Goal: Task Accomplishment & Management: Manage account settings

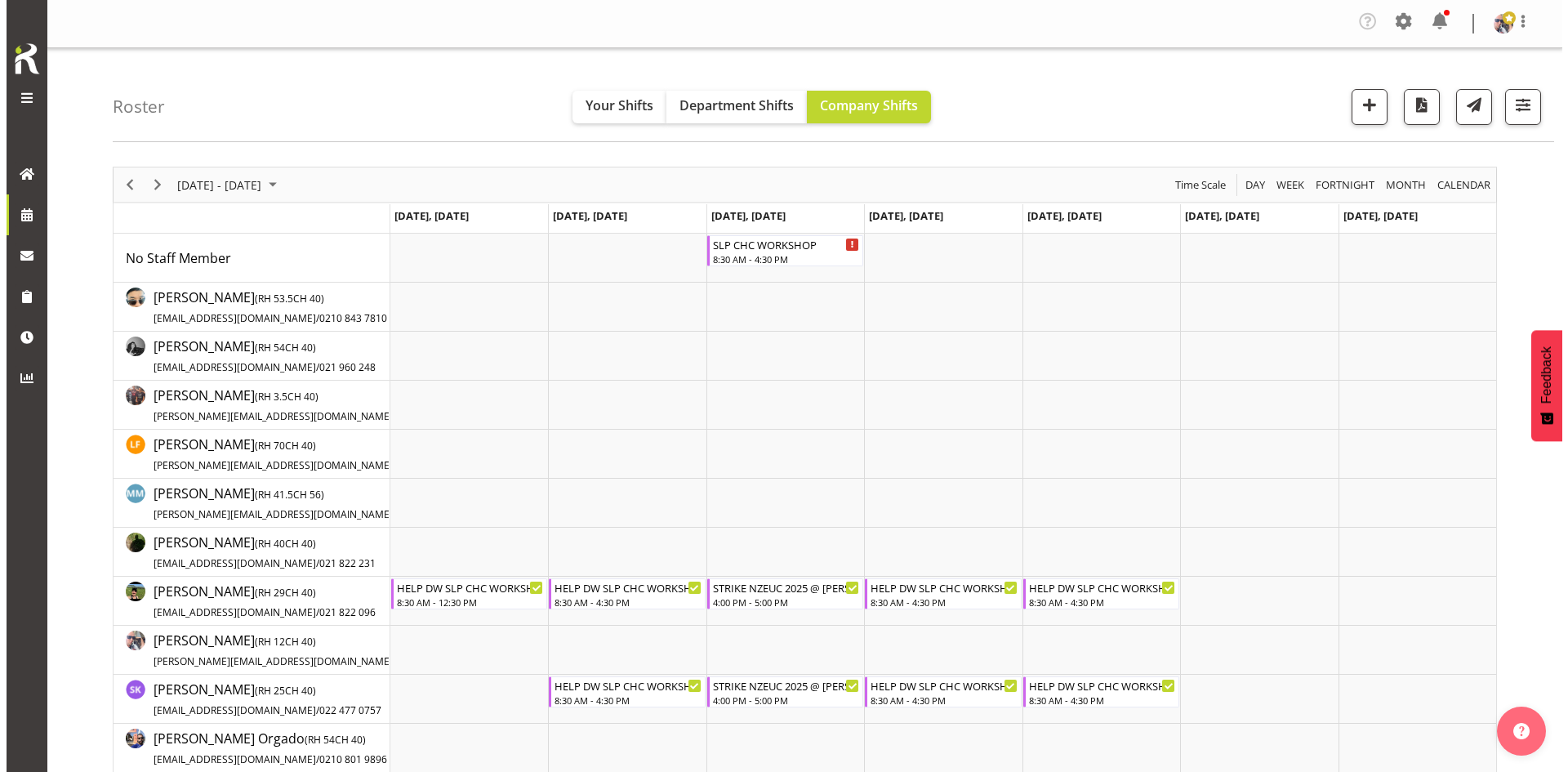
scroll to position [245, 0]
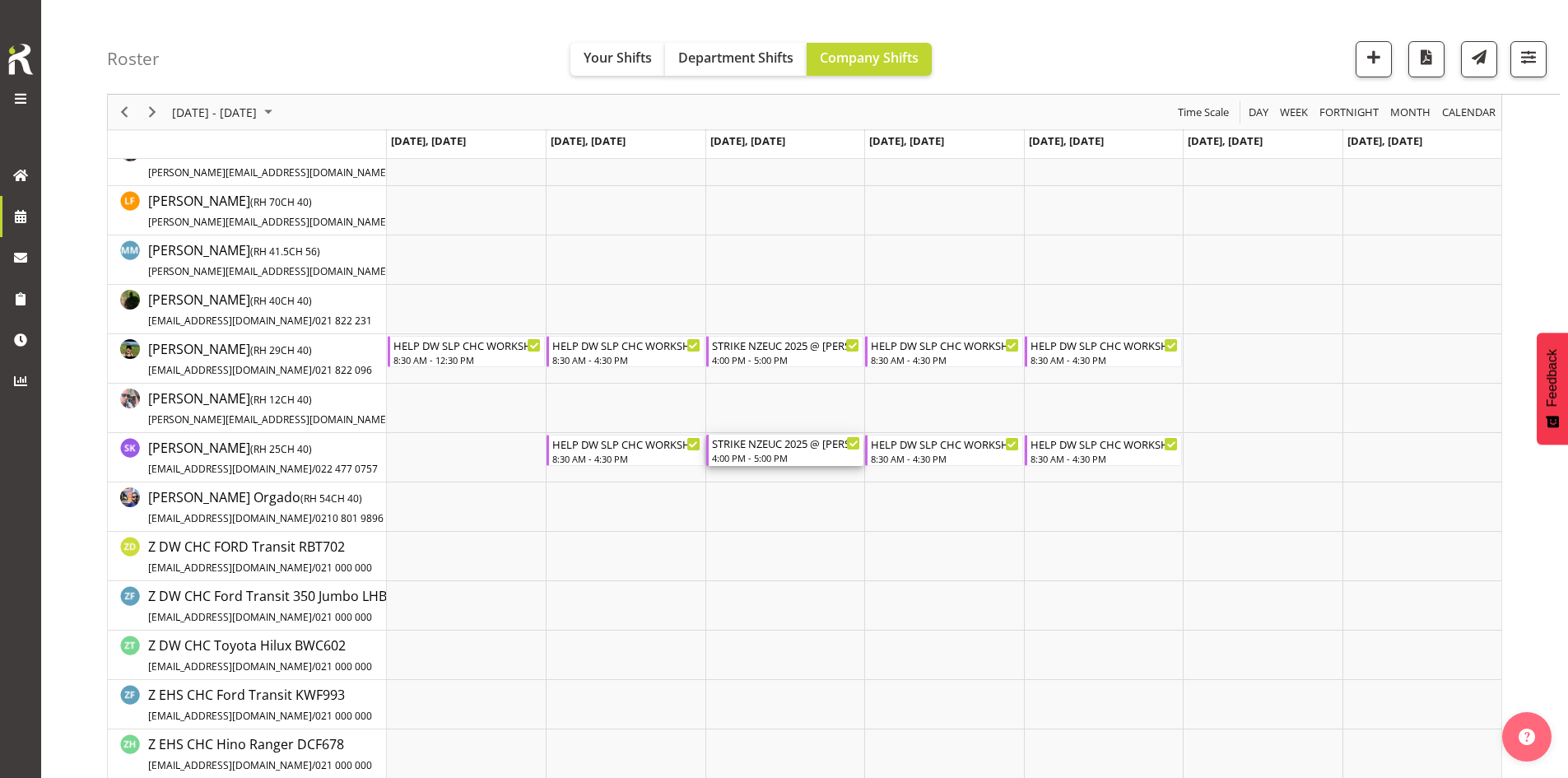
click at [799, 451] on div "STRIKE NZEUC 2025 @ [PERSON_NAME] On Site @ TBC 4:00 PM - 5:00 PM" at bounding box center [785, 449] width 148 height 31
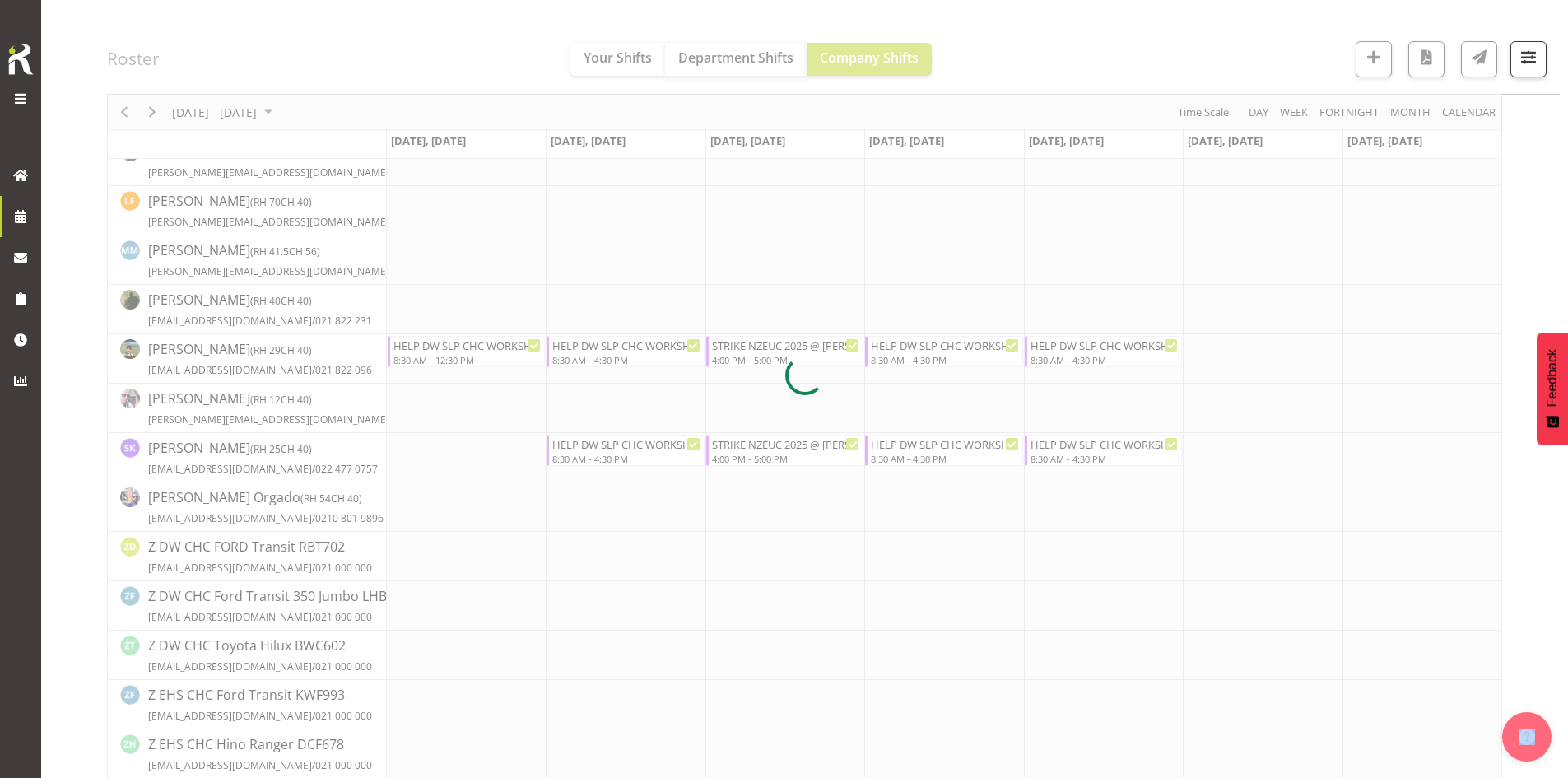
click at [799, 451] on div at bounding box center [803, 376] width 1395 height 908
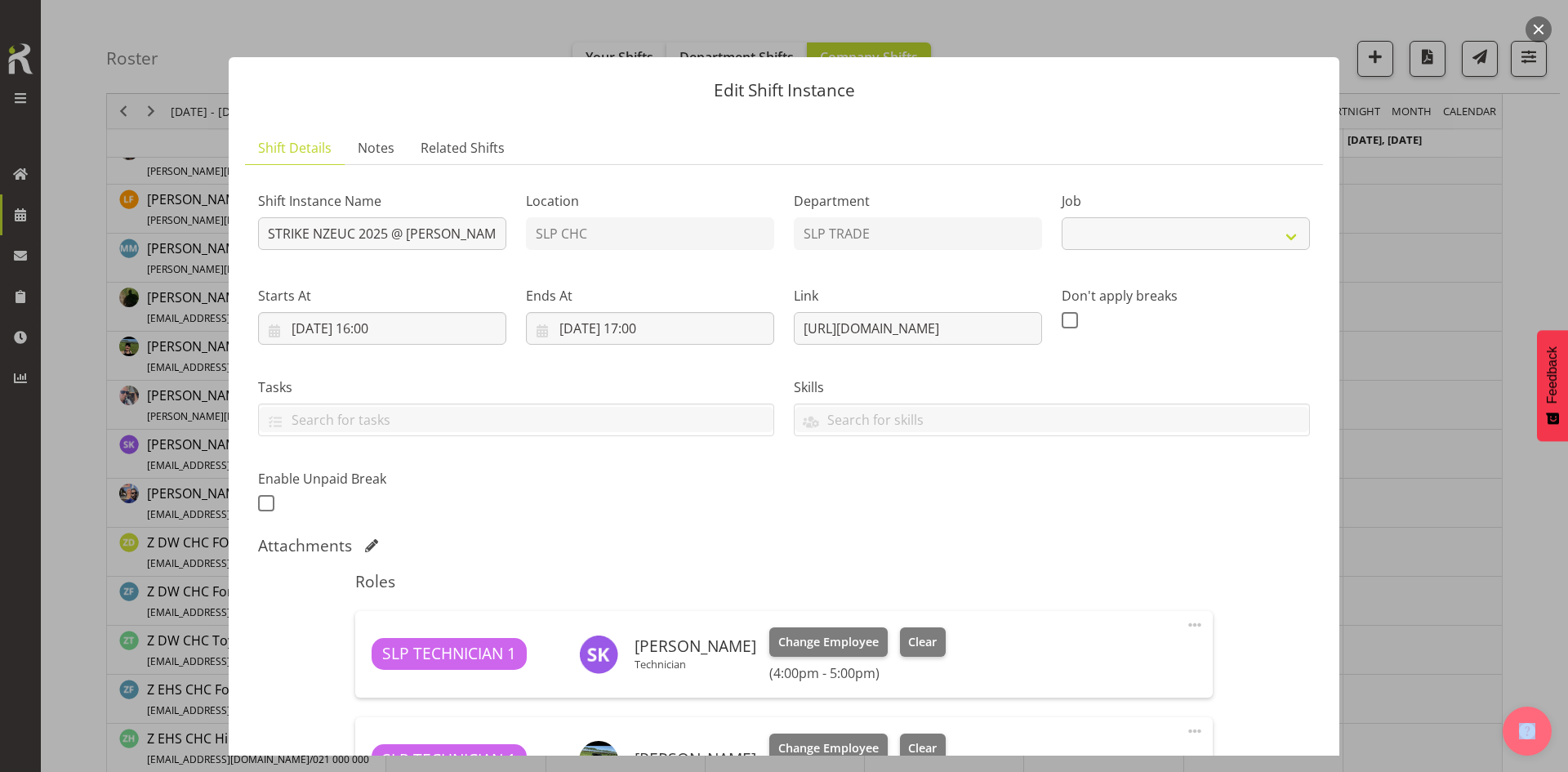
select select "9715"
click at [440, 246] on input "STRIKE NZEUC 2025 @ [PERSON_NAME] On Site @ TBC" at bounding box center [381, 233] width 248 height 33
type input "STRIKE NZEUC 2025 @ [PERSON_NAME] On Site @ 1530"
click at [417, 332] on input "[DATE] 16:00" at bounding box center [381, 328] width 248 height 33
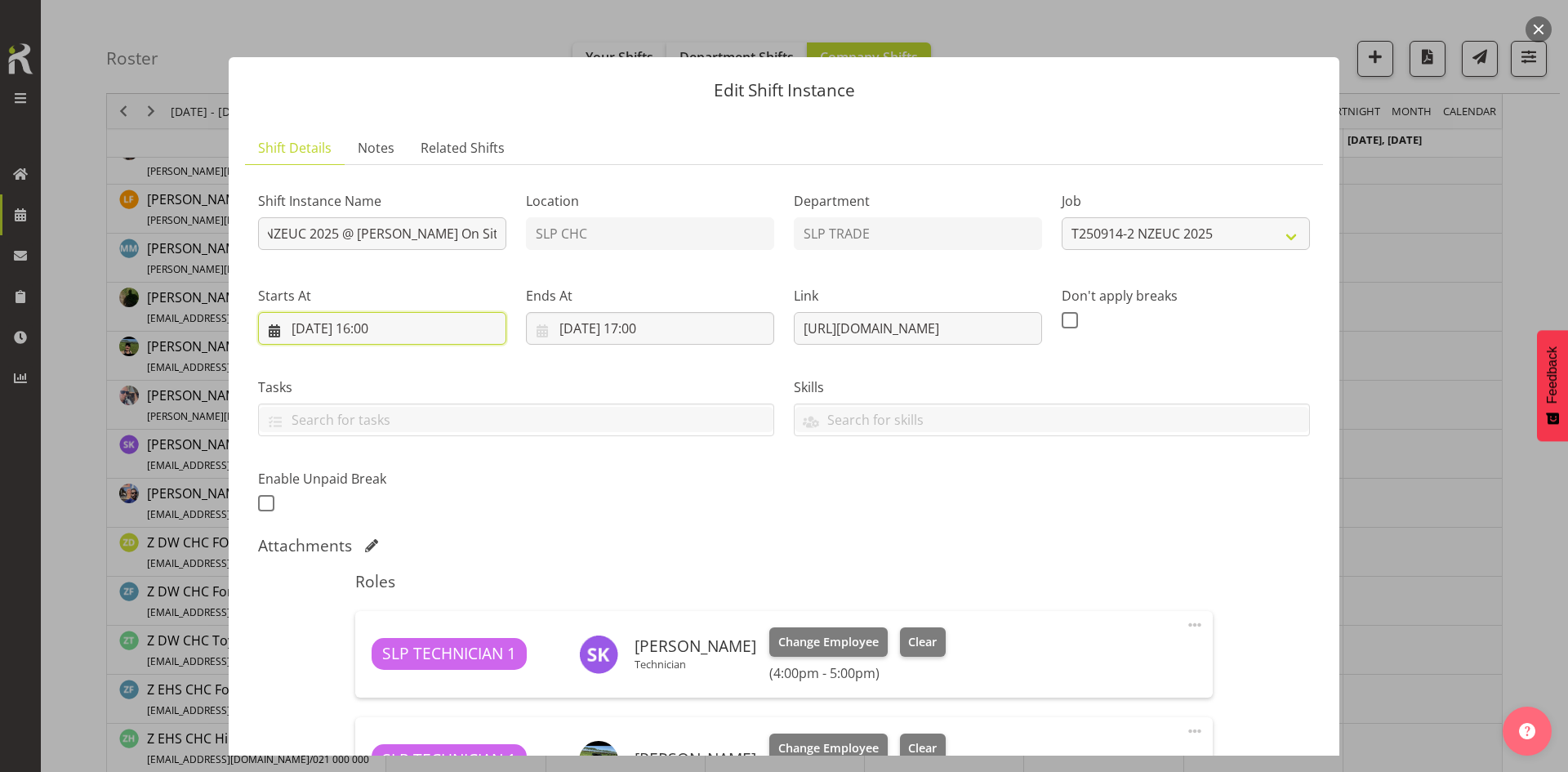
scroll to position [0, 0]
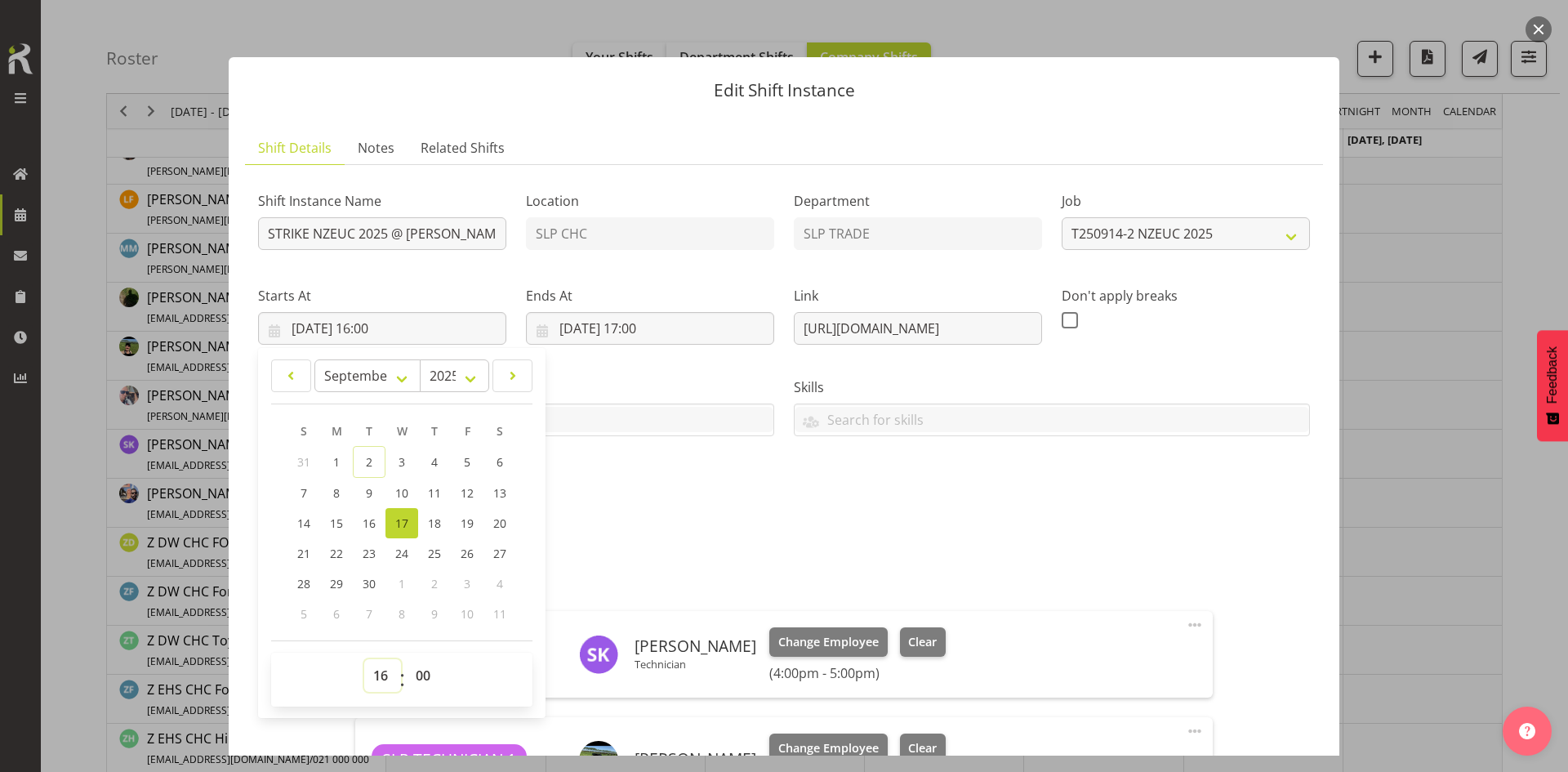
click at [376, 671] on select "00 01 02 03 04 05 06 07 08 09 10 11 12 13 14 15 16 17 18 19 20 21 22 23" at bounding box center [382, 675] width 37 height 33
click at [571, 518] on div "Shift Instance Name STRIKE NZEUC 2025 @ [PERSON_NAME] On Site @ 1530 Location S…" at bounding box center [784, 347] width 1071 height 358
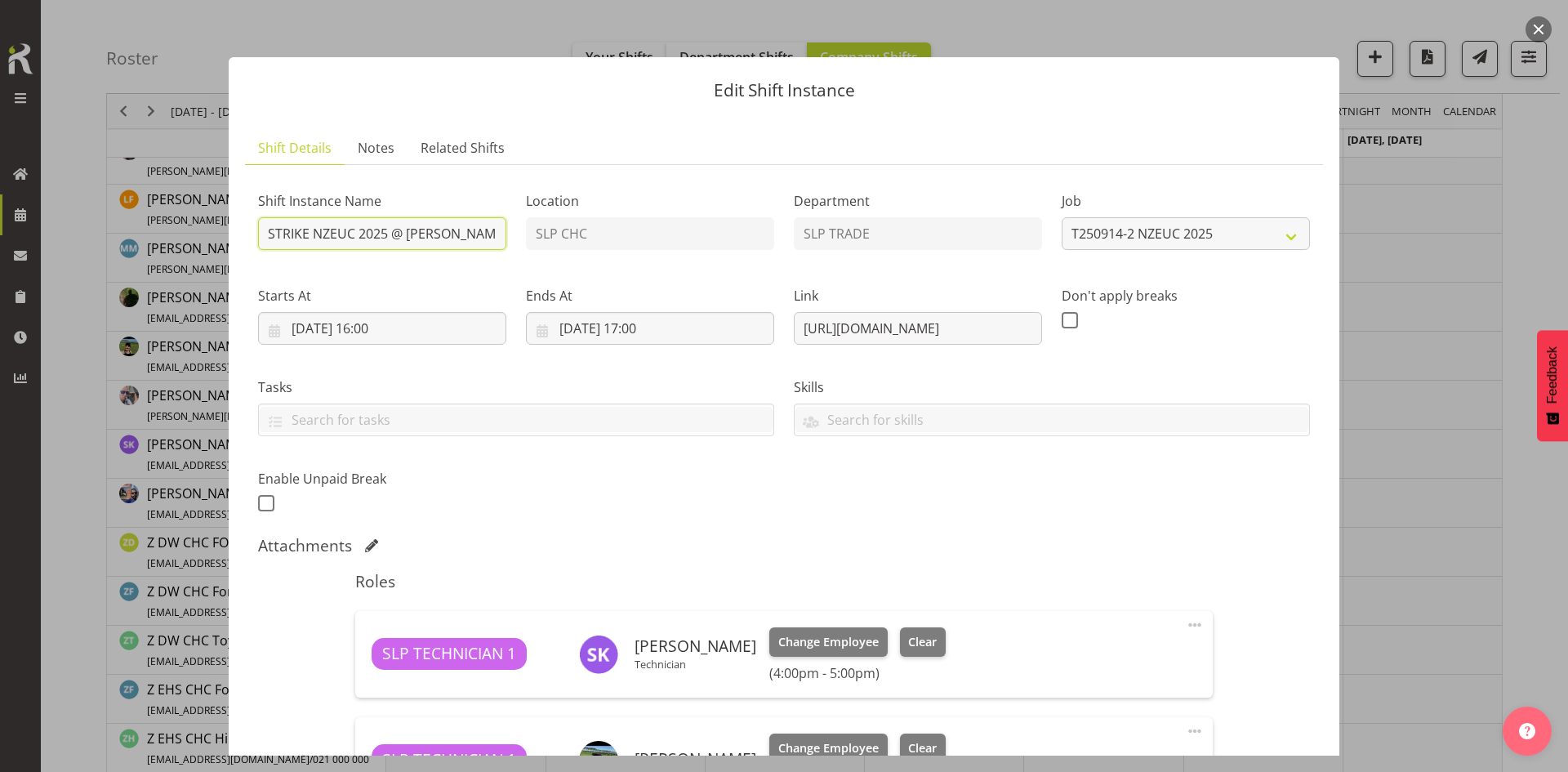
click at [447, 239] on input "STRIKE NZEUC 2025 @ [PERSON_NAME] On Site @ 1530" at bounding box center [381, 233] width 248 height 33
click at [395, 328] on input "[DATE] 16:00" at bounding box center [381, 328] width 248 height 33
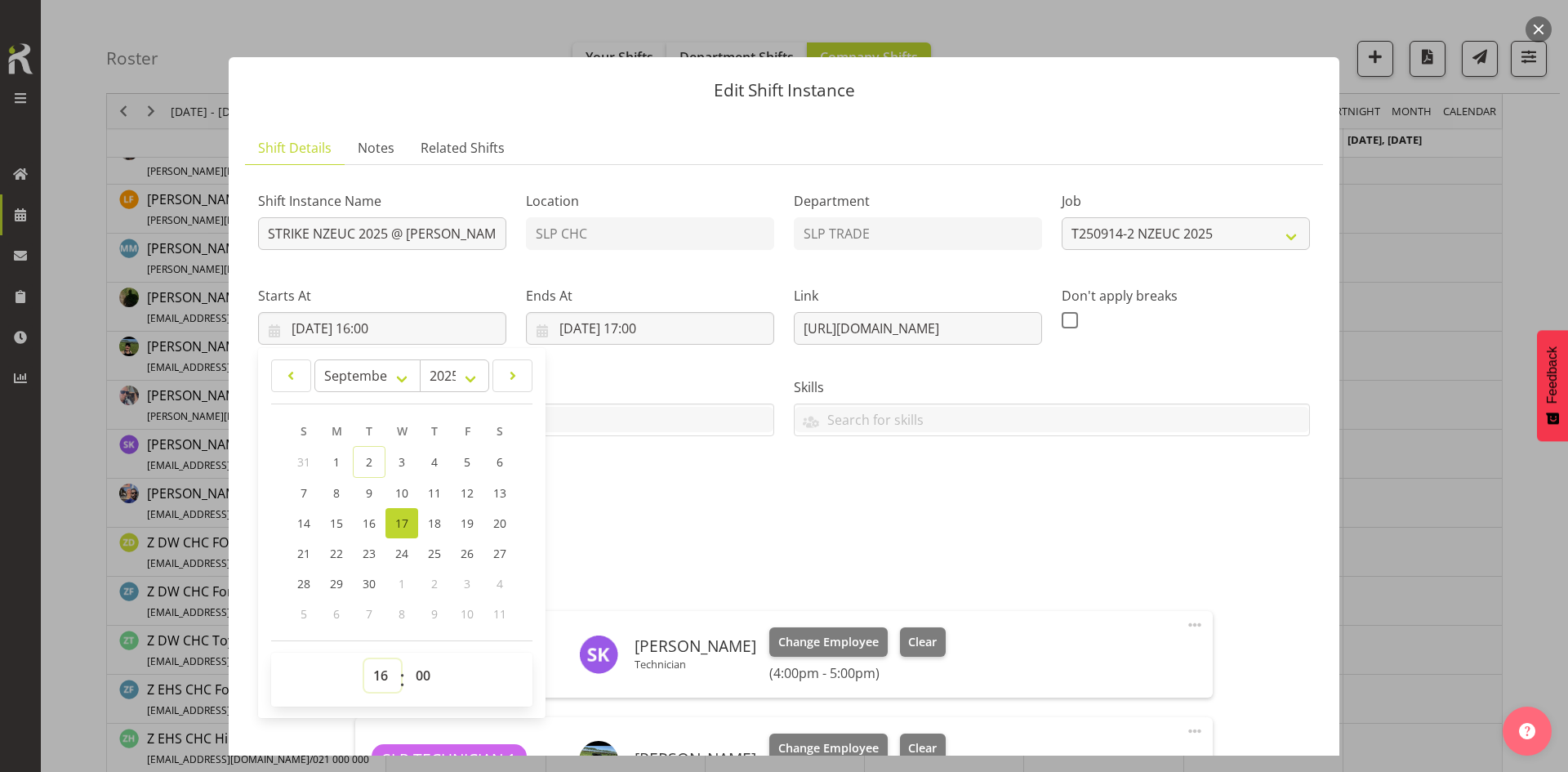
click at [375, 678] on select "00 01 02 03 04 05 06 07 08 09 10 11 12 13 14 15 16 17 18 19 20 21 22 23" at bounding box center [382, 675] width 37 height 33
select select "15"
click at [365, 659] on select "00 01 02 03 04 05 06 07 08 09 10 11 12 13 14 15 16 17 18 19 20 21 22 23" at bounding box center [382, 675] width 37 height 33
type input "[DATE] 15:00"
click at [665, 344] on input "[DATE] 17:00" at bounding box center [649, 328] width 248 height 33
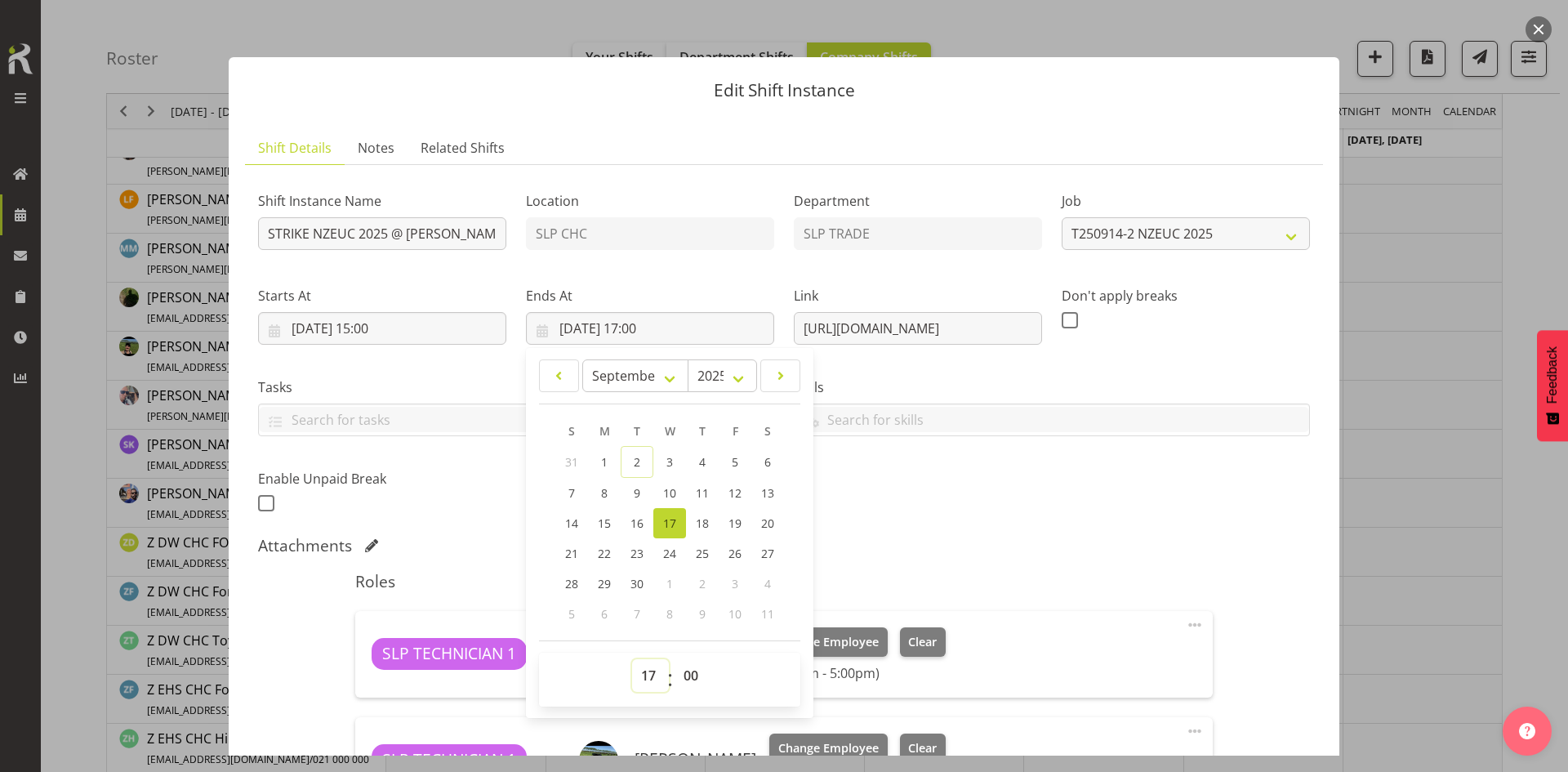
click at [649, 676] on select "00 01 02 03 04 05 06 07 08 09 10 11 12 13 14 15 16 17 18 19 20 21 22 23" at bounding box center [650, 675] width 37 height 33
select select "18"
click at [632, 659] on select "00 01 02 03 04 05 06 07 08 09 10 11 12 13 14 15 16 17 18 19 20 21 22 23" at bounding box center [650, 675] width 37 height 33
type input "[DATE] 18:00"
click at [1147, 506] on div "Shift Instance Name STRIKE NZEUC 2025 @ [PERSON_NAME] On Site @ 1530 Location S…" at bounding box center [784, 347] width 1071 height 358
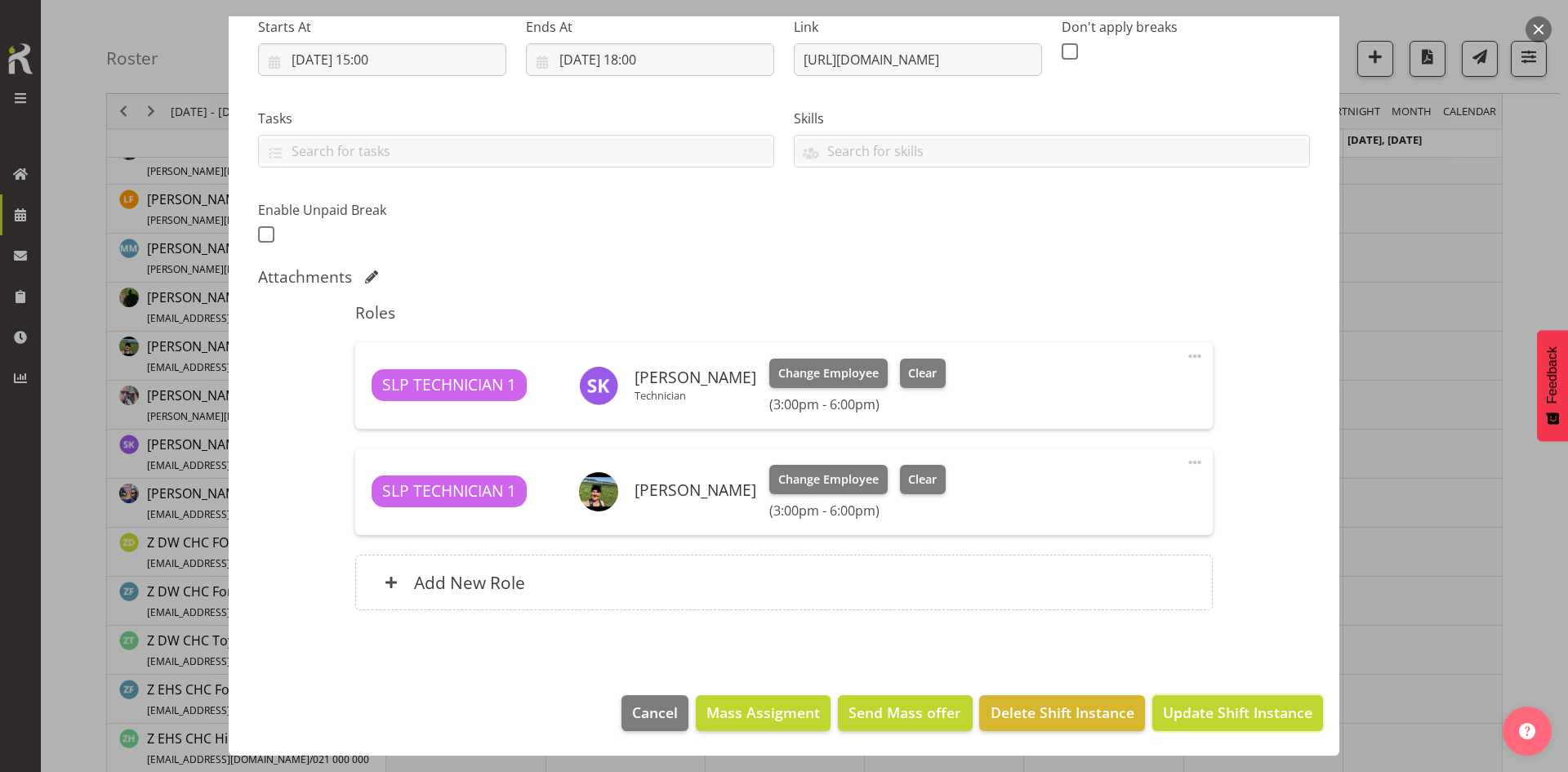
click at [1190, 708] on span "Update Shift Instance" at bounding box center [1237, 712] width 149 height 21
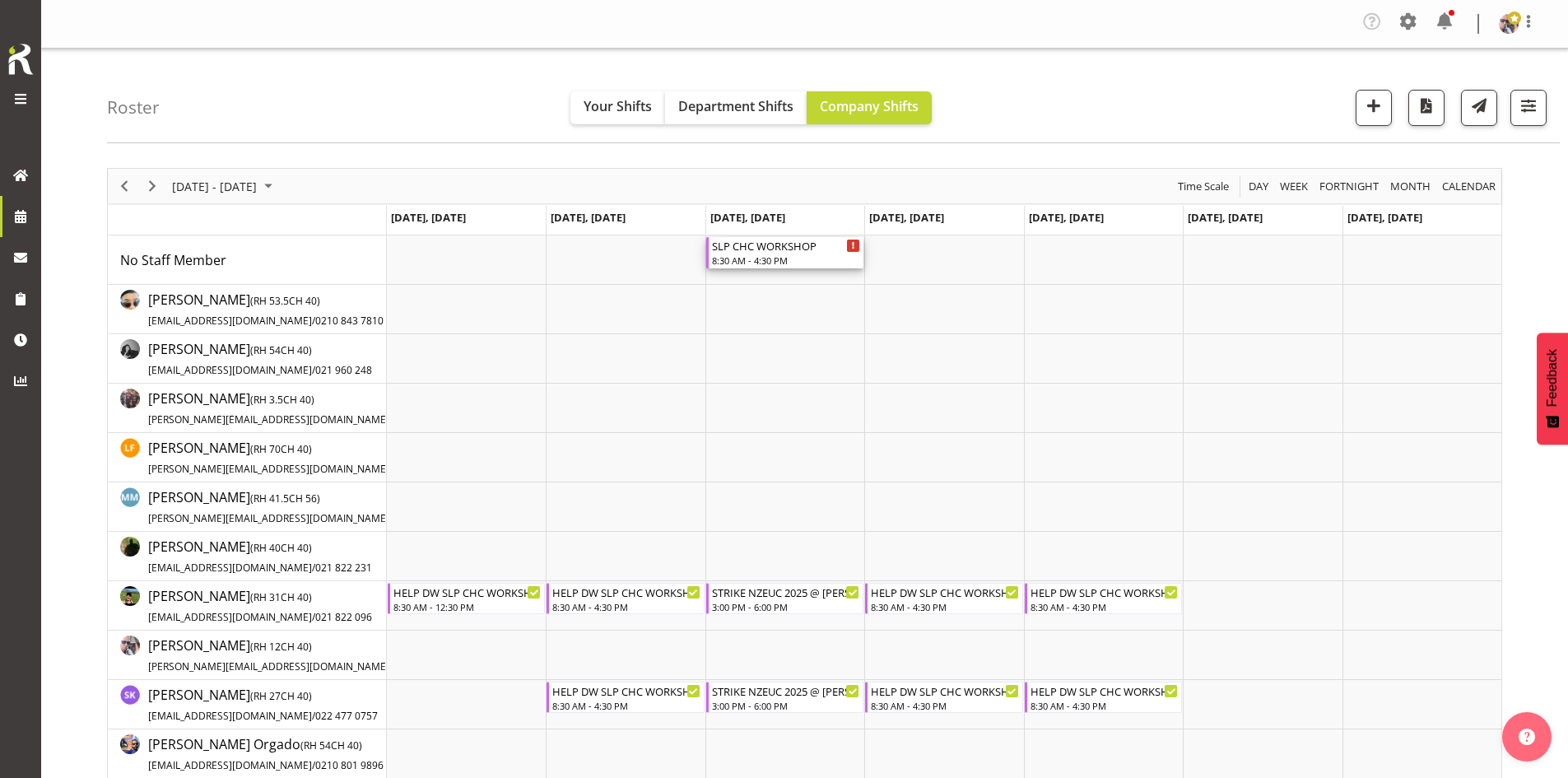
click at [767, 254] on div "8:30 AM - 4:30 PM" at bounding box center [785, 260] width 148 height 13
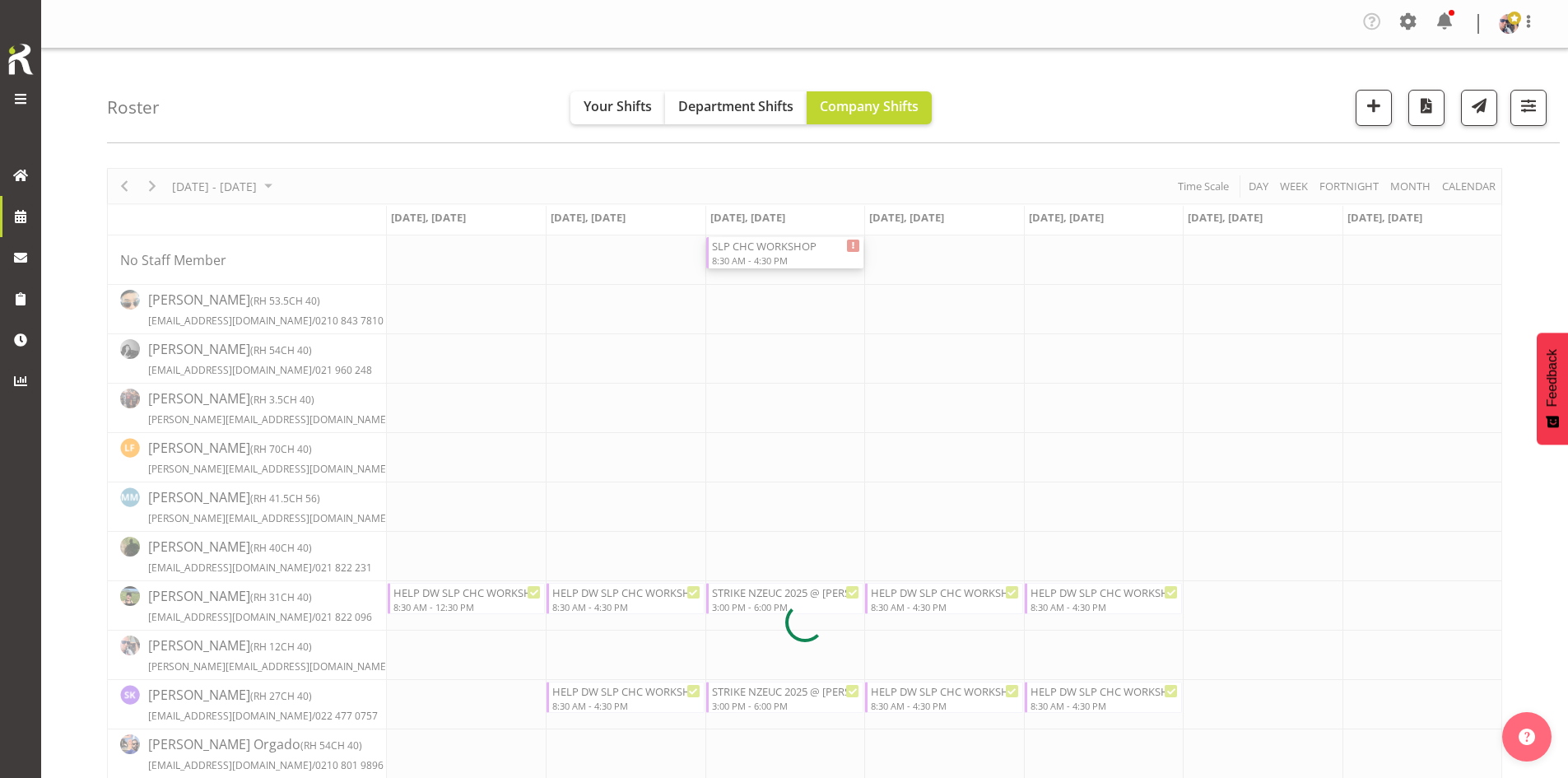
select select
select select "8"
select select "2025"
select select "16"
select select "30"
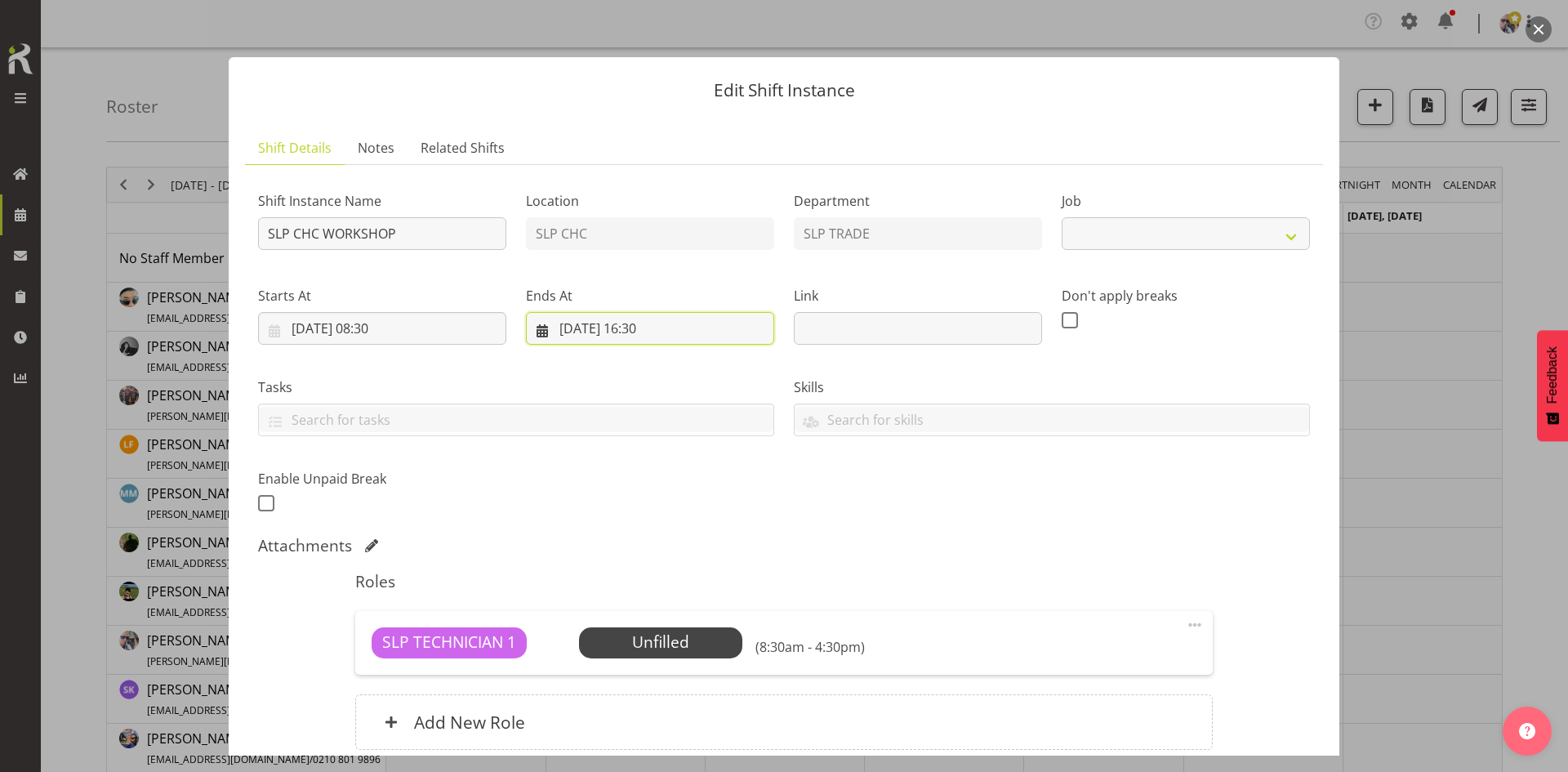
click at [631, 333] on input "[DATE] 16:30" at bounding box center [649, 328] width 248 height 33
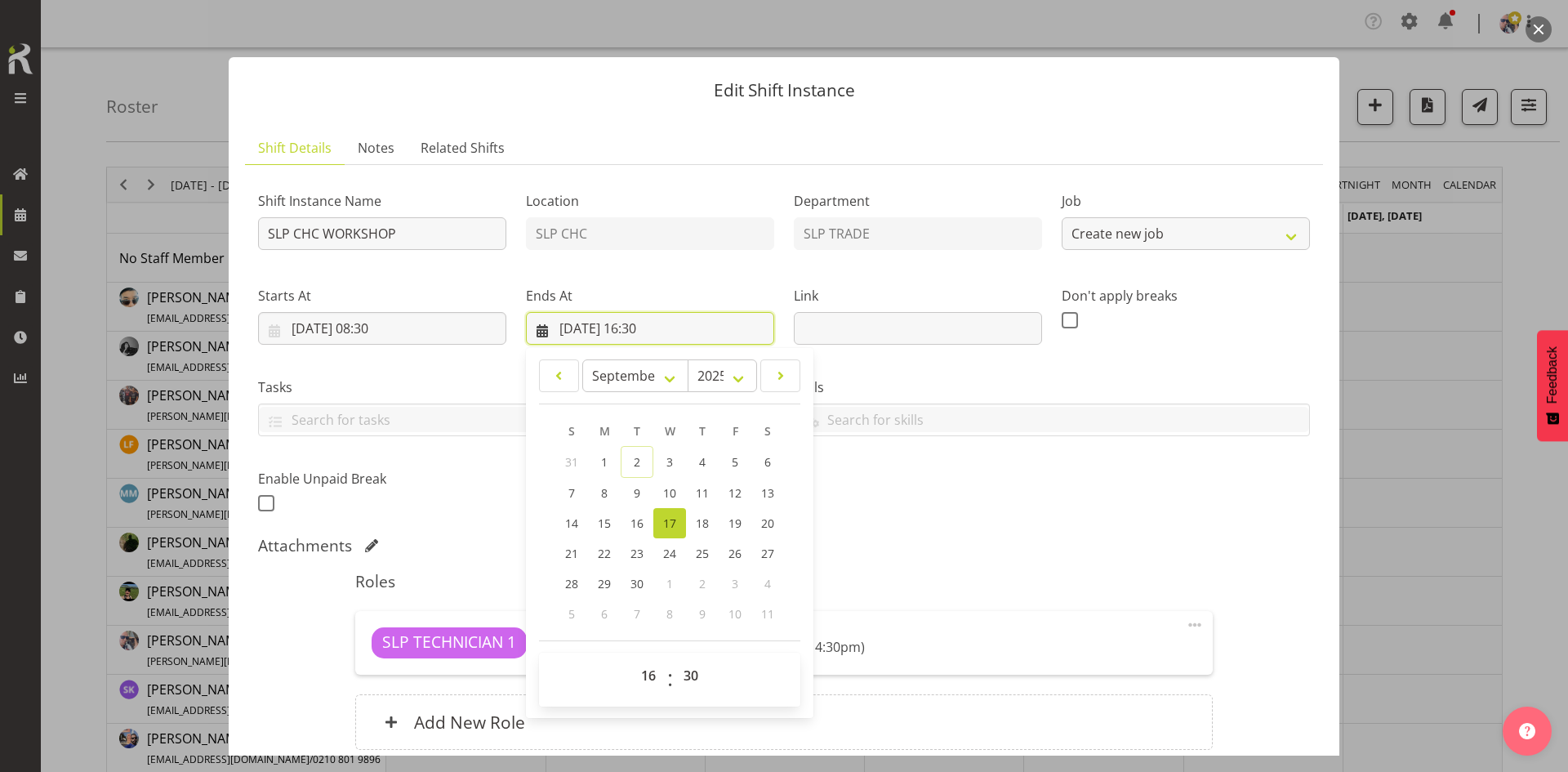
select select "45"
click at [647, 687] on select "00 01 02 03 04 05 06 07 08 09 10 11 12 13 14 15 16 17 18 19 20 21 22 23" at bounding box center [650, 675] width 37 height 33
select select "15"
click at [632, 659] on select "00 01 02 03 04 05 06 07 08 09 10 11 12 13 14 15 16 17 18 19 20 21 22 23" at bounding box center [650, 675] width 37 height 33
type input "[DATE] 15:30"
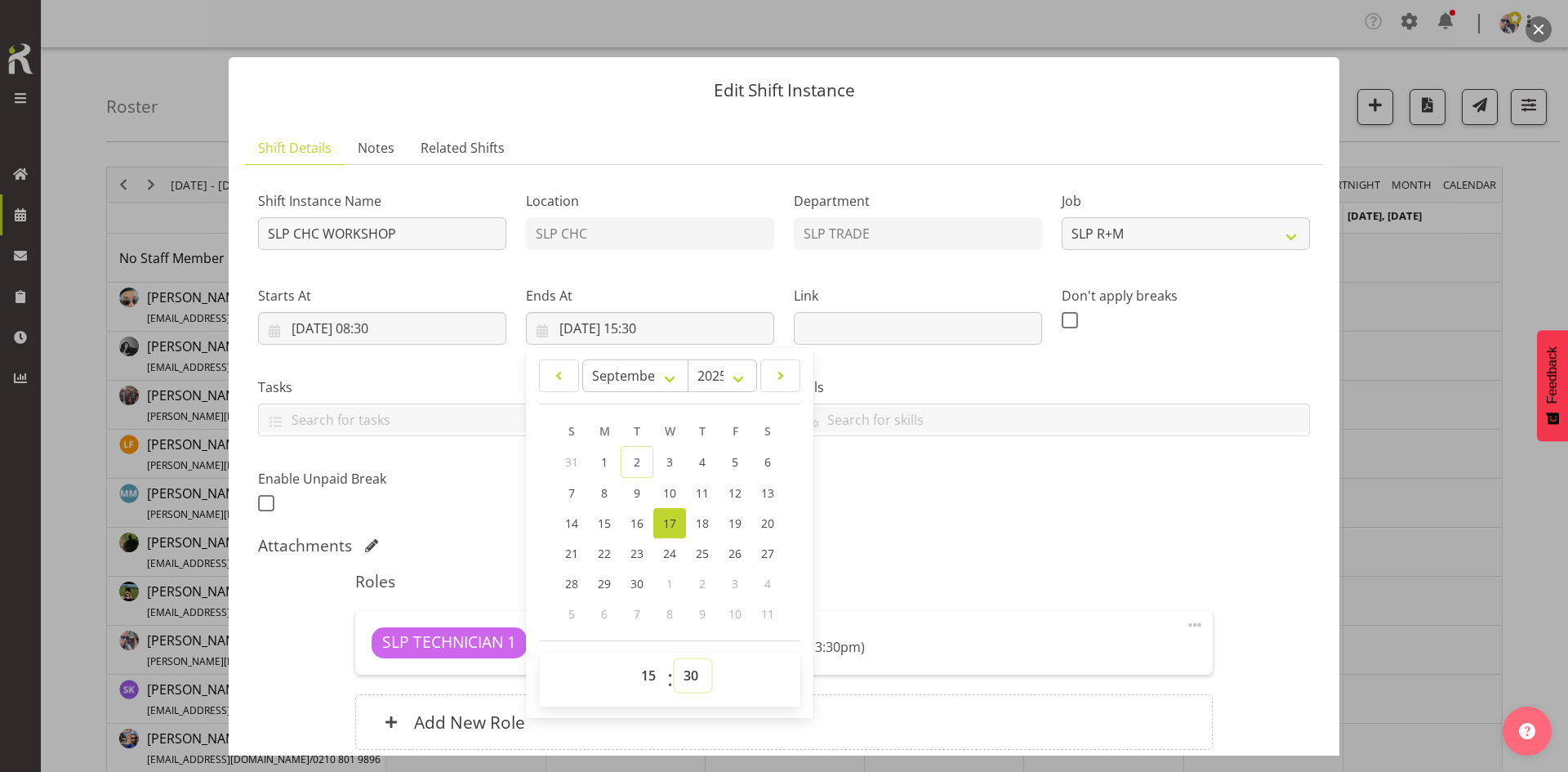
click at [691, 666] on select "00 01 02 03 04 05 06 07 08 09 10 11 12 13 14 15 16 17 18 19 20 21 22 23 24 25 2…" at bounding box center [693, 675] width 37 height 33
select select "0"
click at [675, 659] on select "00 01 02 03 04 05 06 07 08 09 10 11 12 13 14 15 16 17 18 19 20 21 22 23 24 25 2…" at bounding box center [693, 675] width 37 height 33
type input "[DATE] 15:00"
click at [1049, 510] on div "Shift Instance Name SLP CHC WORKSHOP Location SLP CHC Department SLP TRADE Job …" at bounding box center [784, 347] width 1071 height 358
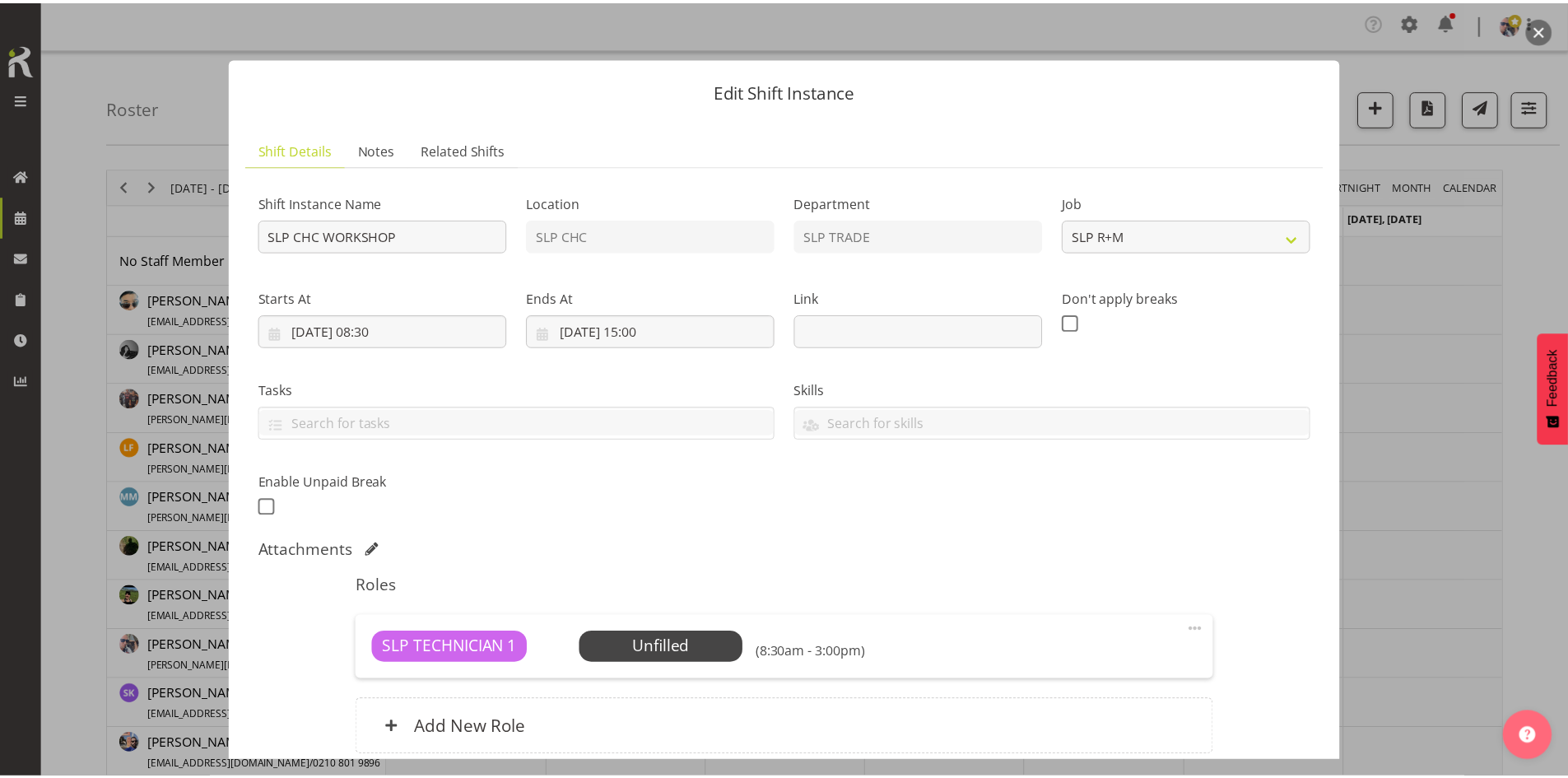
scroll to position [140, 0]
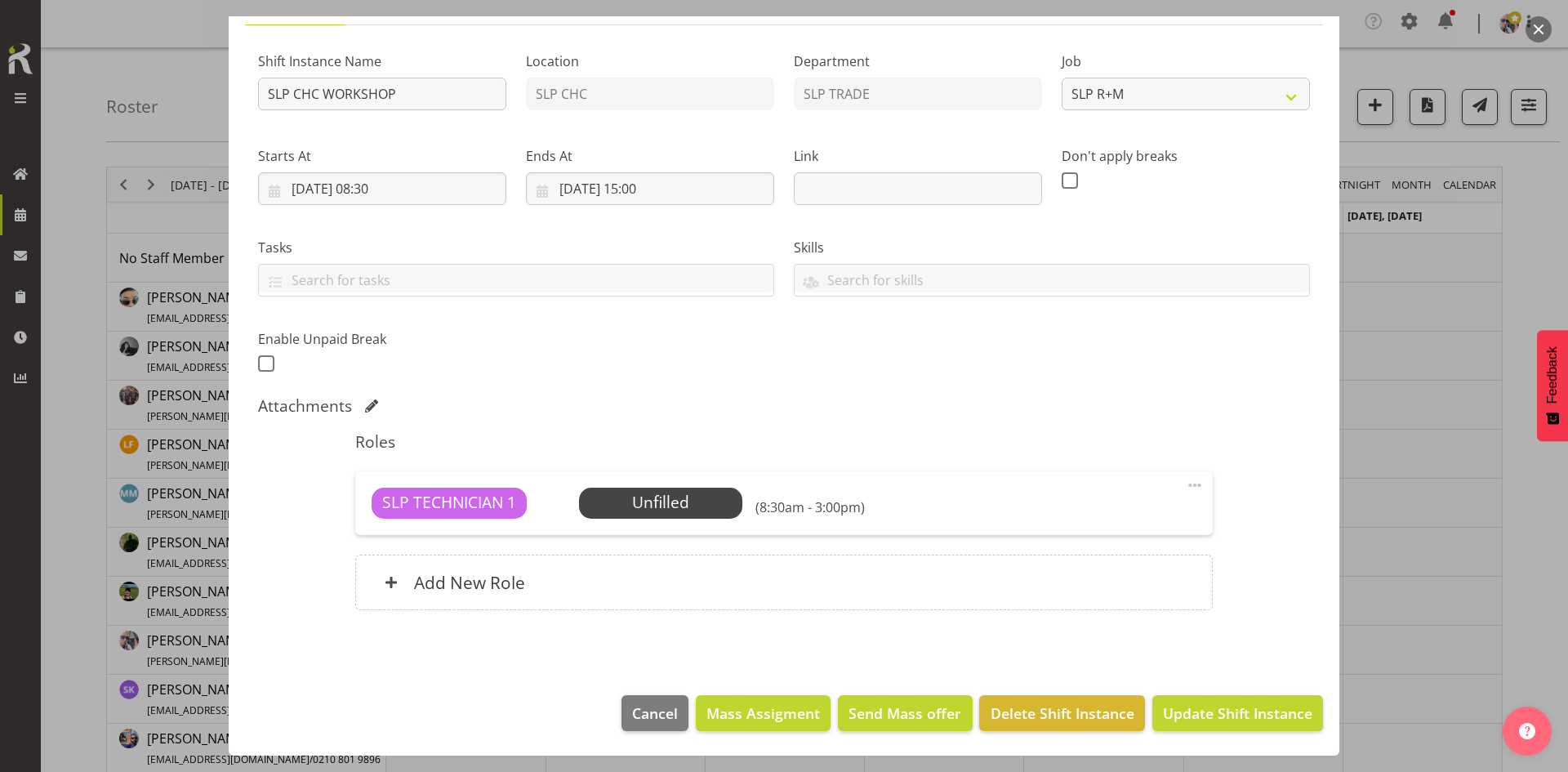
click at [699, 591] on div "Add New Role" at bounding box center [784, 582] width 857 height 55
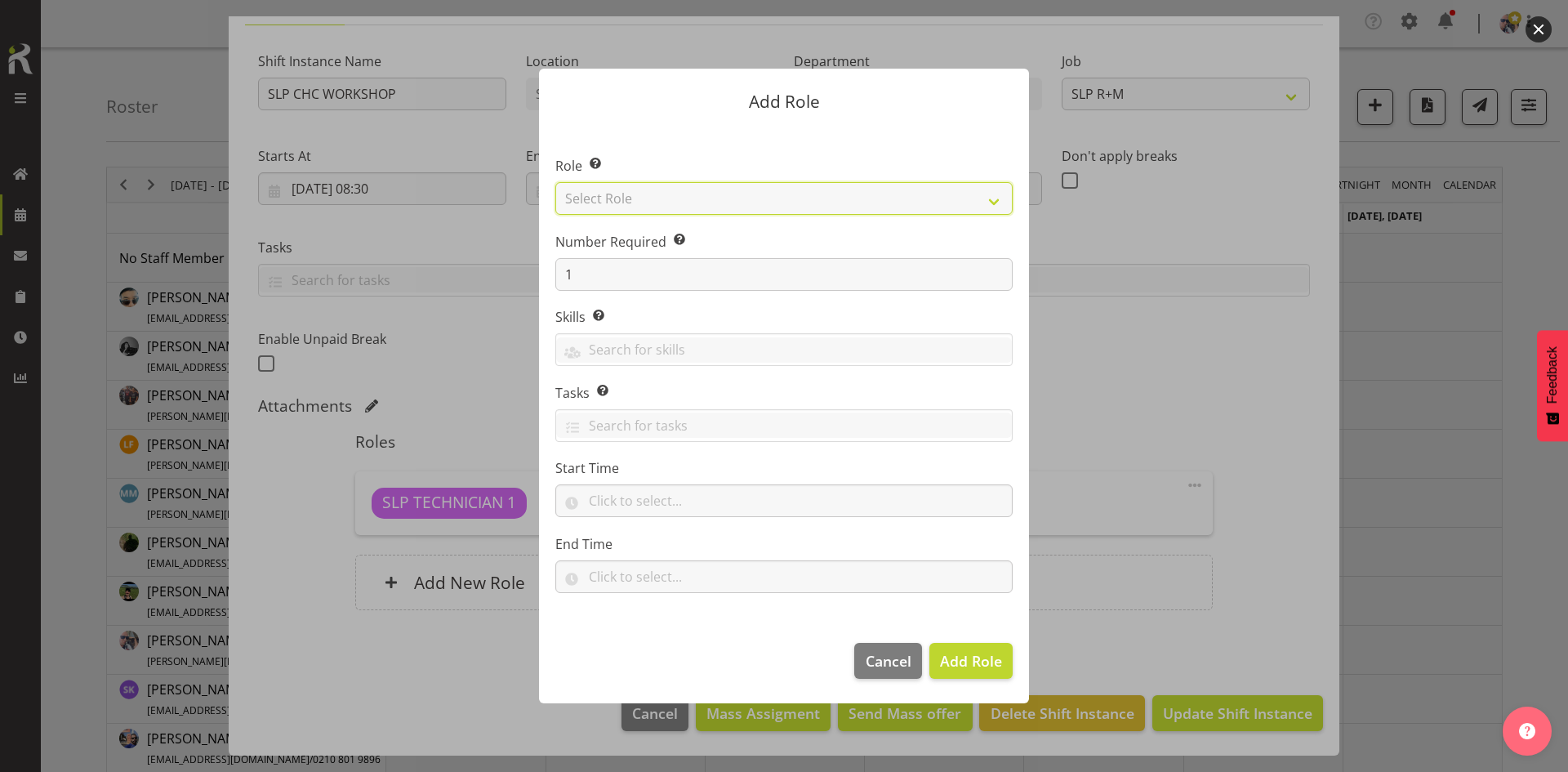
click at [947, 191] on select "Select Role ACCOUNT MANAGER ACCOUNT MANAGER DW ACCOUNTS [PERSON_NAME] VEHICLES …" at bounding box center [784, 198] width 457 height 33
select select "123"
click at [555, 182] on select "Select Role ACCOUNT MANAGER ACCOUNT MANAGER DW ACCOUNTS [PERSON_NAME] VEHICLES …" at bounding box center [784, 198] width 457 height 33
click at [981, 668] on span "Add Role" at bounding box center [970, 661] width 62 height 20
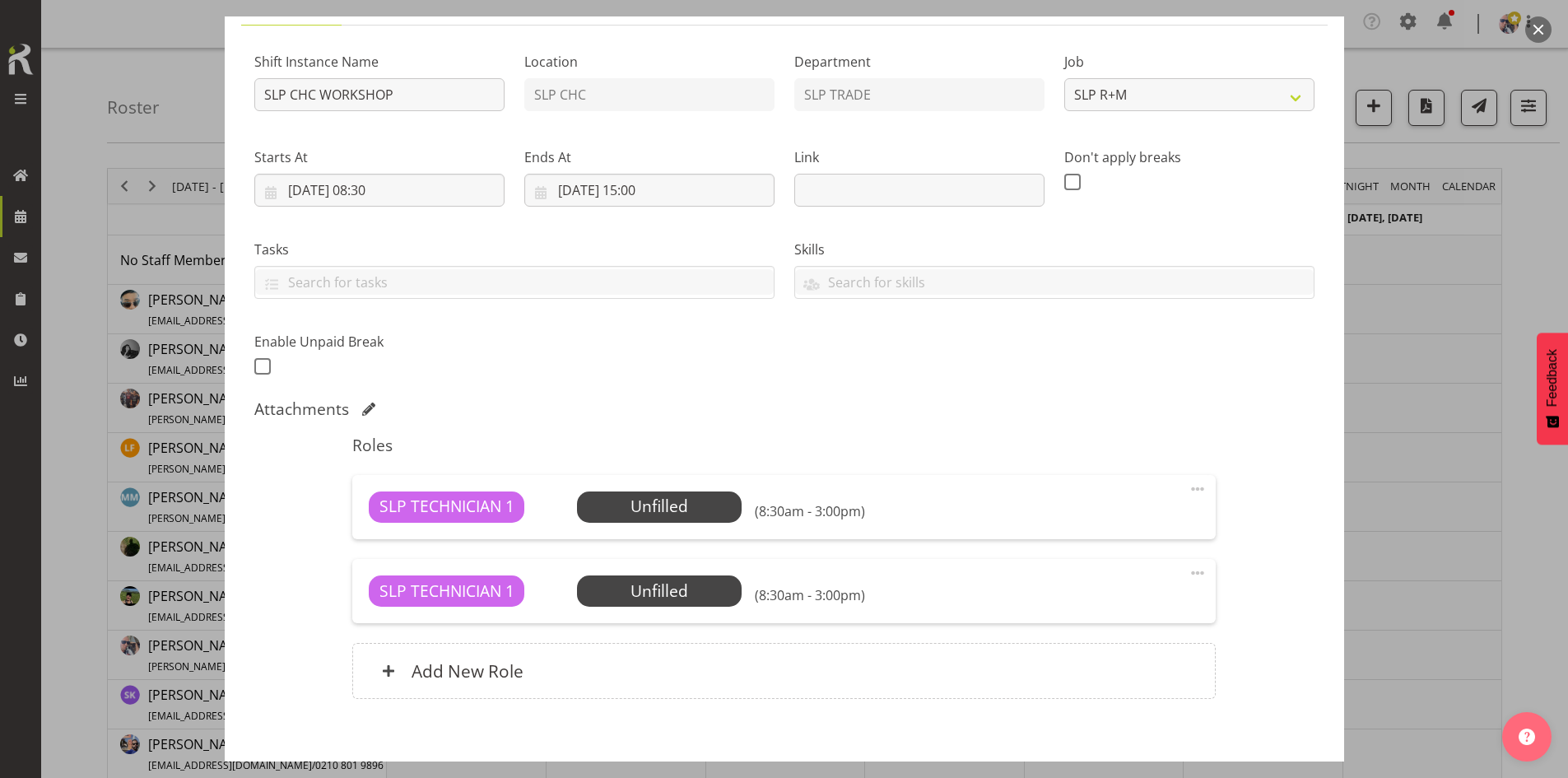
click at [0, 0] on span "Select Employee" at bounding box center [0, 0] width 0 height 0
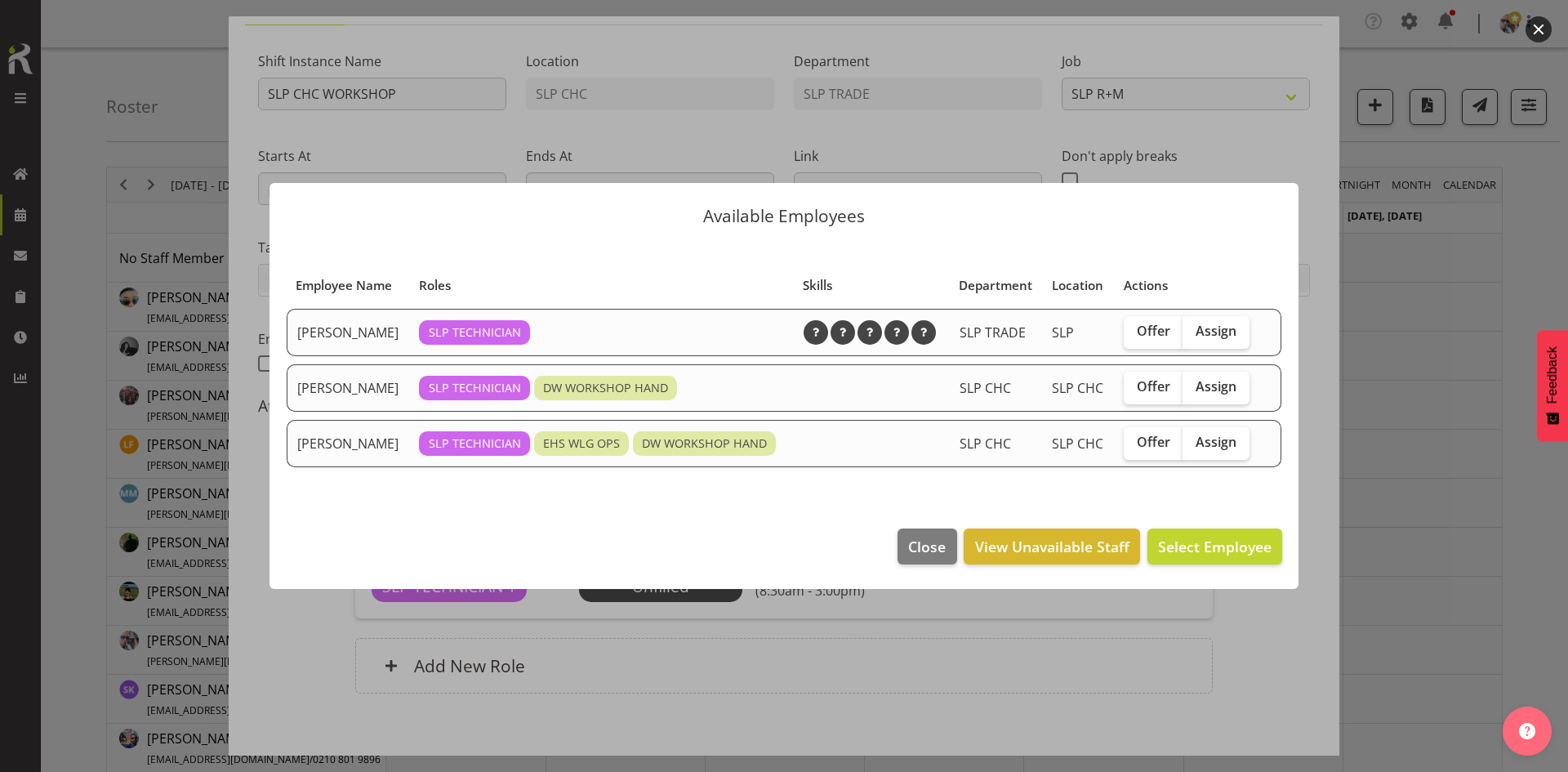
click at [1420, 540] on div at bounding box center [784, 386] width 1568 height 772
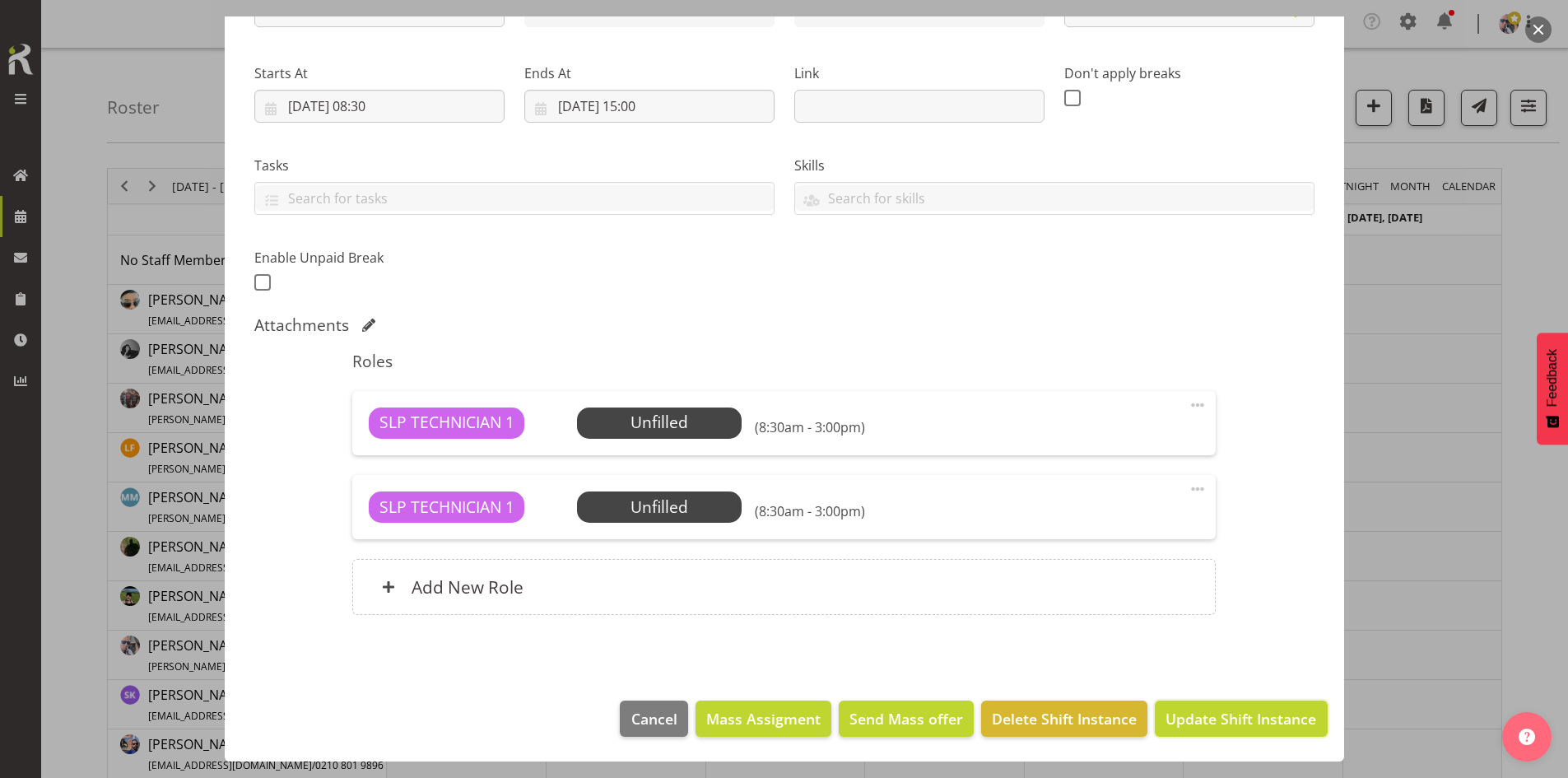
click at [1229, 736] on button "Update Shift Instance" at bounding box center [1240, 718] width 172 height 36
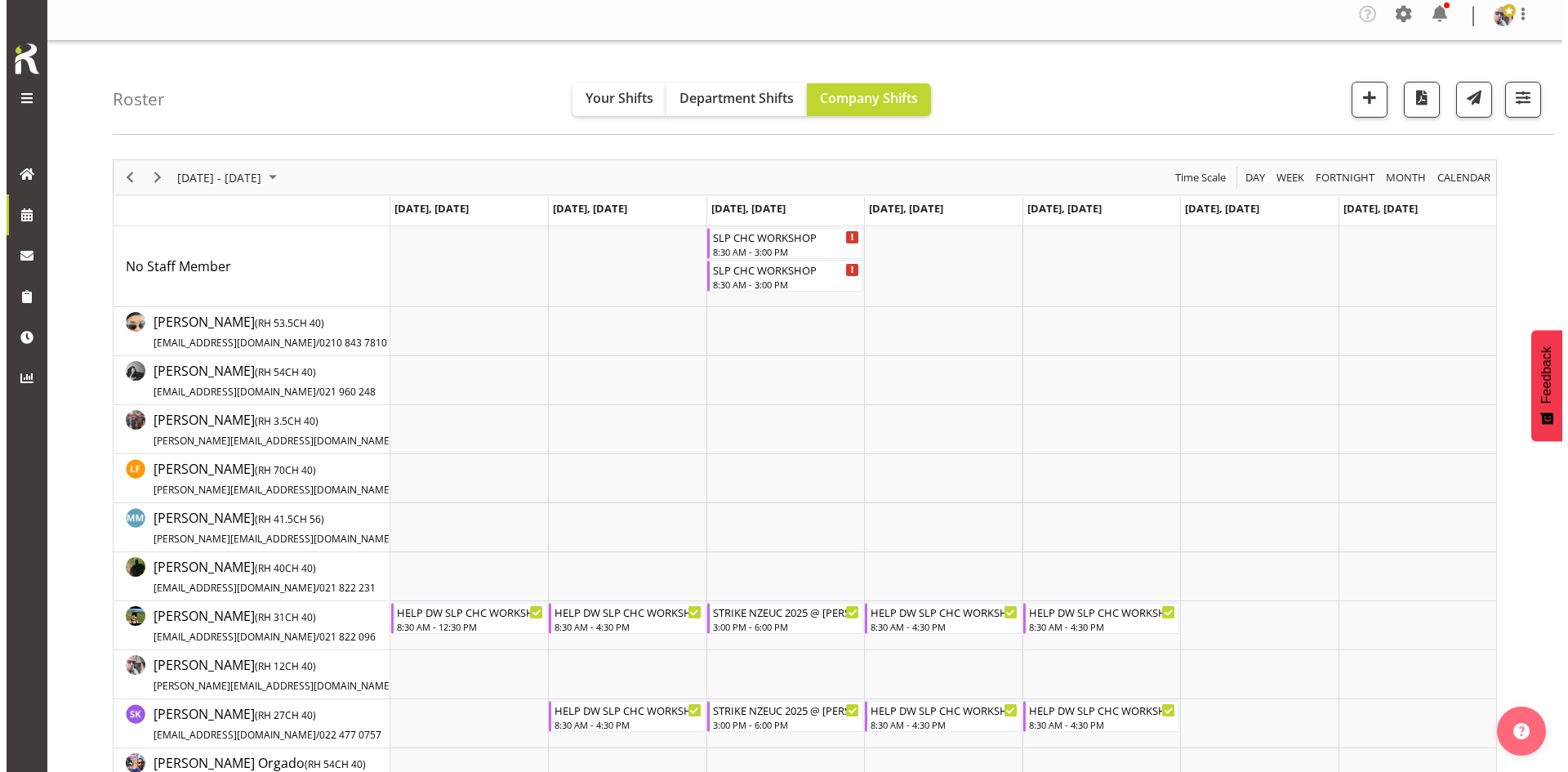
scroll to position [82, 0]
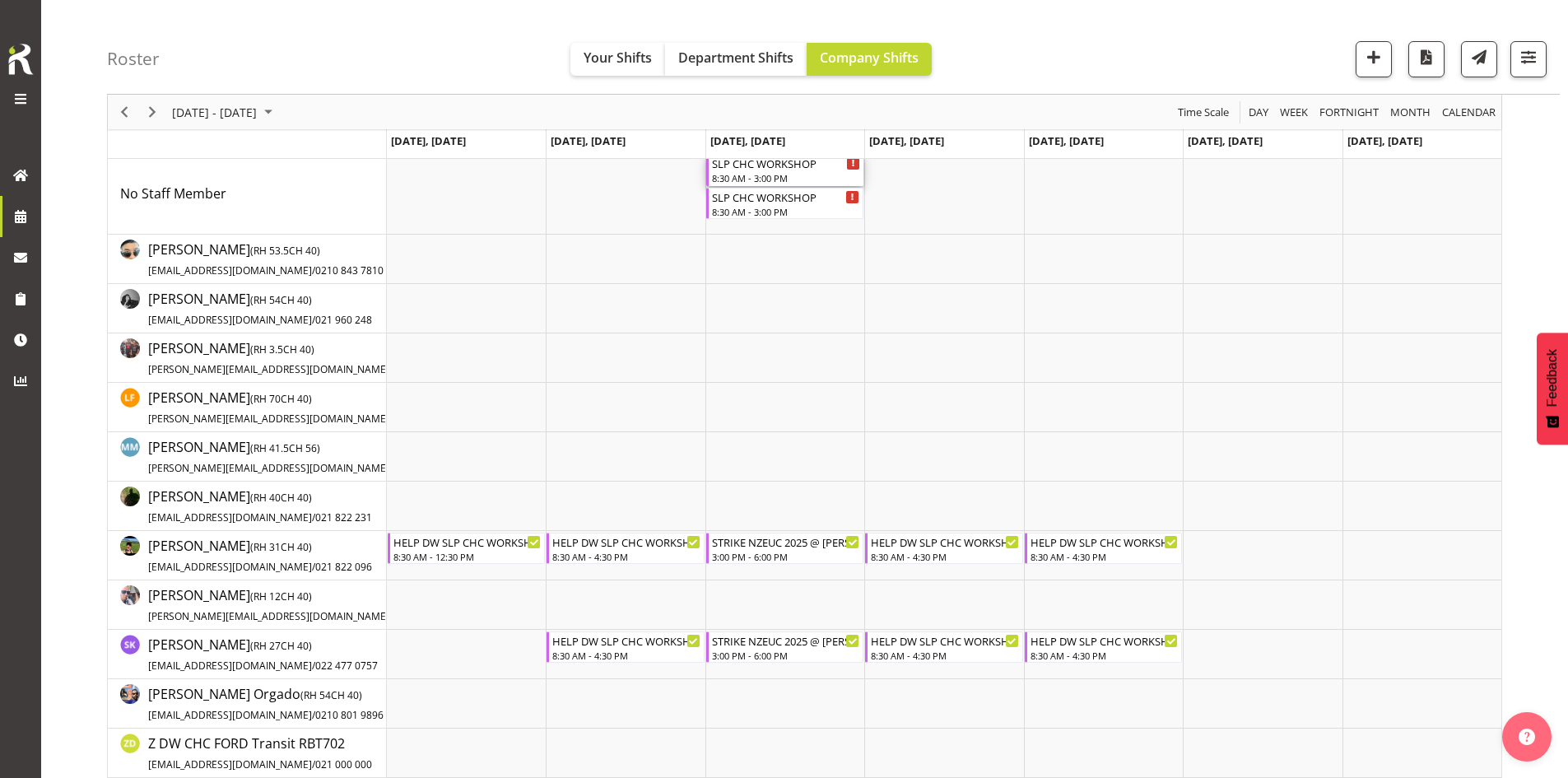
click at [751, 178] on div "8:30 AM - 3:00 PM" at bounding box center [785, 177] width 148 height 13
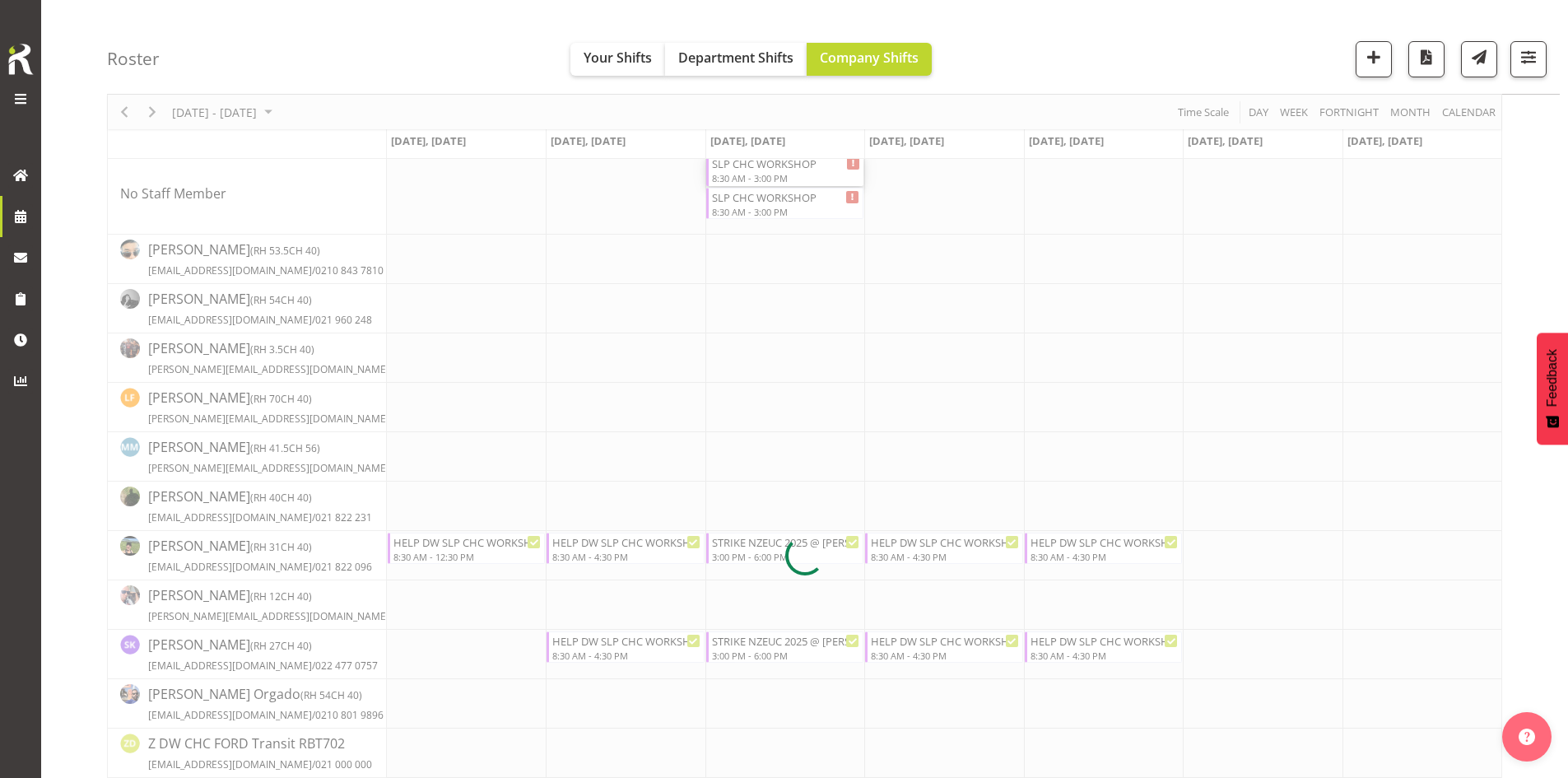
select select
select select "8"
select select "2025"
select select "8"
select select "30"
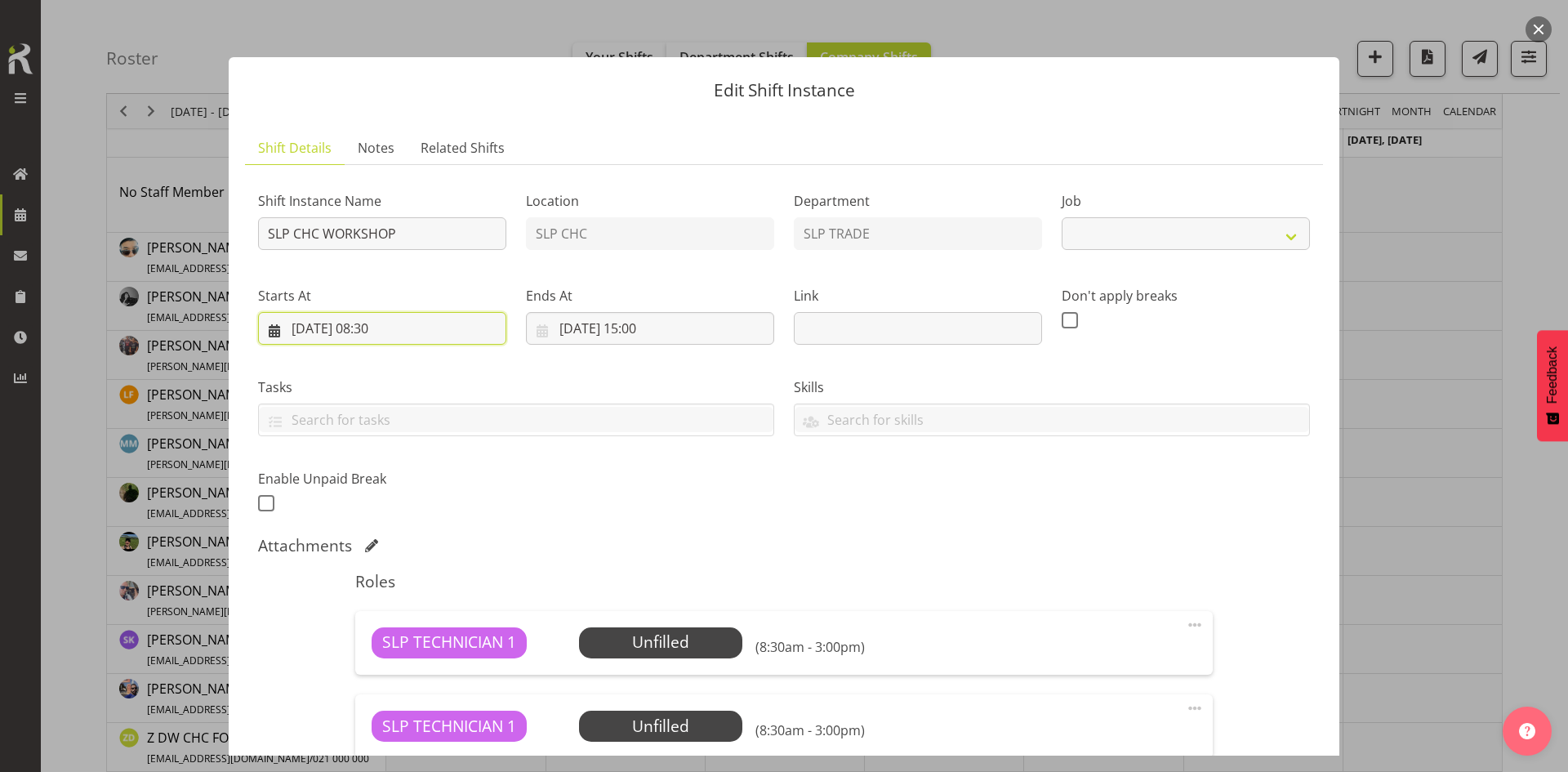
click at [397, 327] on input "[DATE] 08:30" at bounding box center [381, 328] width 248 height 33
select select "45"
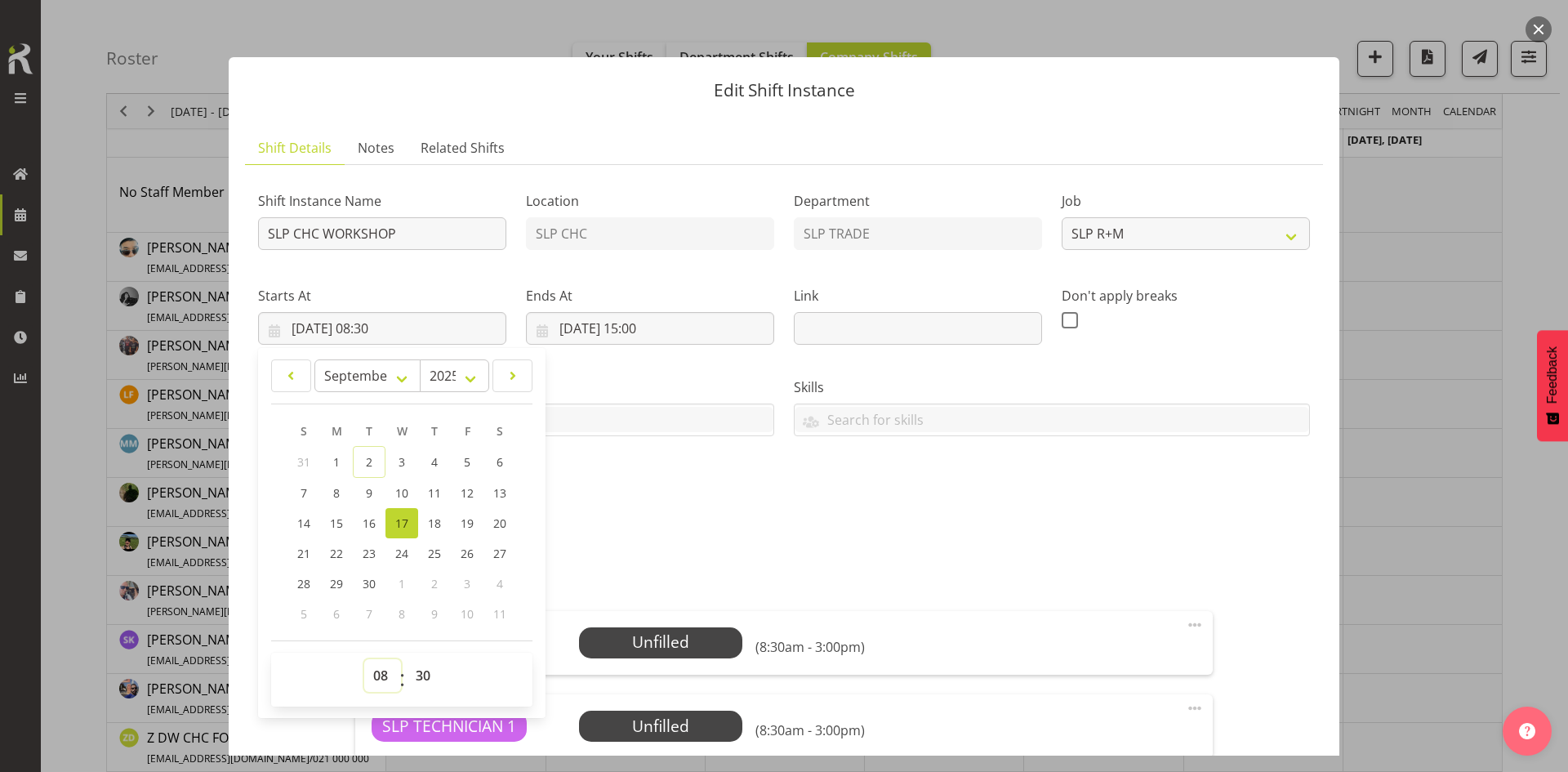
click at [387, 671] on select "00 01 02 03 04 05 06 07 08 09 10 11 12 13 14 15 16 17 18 19 20 21 22 23" at bounding box center [382, 675] width 37 height 33
select select "10"
click at [365, 659] on select "00 01 02 03 04 05 06 07 08 09 10 11 12 13 14 15 16 17 18 19 20 21 22 23" at bounding box center [382, 675] width 37 height 33
type input "[DATE] 10:30"
click at [813, 505] on div "Shift Instance Name SLP CHC WORKSHOP Location SLP CHC Department SLP TRADE Job …" at bounding box center [784, 347] width 1071 height 358
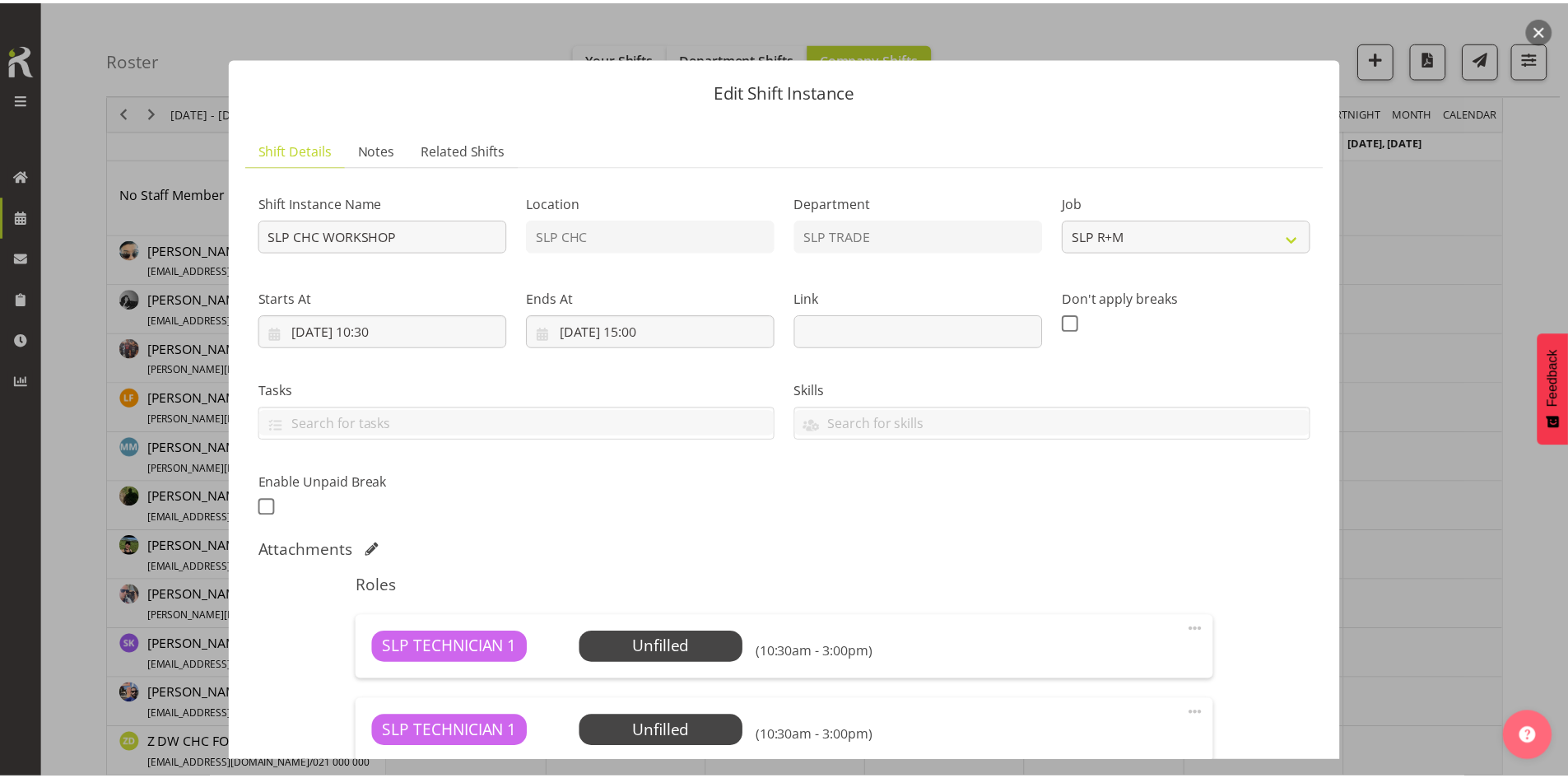
scroll to position [225, 0]
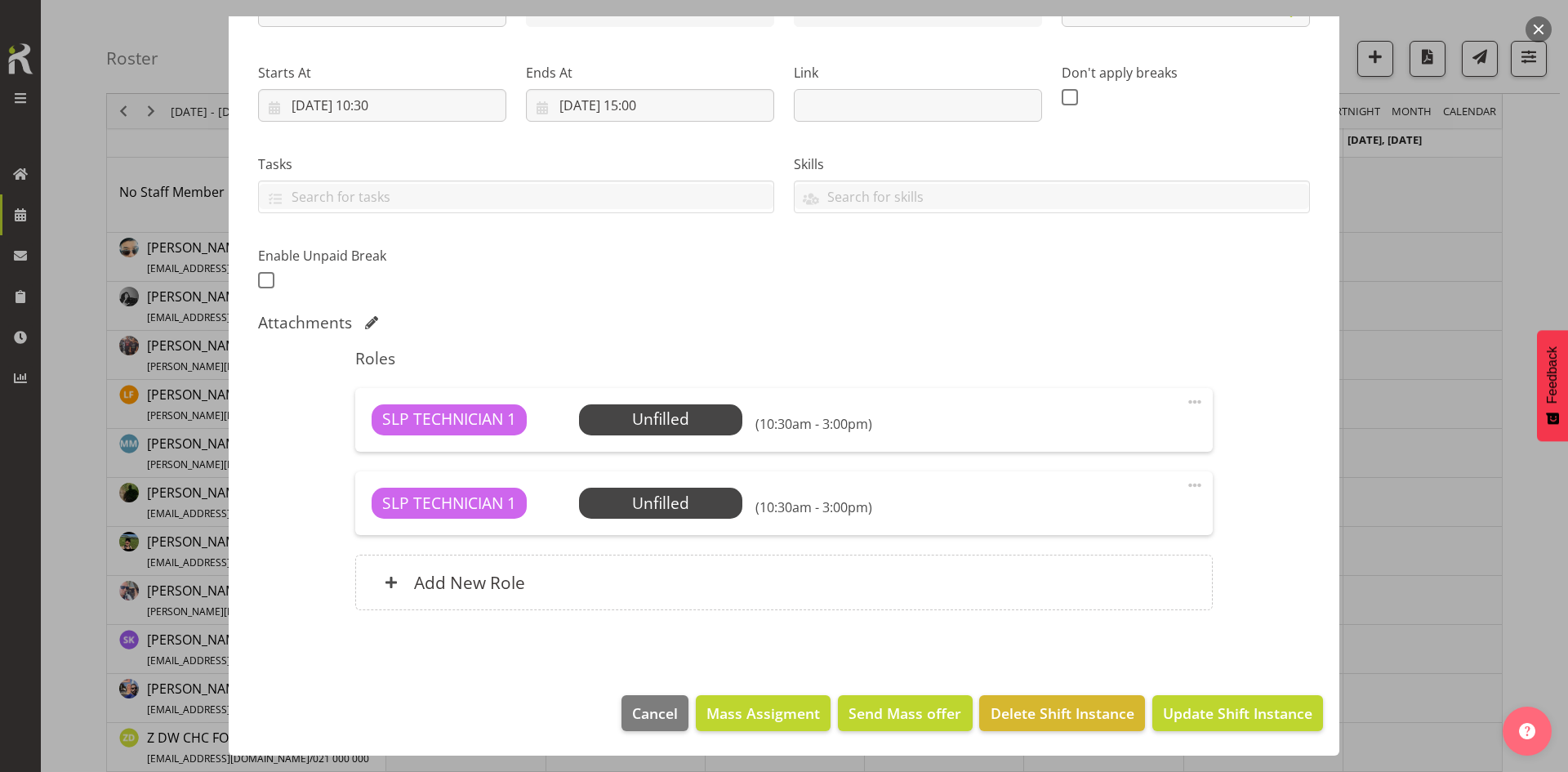
click at [688, 441] on div "SLP TECHNICIAN 1 Unfilled Select Employee (10:30am - 3:00pm) Edit Cover Role De…" at bounding box center [784, 420] width 857 height 63
click at [0, 0] on span "Select Employee" at bounding box center [0, 0] width 0 height 0
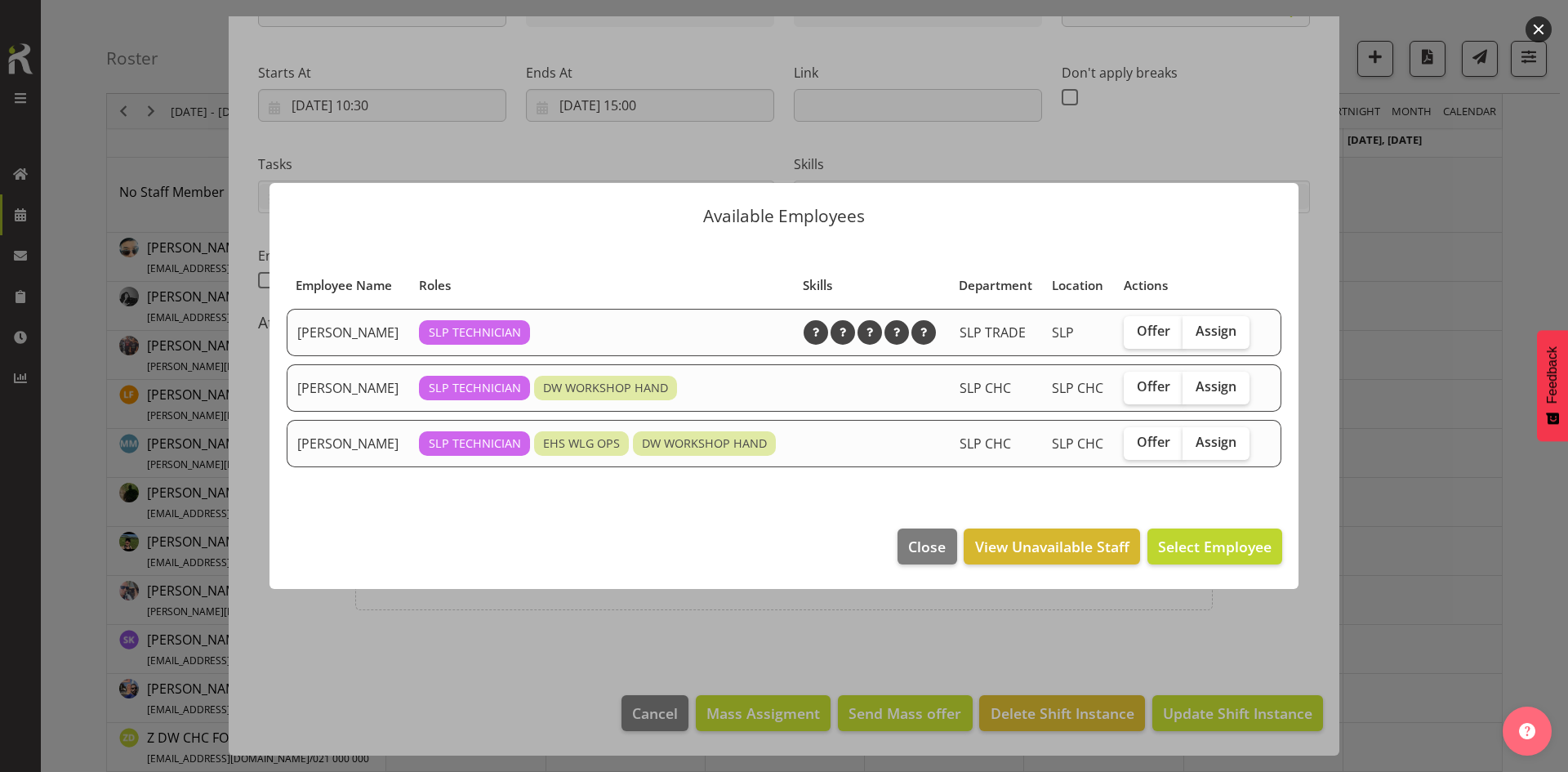
click at [1250, 383] on div "Offer Assign" at bounding box center [1187, 387] width 127 height 33
click at [1211, 402] on label "Assign" at bounding box center [1216, 387] width 67 height 33
click at [1194, 392] on input "Assign" at bounding box center [1188, 386] width 11 height 11
checkbox input "true"
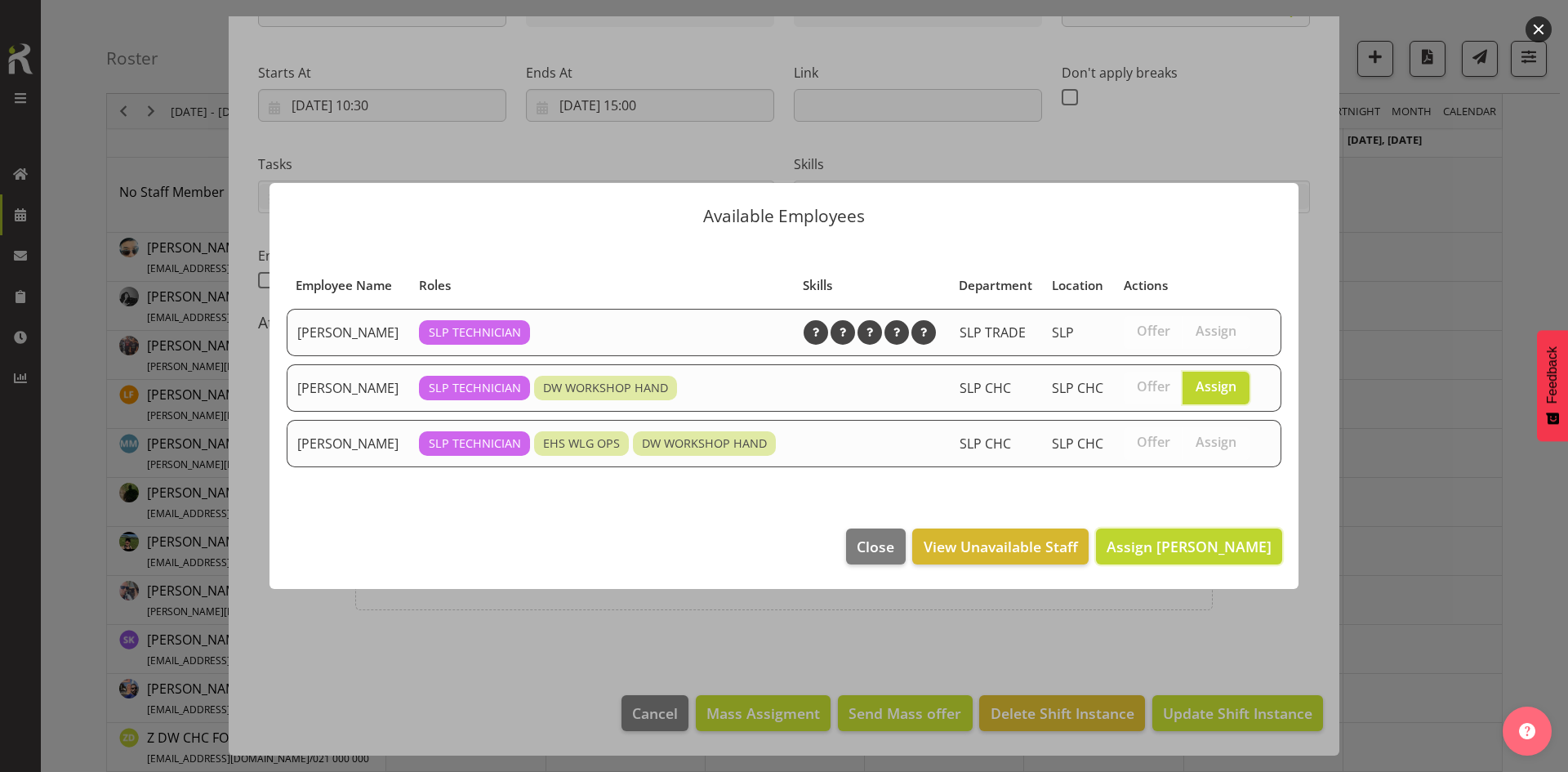
click at [1181, 538] on span "Assign [PERSON_NAME]" at bounding box center [1189, 547] width 165 height 20
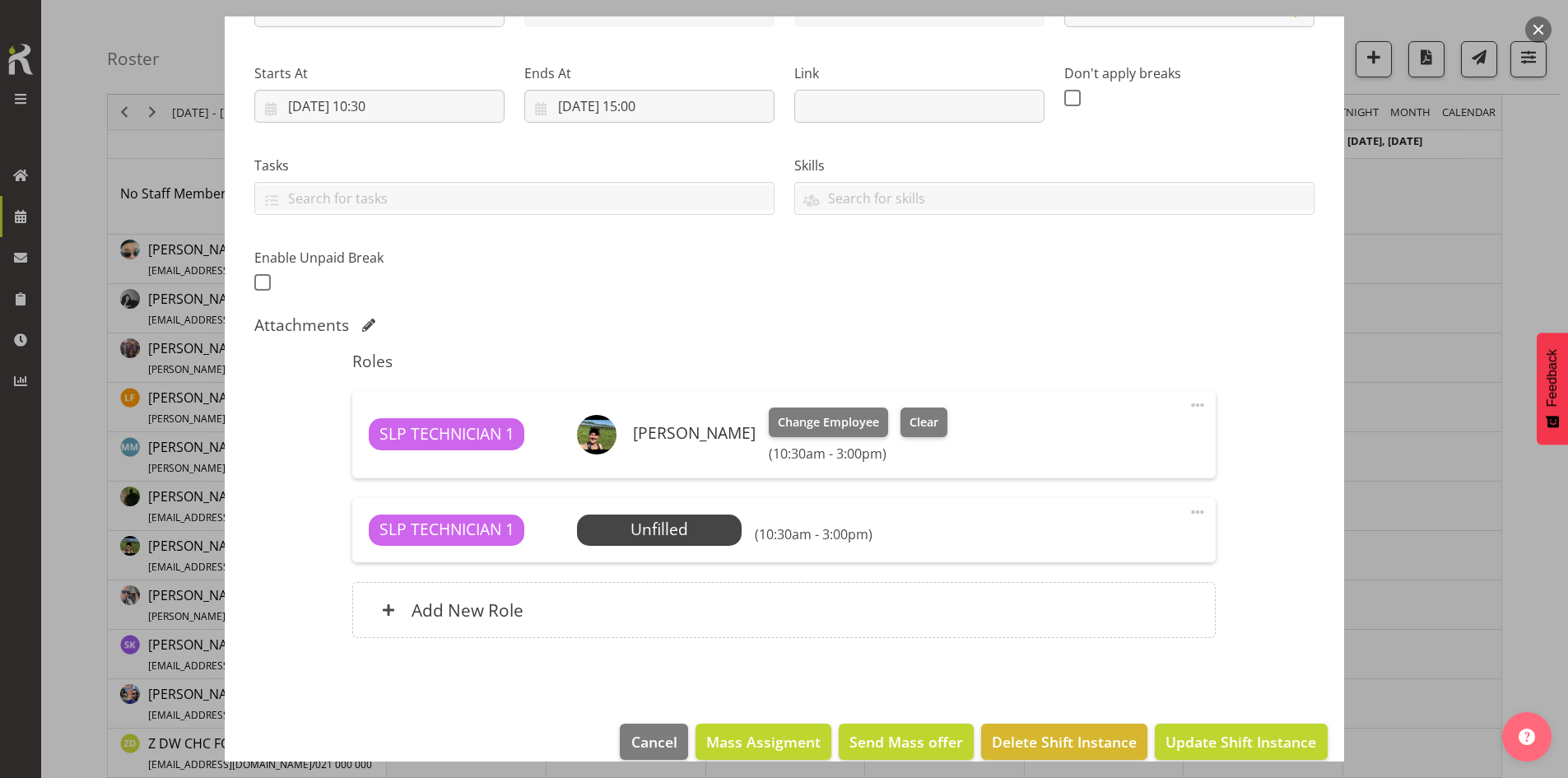
click at [724, 553] on div "SLP TECHNICIAN 1 Unfilled Select Employee (10:30am - 3:00pm) Edit Cover Role De…" at bounding box center [784, 530] width 863 height 64
click at [0, 0] on span "Select Employee" at bounding box center [0, 0] width 0 height 0
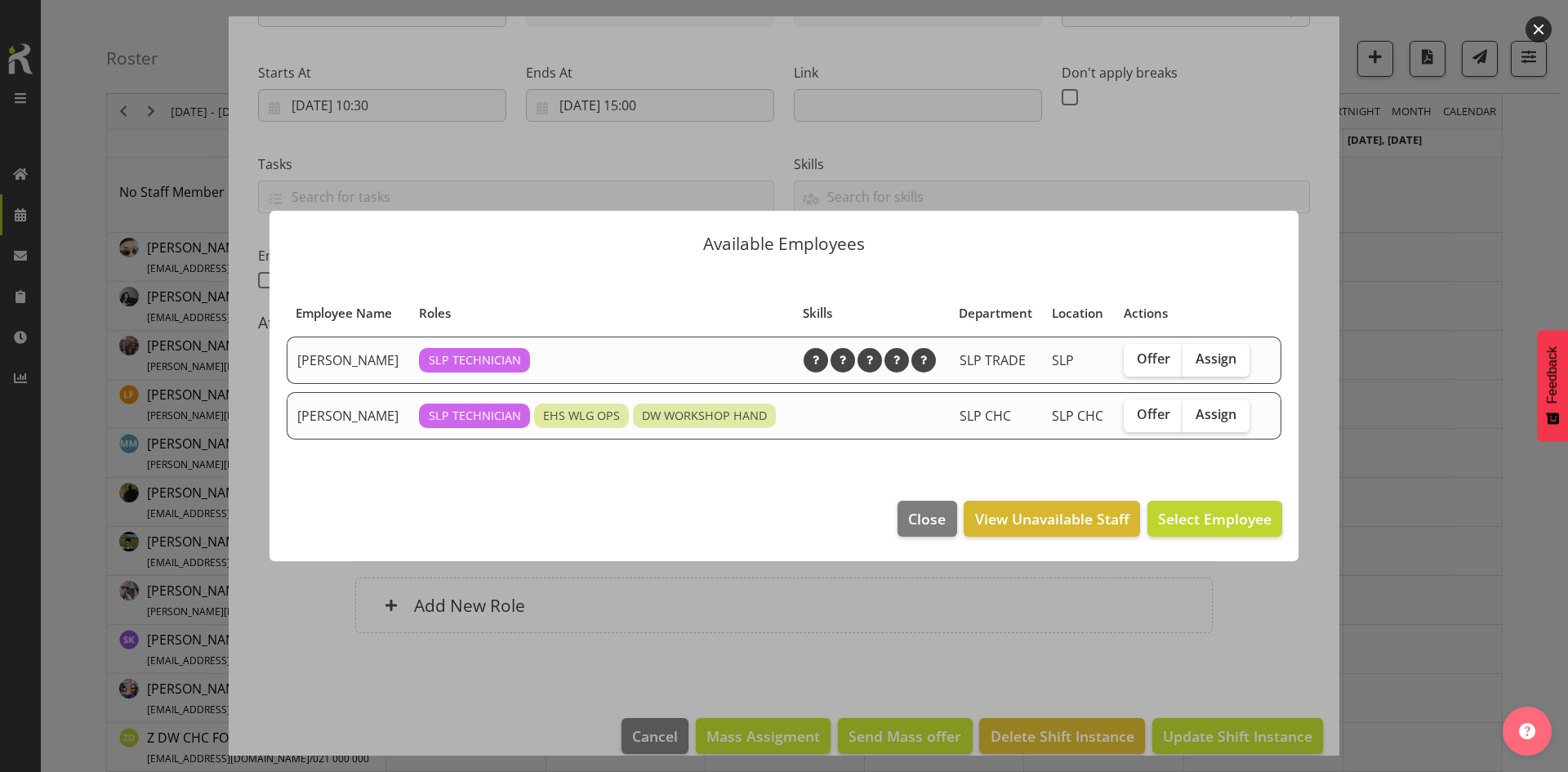
click at [1207, 420] on span "Assign" at bounding box center [1215, 414] width 41 height 17
click at [1194, 420] on input "Assign" at bounding box center [1188, 414] width 11 height 11
checkbox input "true"
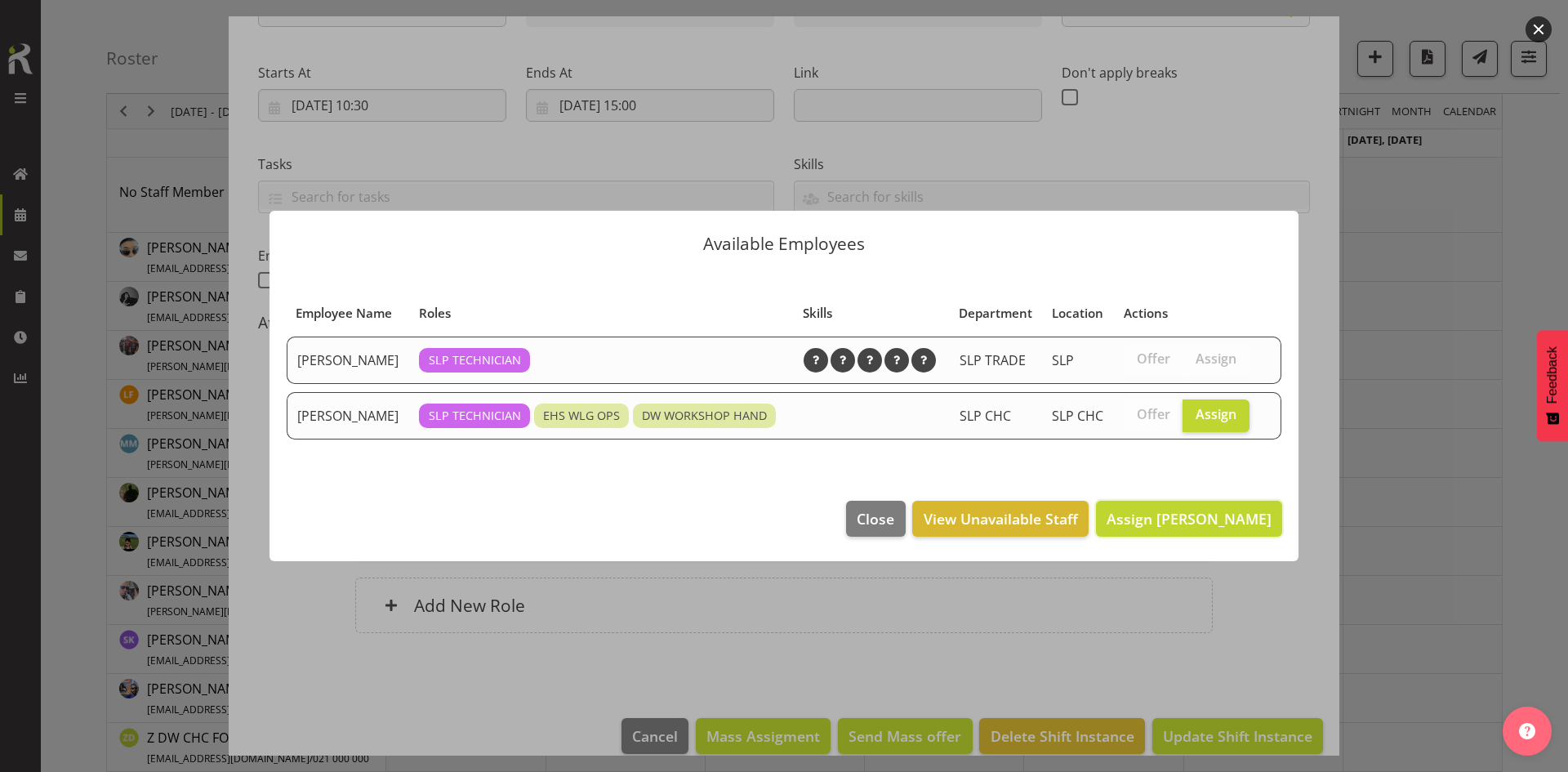
click at [1198, 505] on button "Assign [PERSON_NAME]" at bounding box center [1189, 519] width 186 height 36
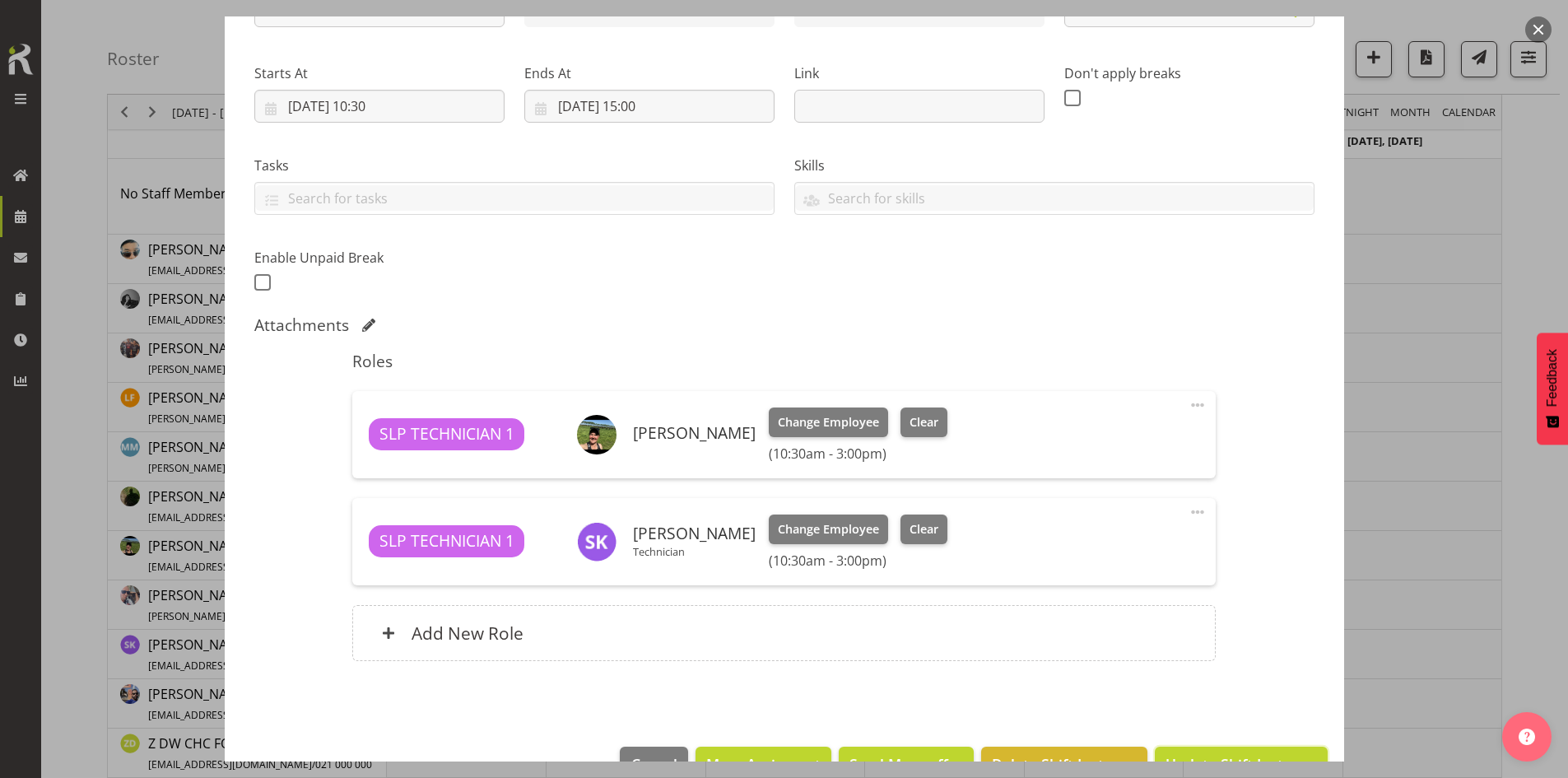
click at [1213, 748] on button "Update Shift Instance" at bounding box center [1240, 765] width 172 height 36
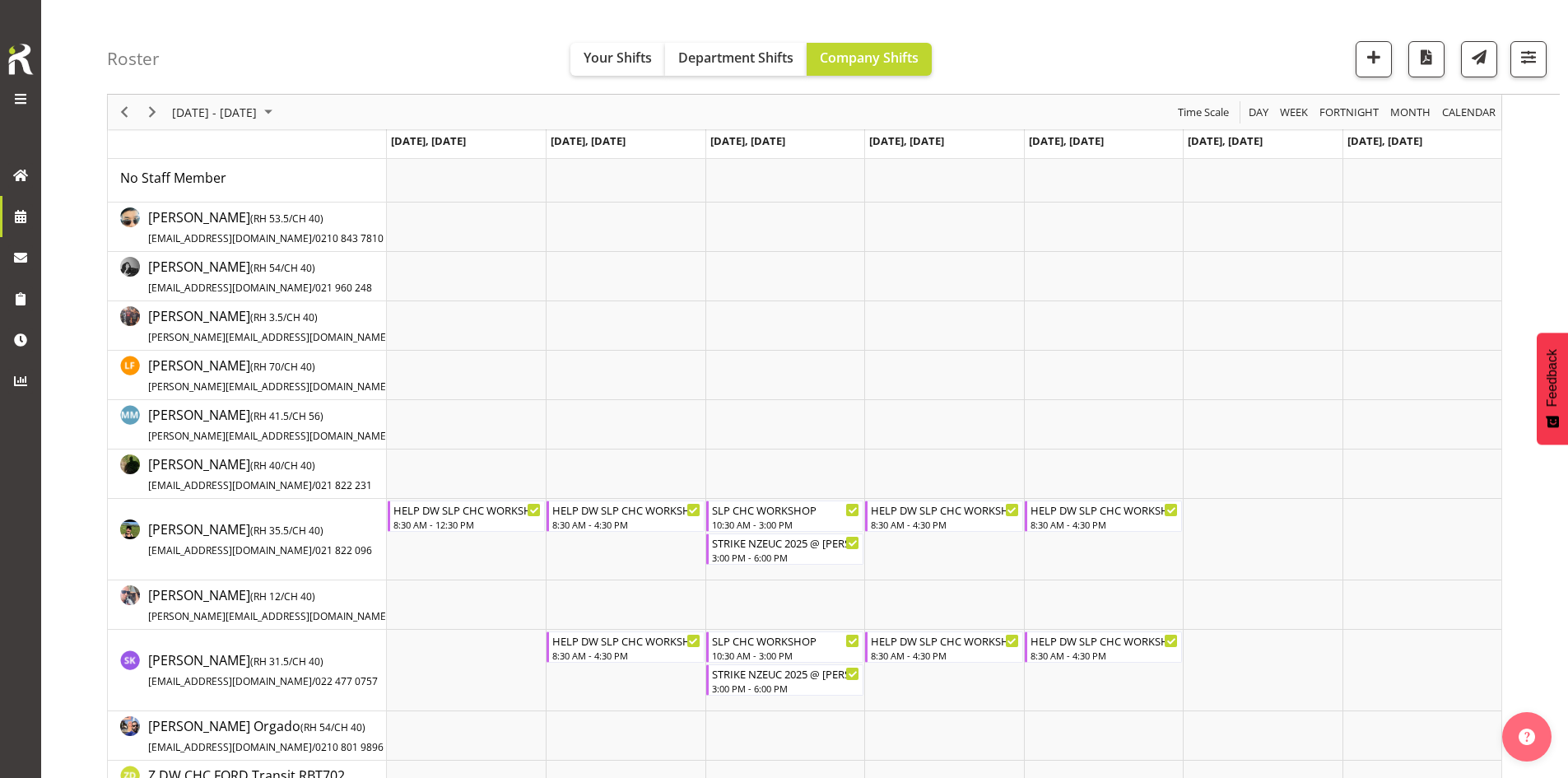
scroll to position [0, 0]
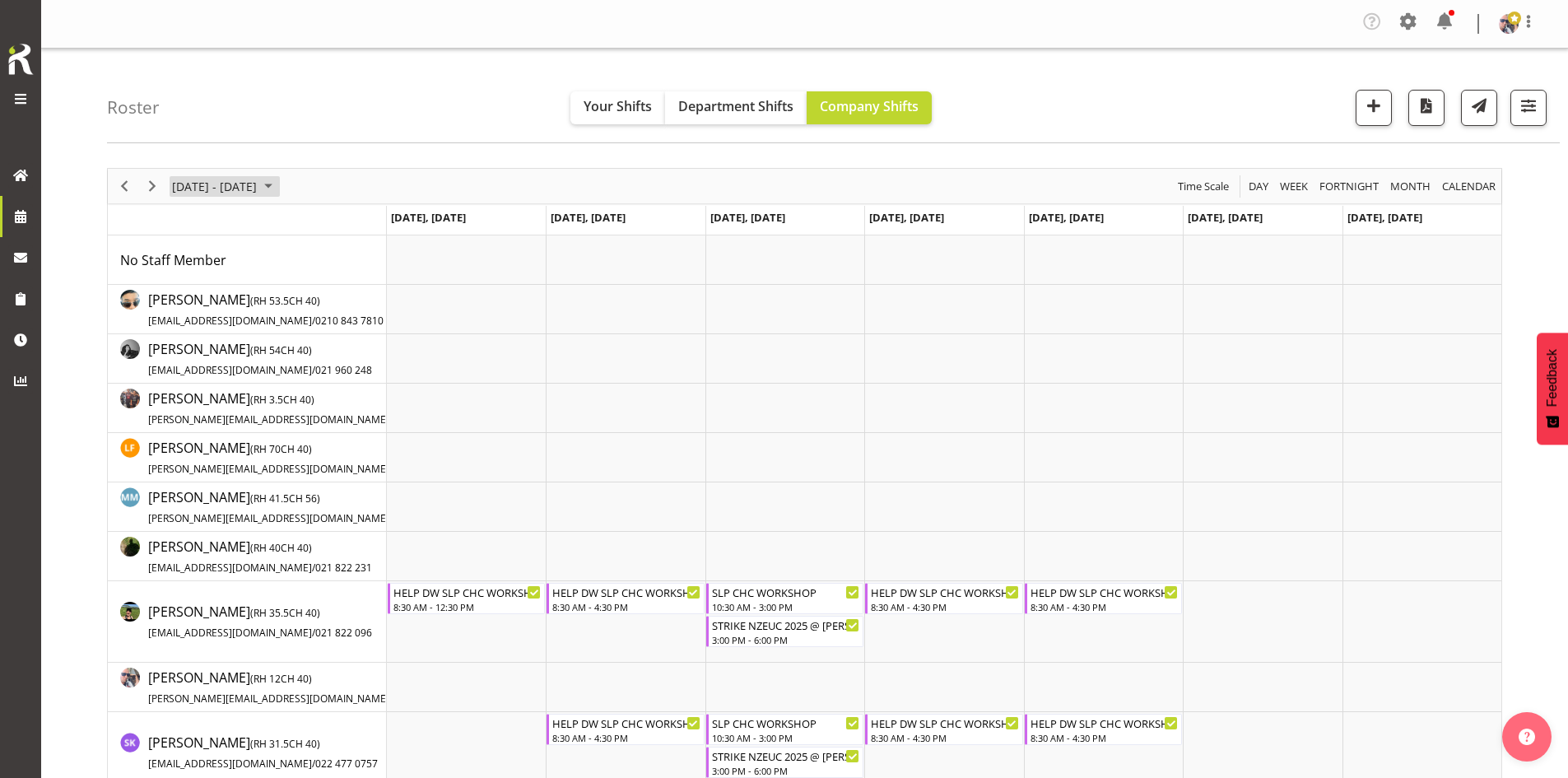
click at [259, 192] on span "[DATE] - [DATE]" at bounding box center [214, 186] width 88 height 21
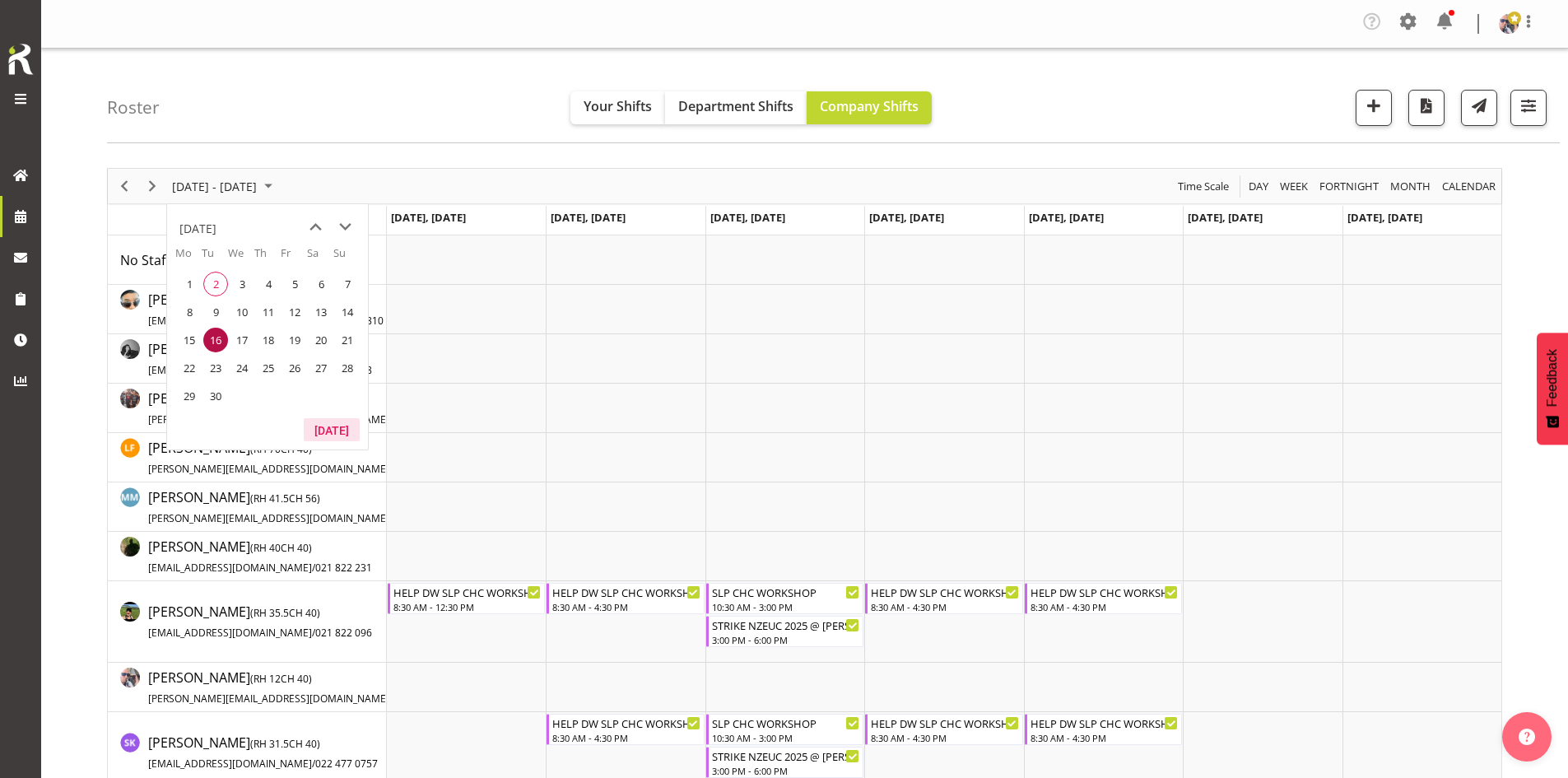
click at [330, 427] on button "[DATE]" at bounding box center [332, 429] width 56 height 23
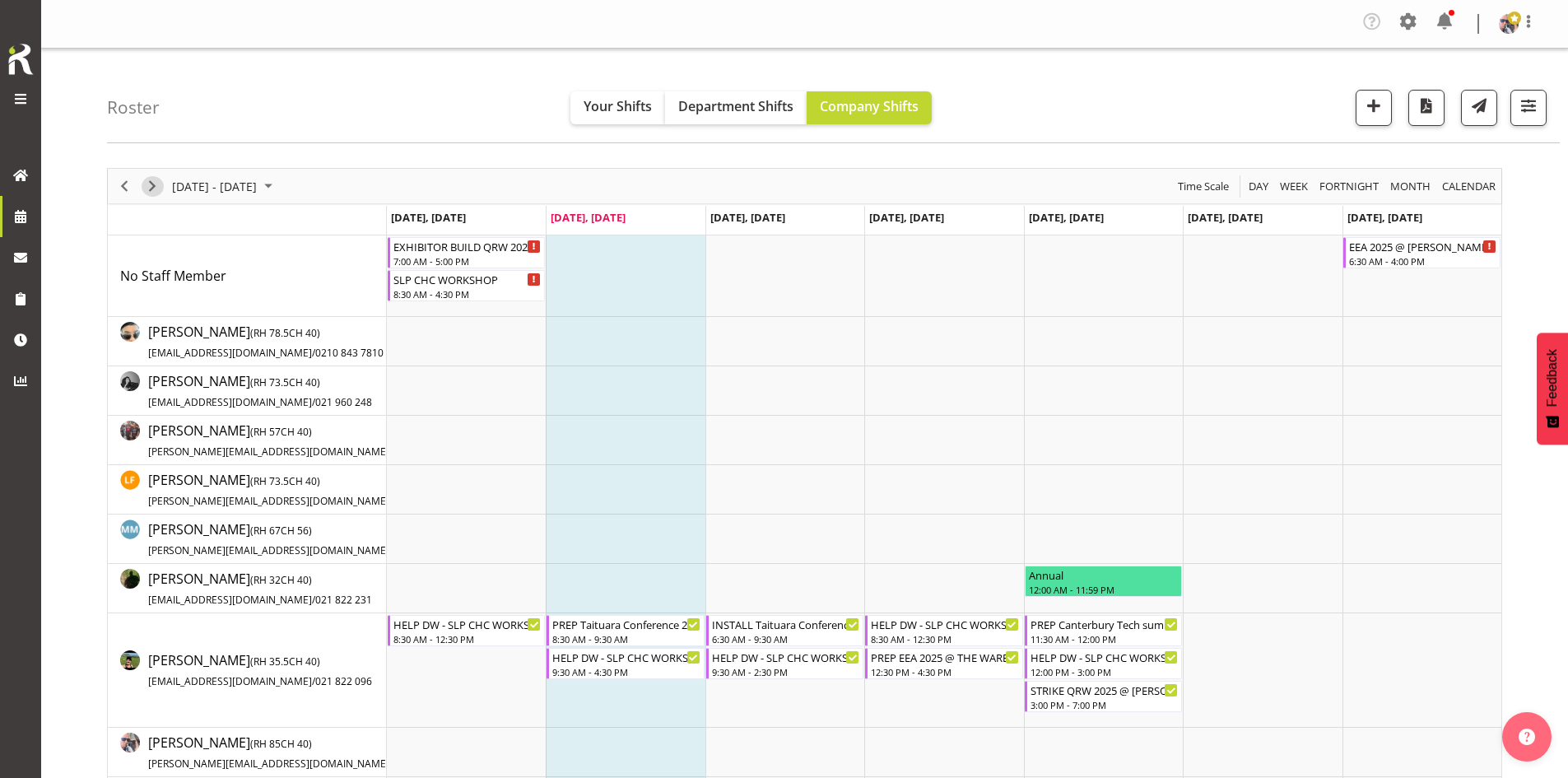
click at [162, 190] on button "Next" at bounding box center [152, 186] width 22 height 21
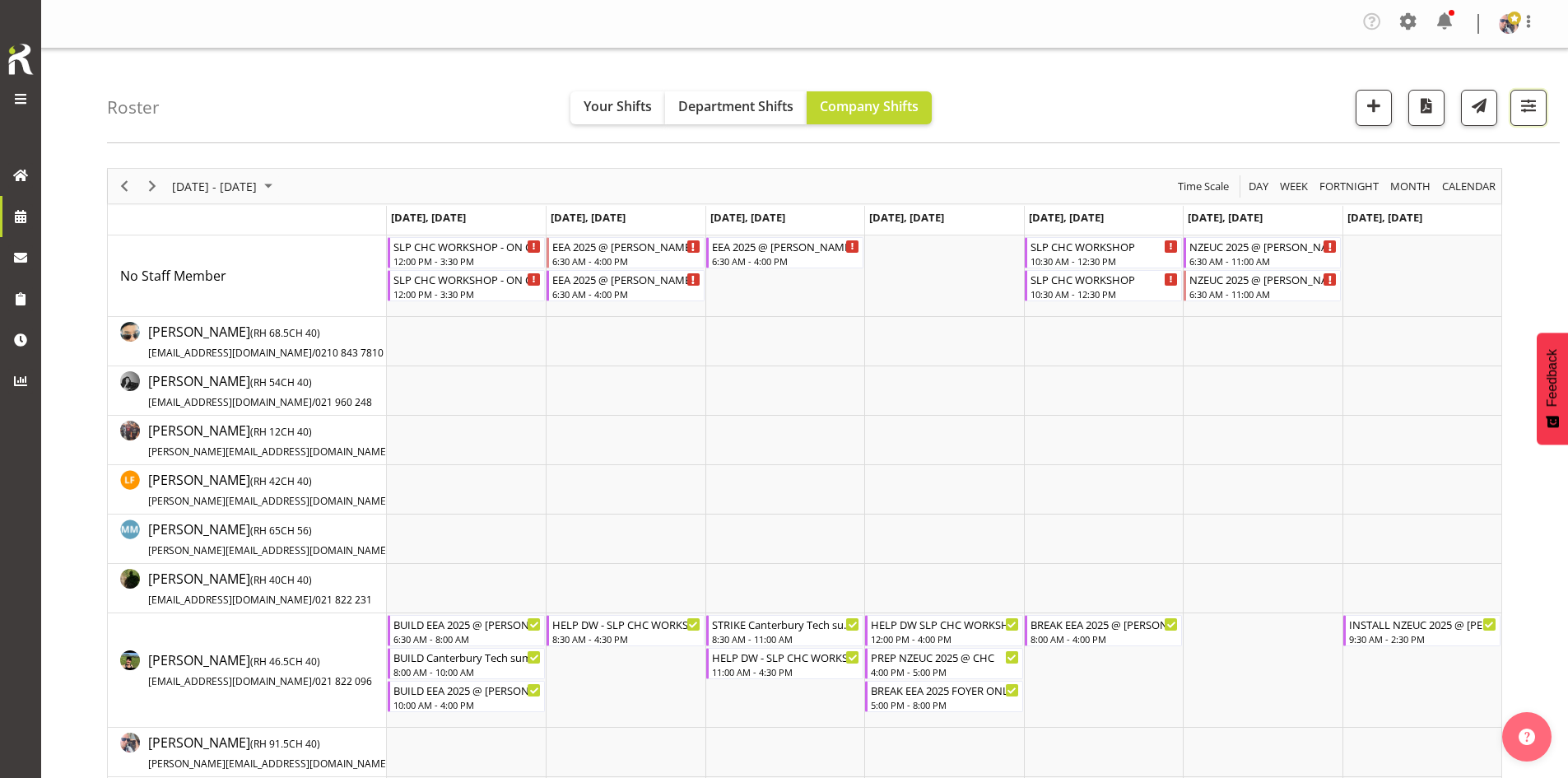
click at [1527, 106] on span "button" at bounding box center [1527, 105] width 21 height 21
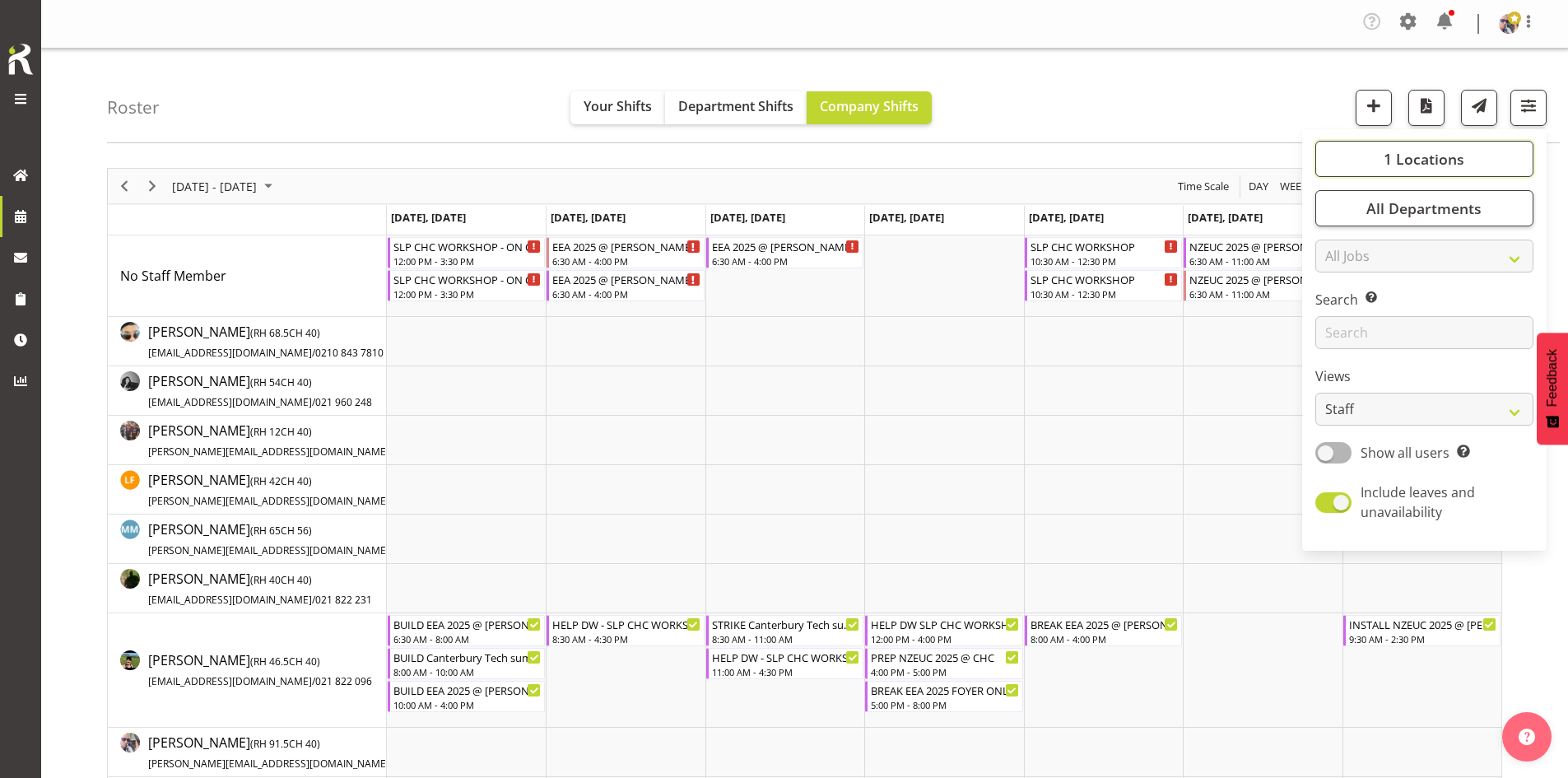
click at [1475, 152] on button "1 Locations" at bounding box center [1424, 158] width 218 height 36
drag, startPoint x: 1350, startPoint y: 281, endPoint x: 1352, endPoint y: 300, distance: 19.1
click at [1350, 290] on section "CARLTON EVENTS [PERSON_NAME] [PERSON_NAME][GEOGRAPHIC_DATA] DW CHC DW [PERSON_N…" at bounding box center [1424, 224] width 192 height 316
click at [1351, 298] on span "SLP" at bounding box center [1354, 292] width 26 height 13
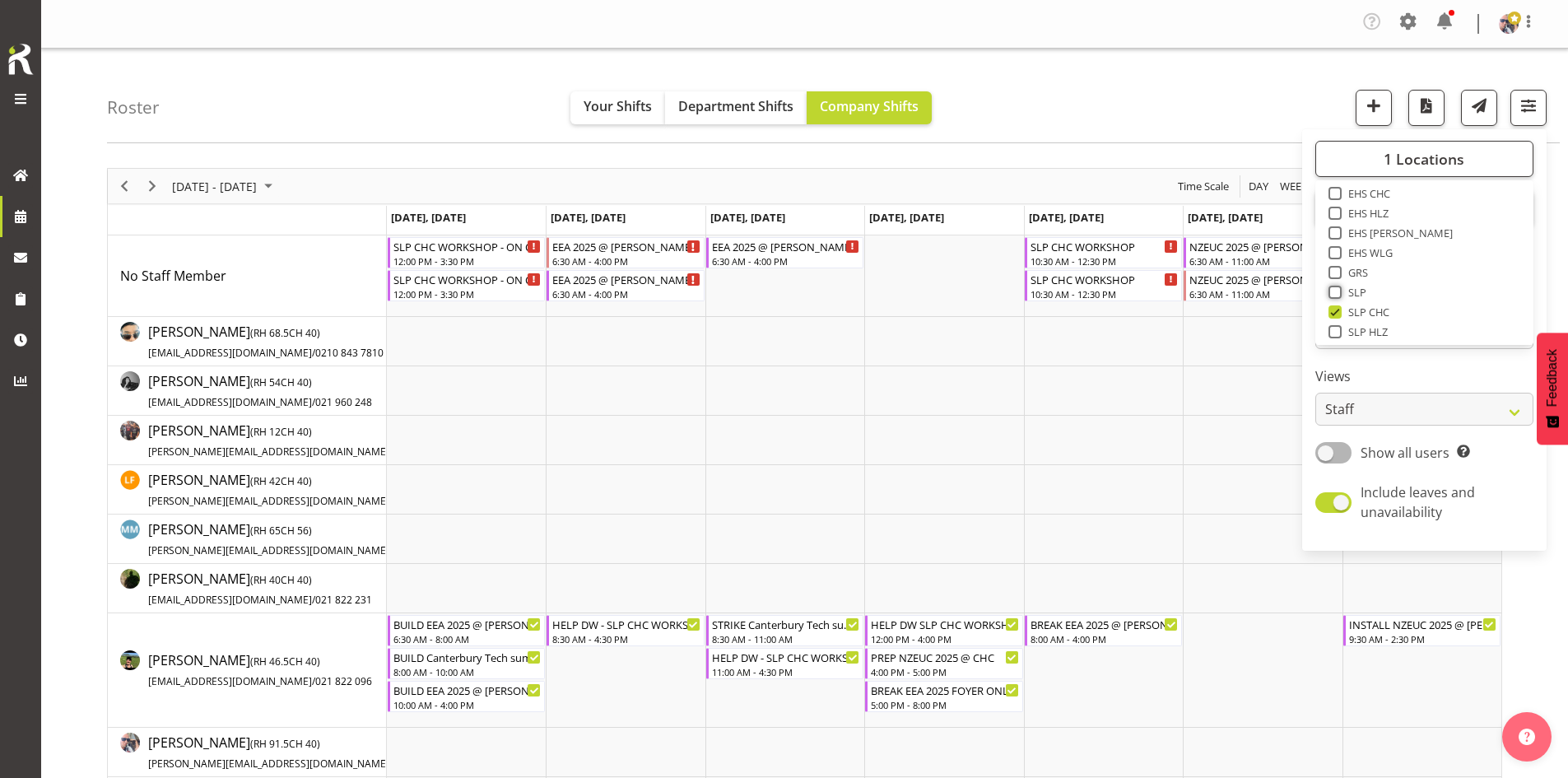
click at [1339, 298] on input "SLP" at bounding box center [1333, 292] width 11 height 11
checkbox input "true"
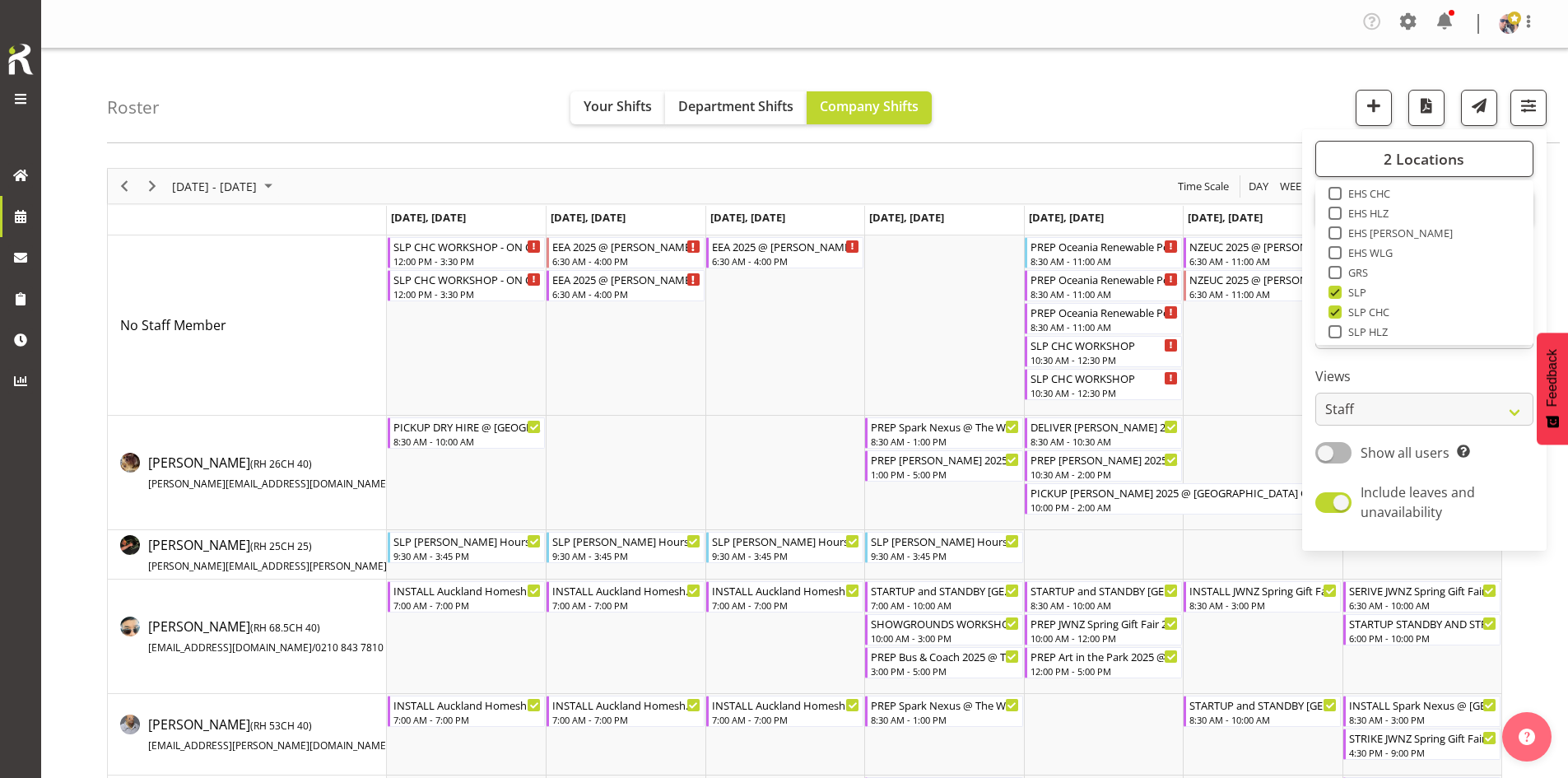
click at [257, 206] on td "Timeline Week of September 9, 2025" at bounding box center [247, 221] width 279 height 30
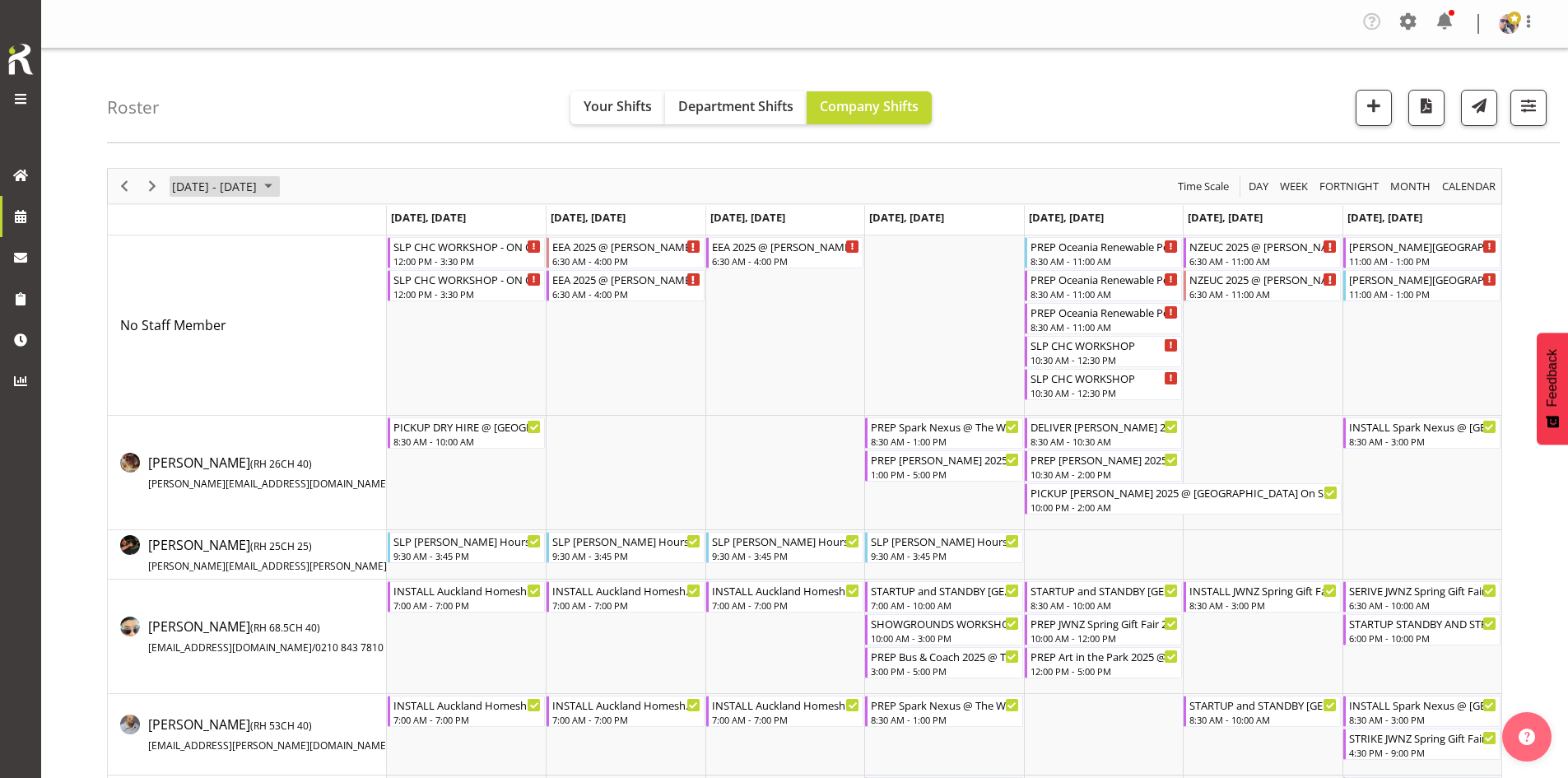
click at [256, 193] on span "[DATE] - [DATE]" at bounding box center [214, 186] width 88 height 21
click at [347, 437] on button "[DATE]" at bounding box center [332, 429] width 56 height 23
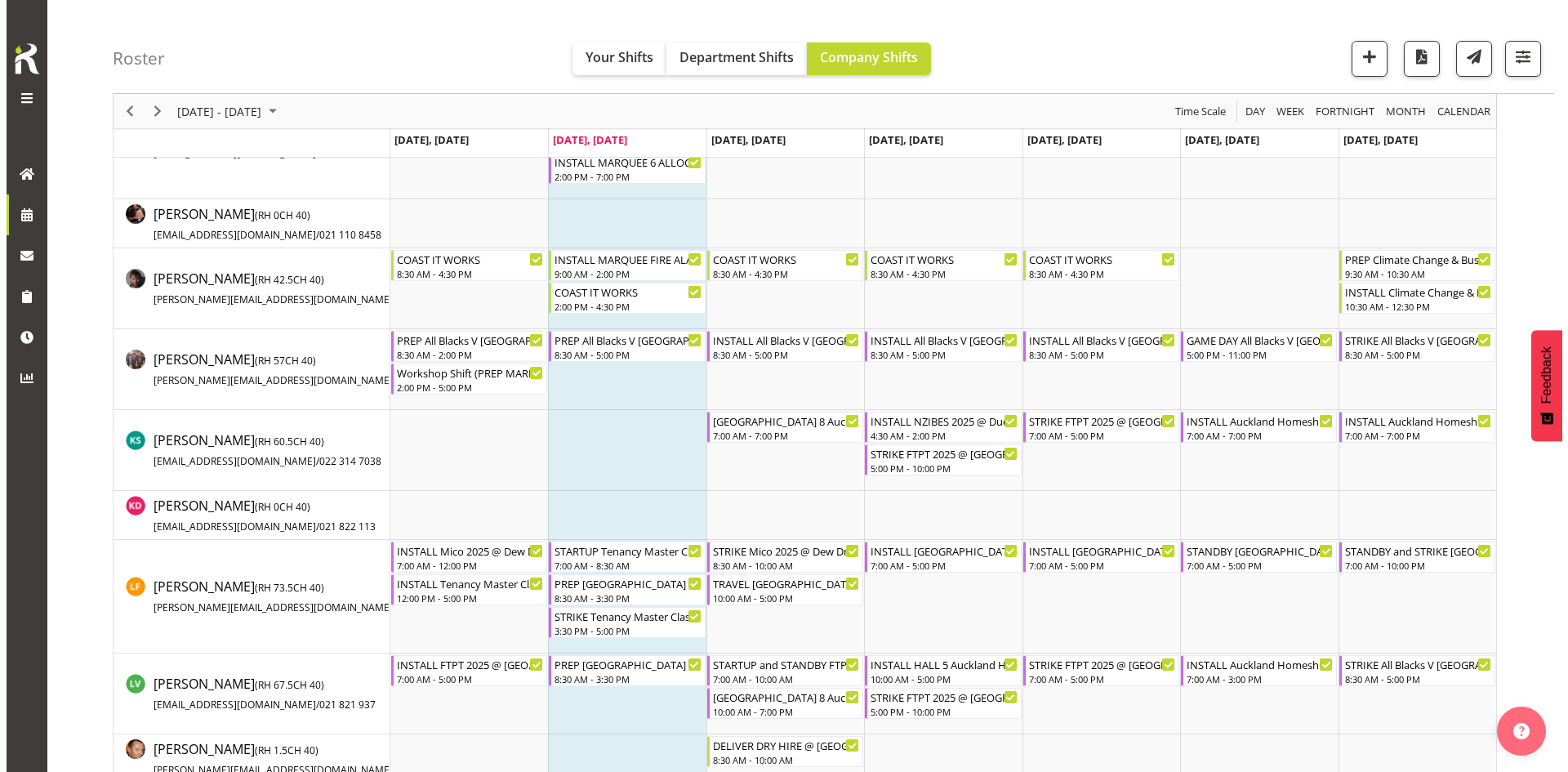
scroll to position [817, 0]
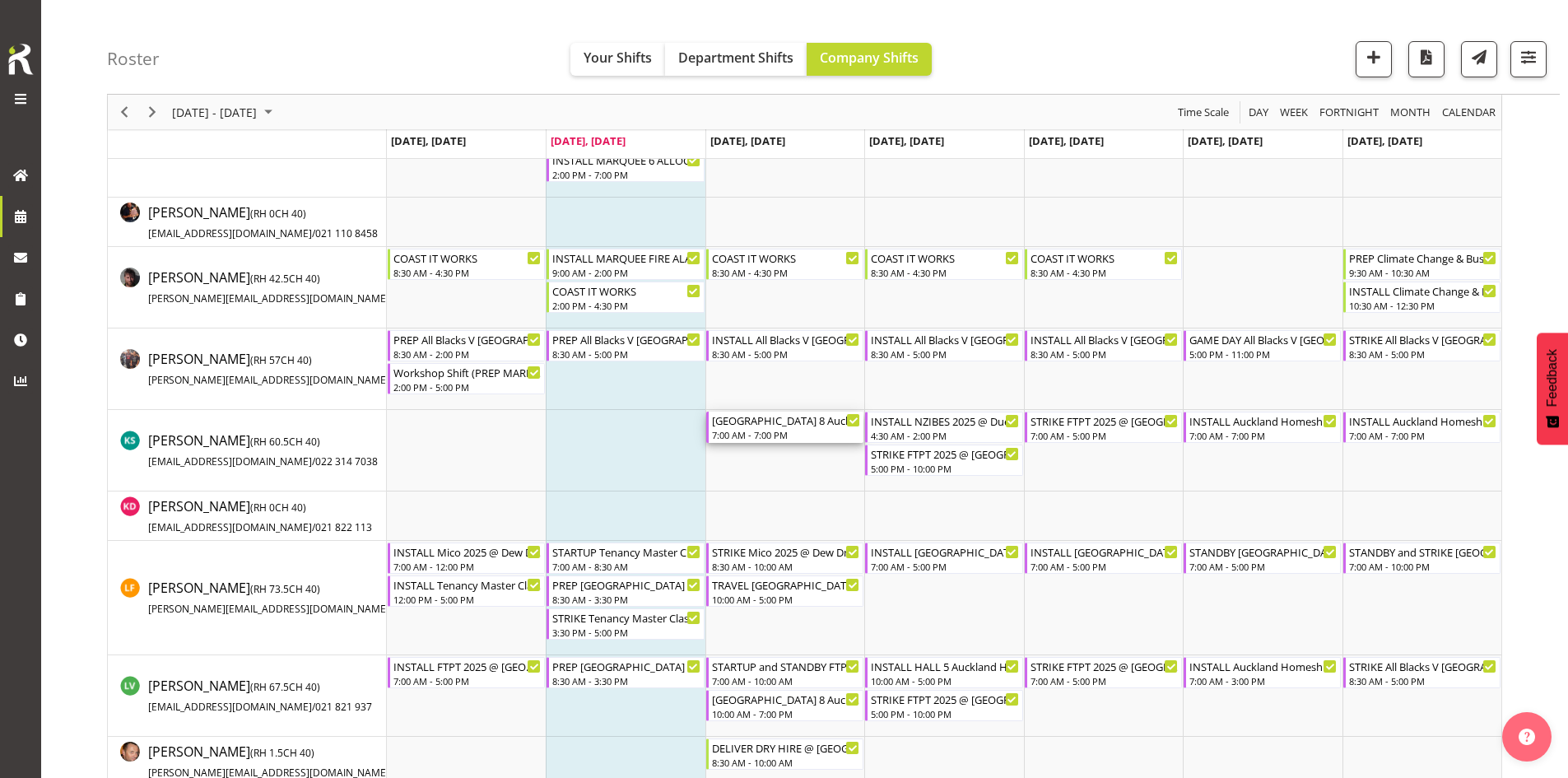
click at [762, 429] on div "7:00 AM - 7:00 PM" at bounding box center [785, 434] width 148 height 13
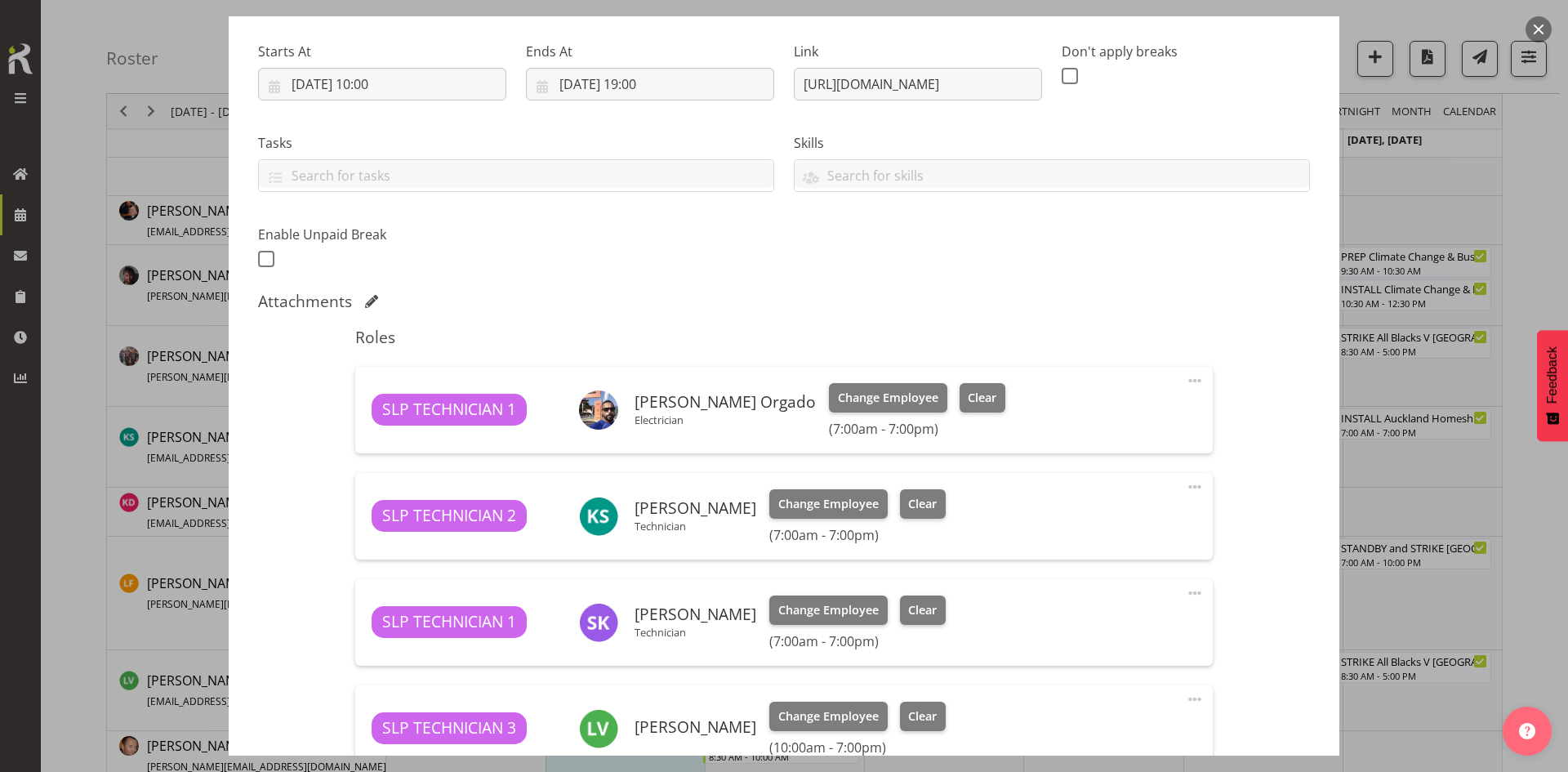
select select "9869"
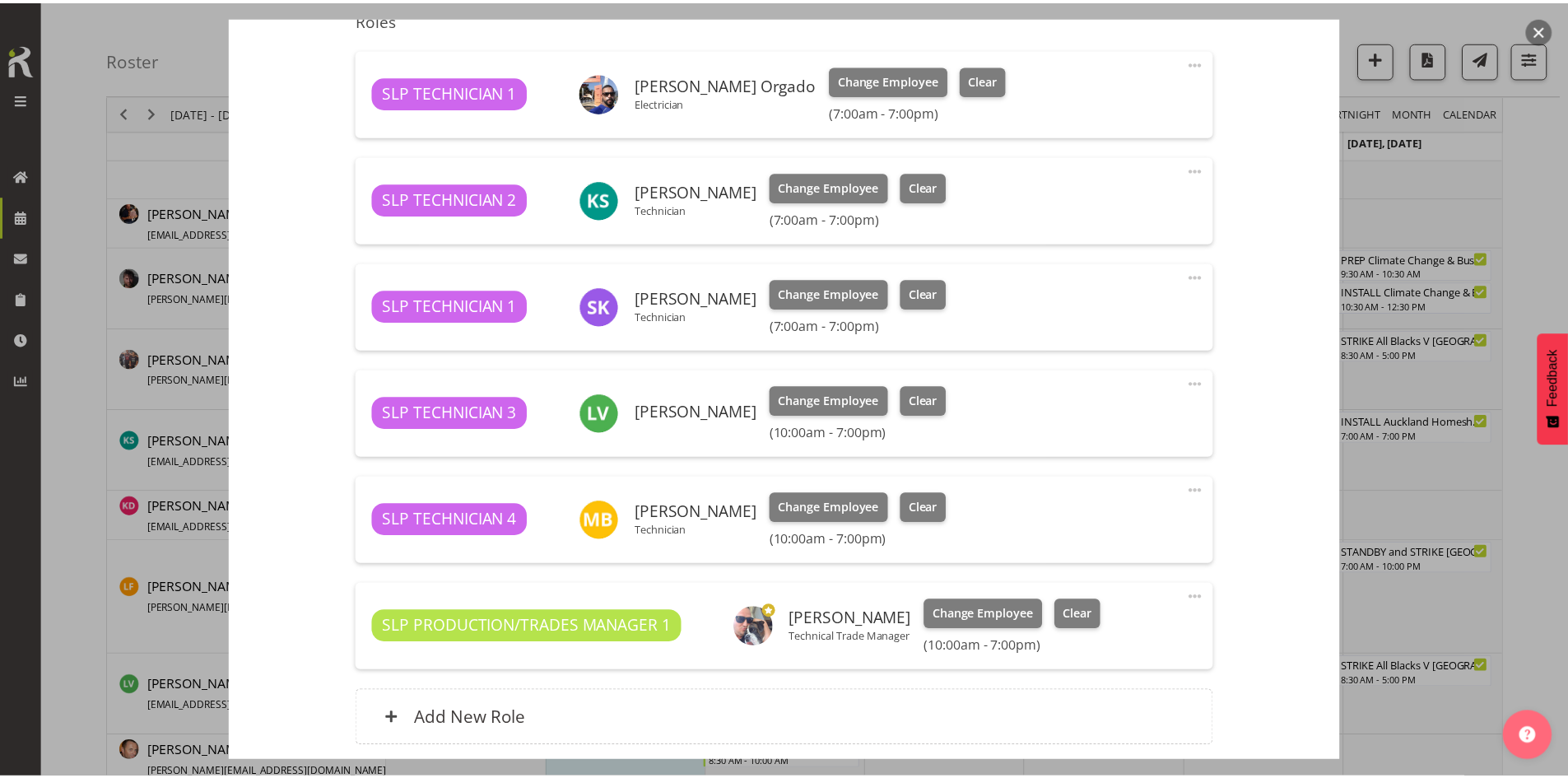
scroll to position [577, 0]
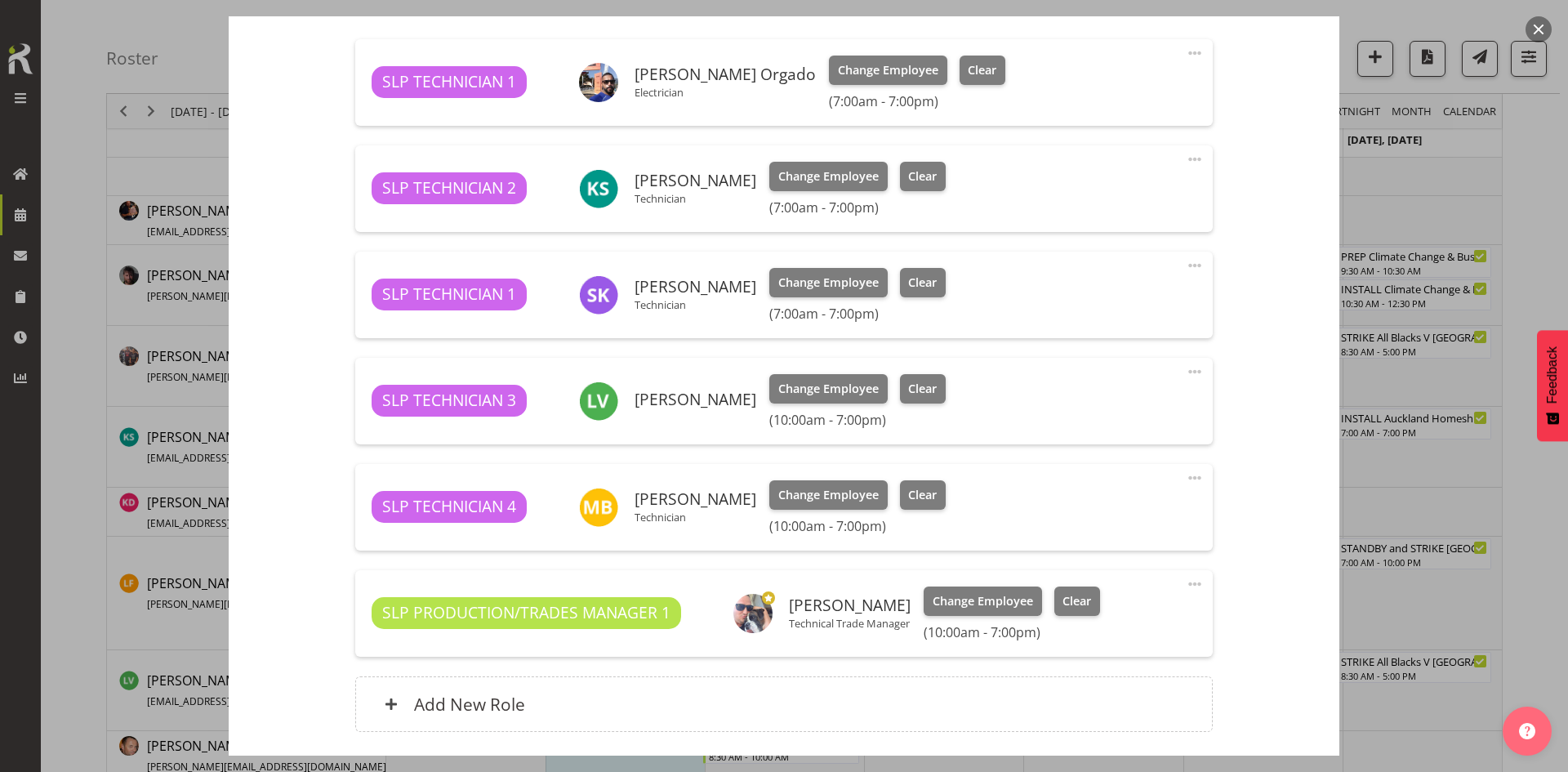
click at [1542, 252] on div at bounding box center [784, 386] width 1568 height 772
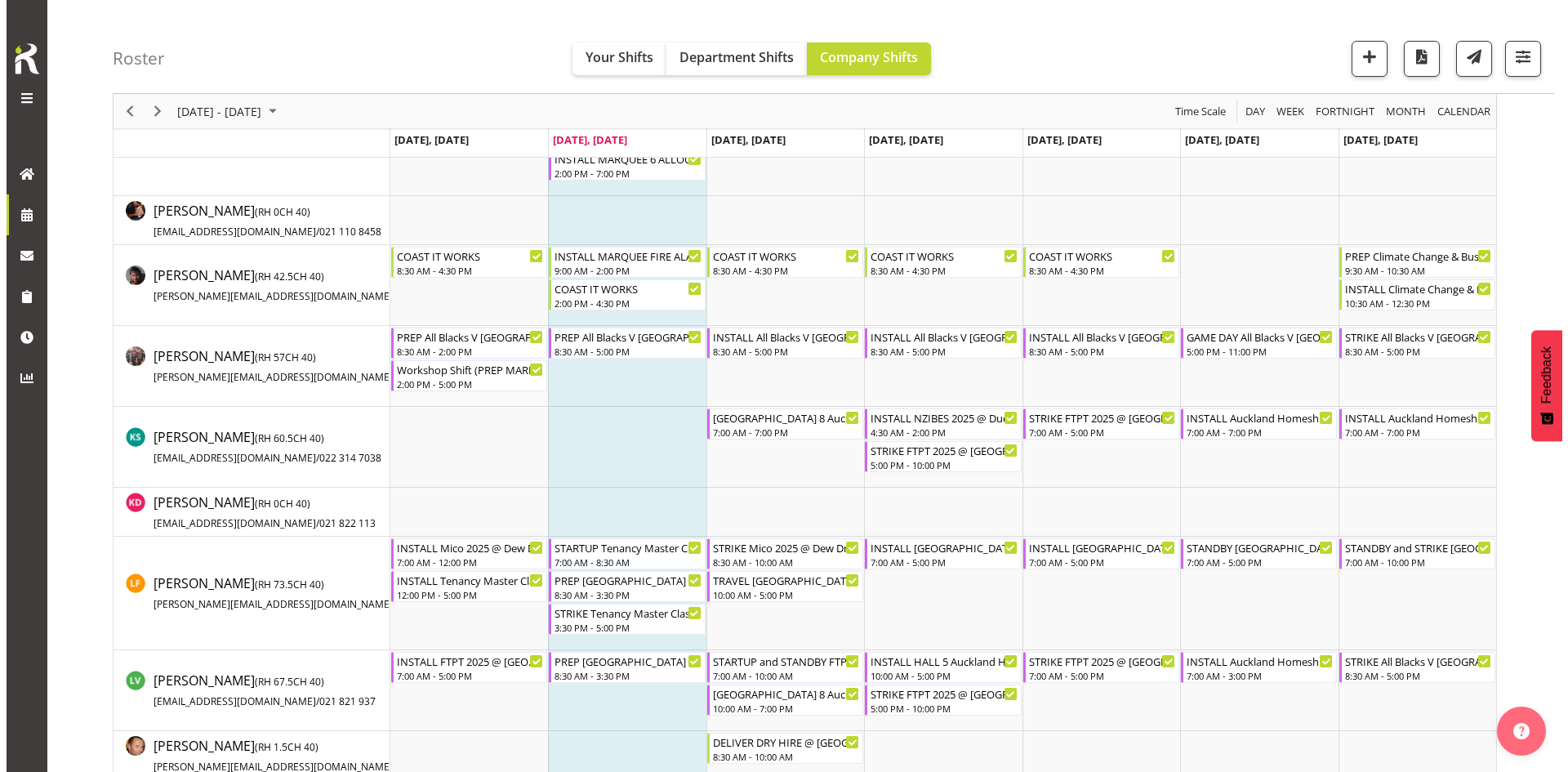
scroll to position [1144, 0]
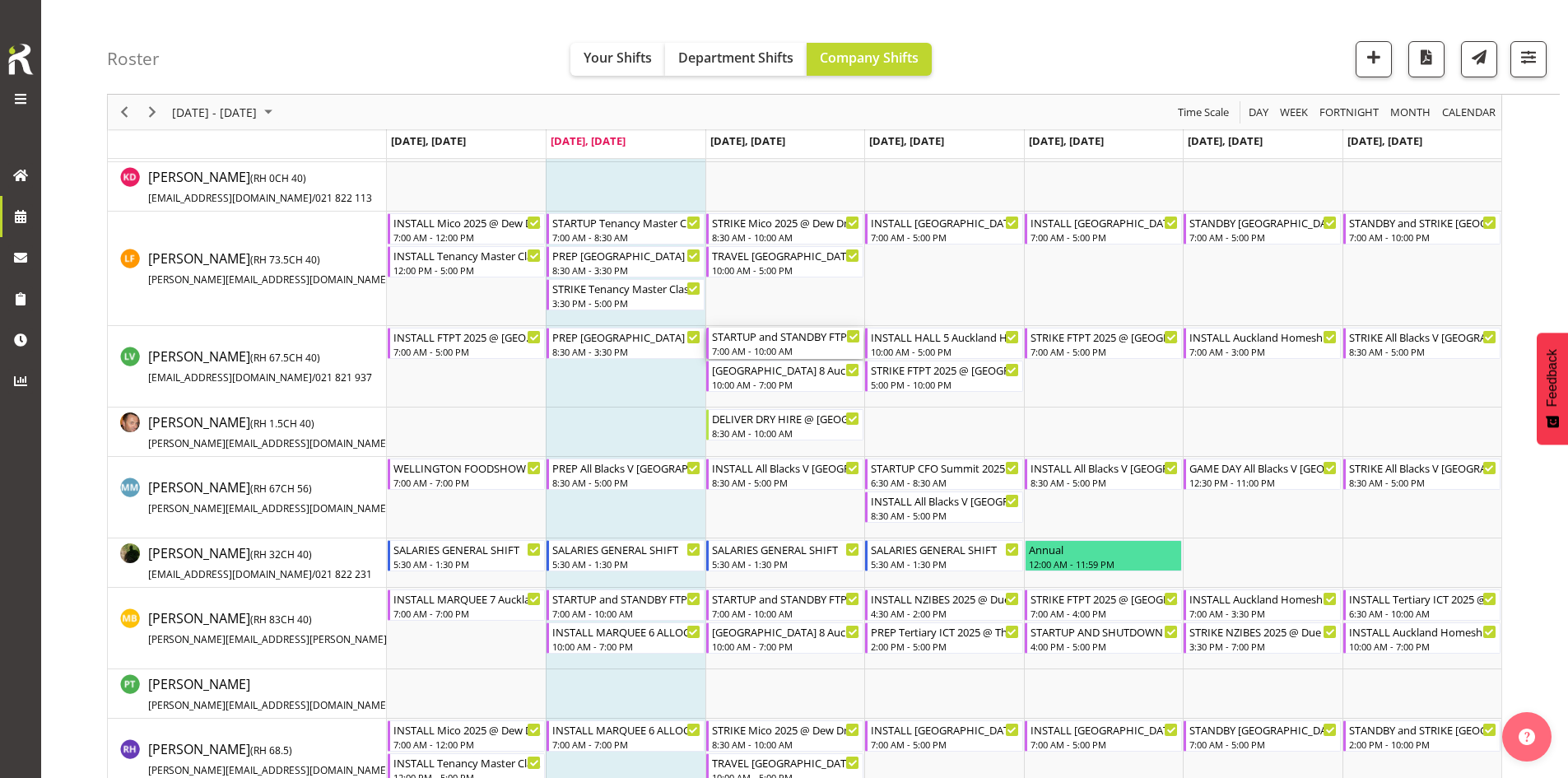
click at [779, 349] on div "7:00 AM - 10:00 AM" at bounding box center [785, 351] width 148 height 13
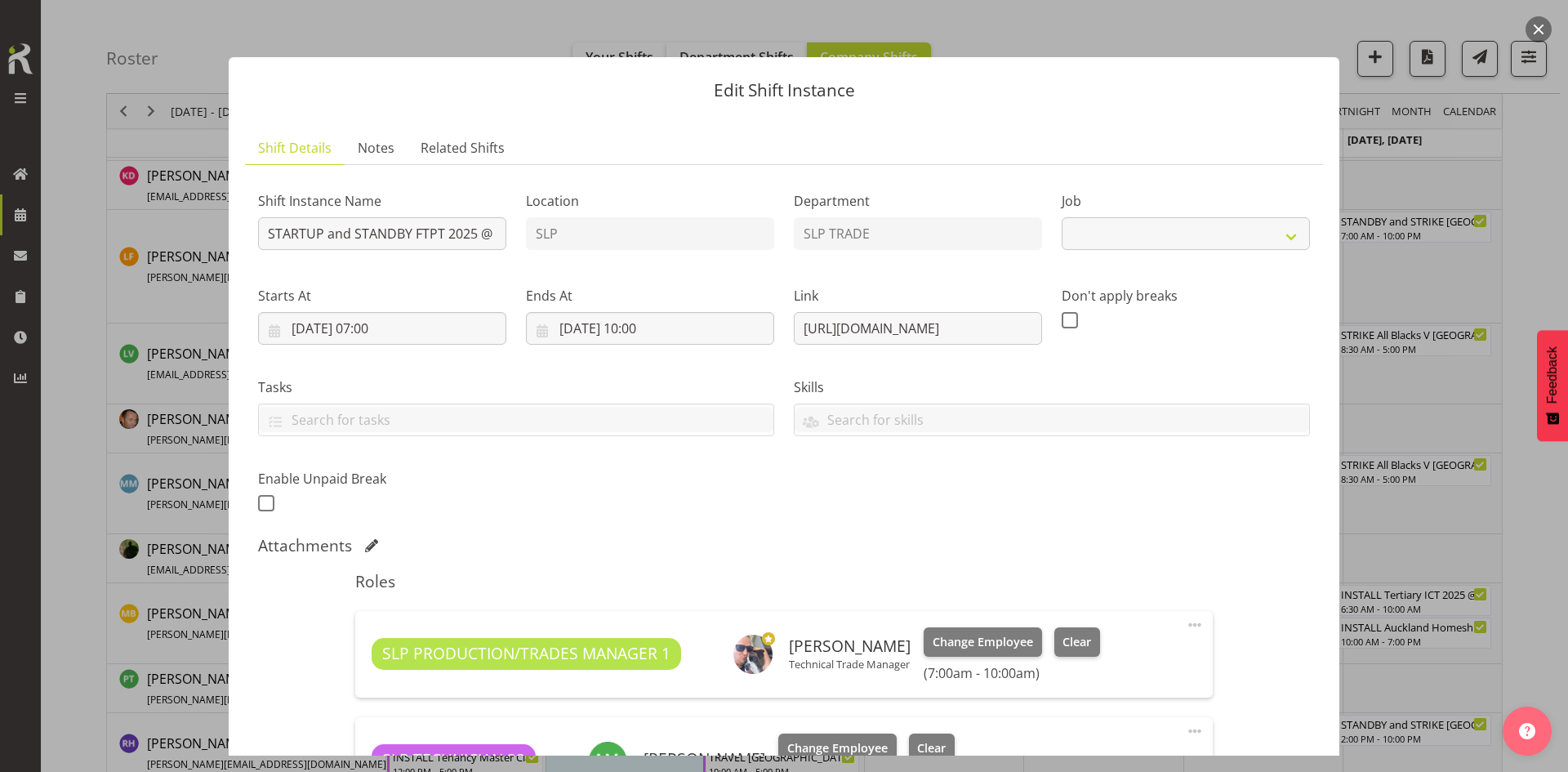
select select "9154"
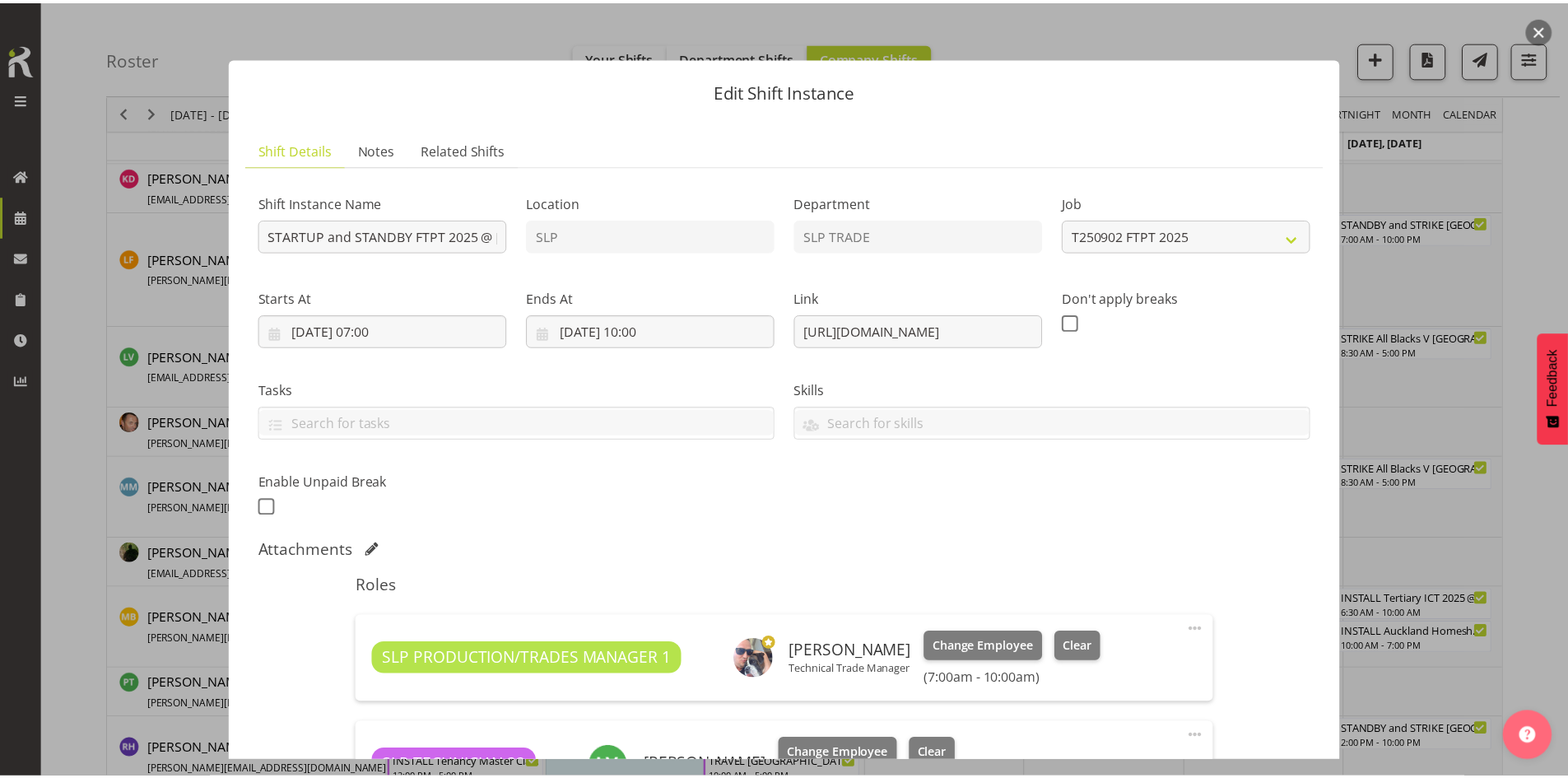
scroll to position [330, 0]
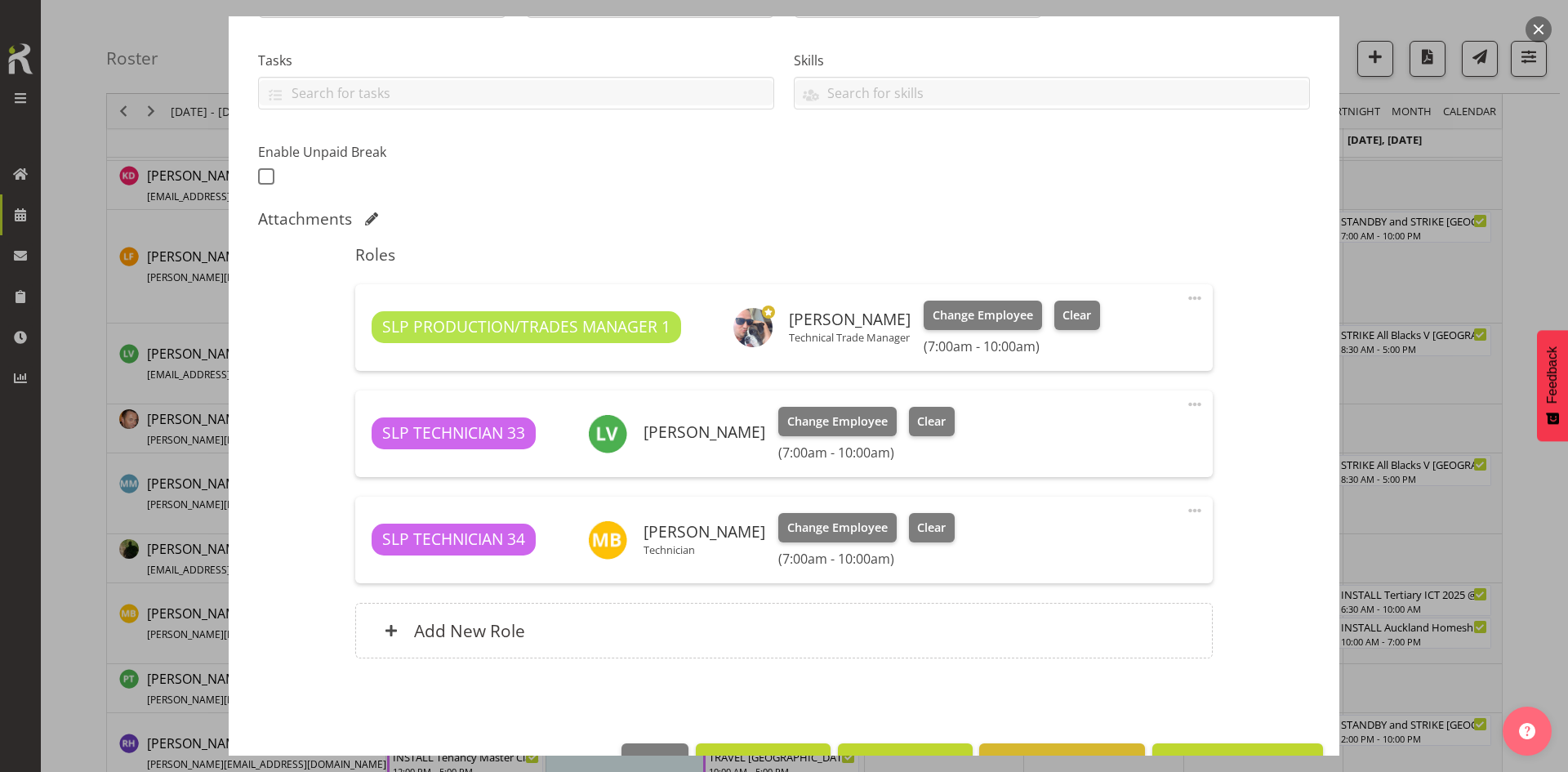
click at [1534, 30] on button "button" at bounding box center [1538, 30] width 26 height 26
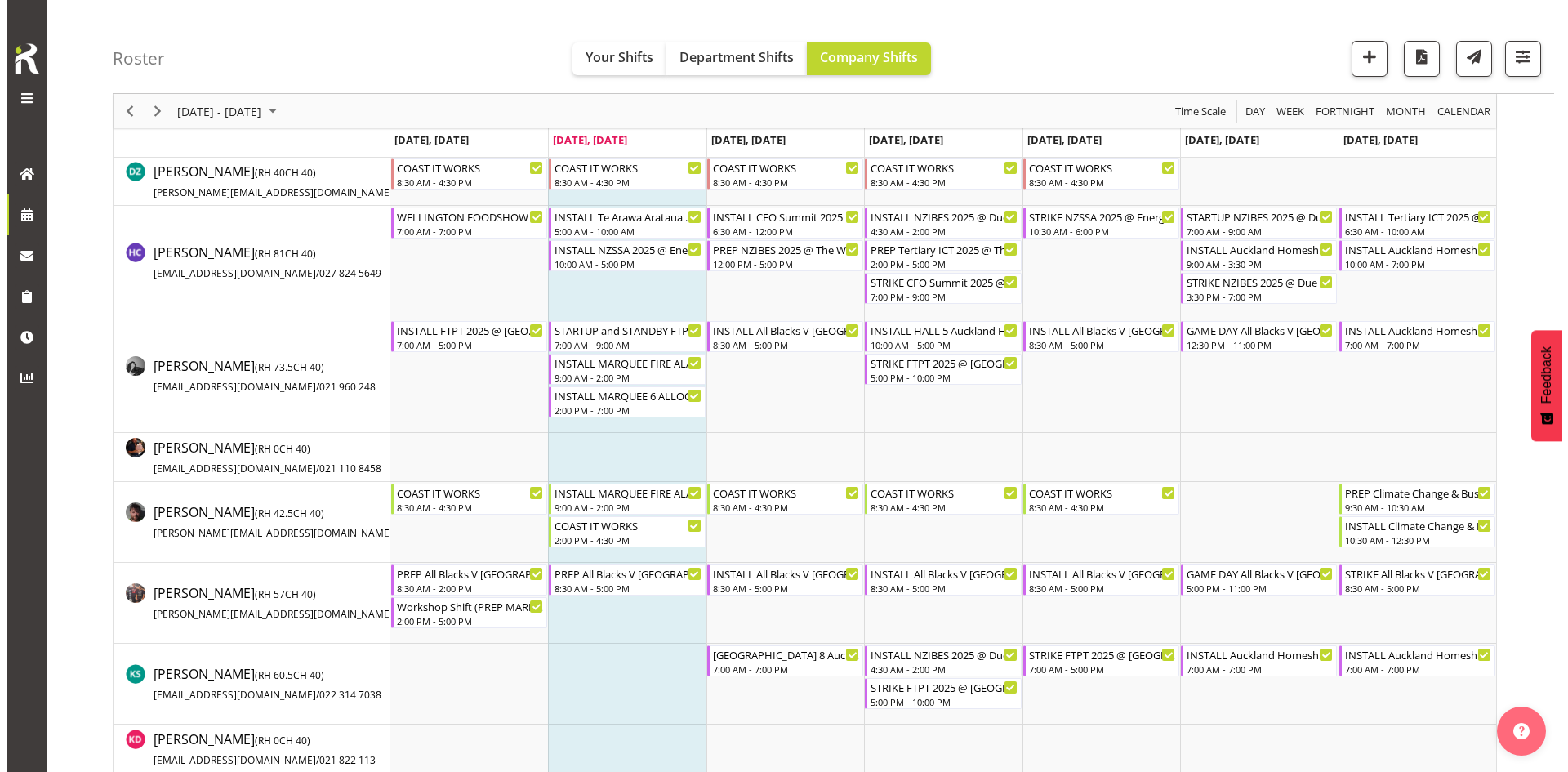
scroll to position [572, 0]
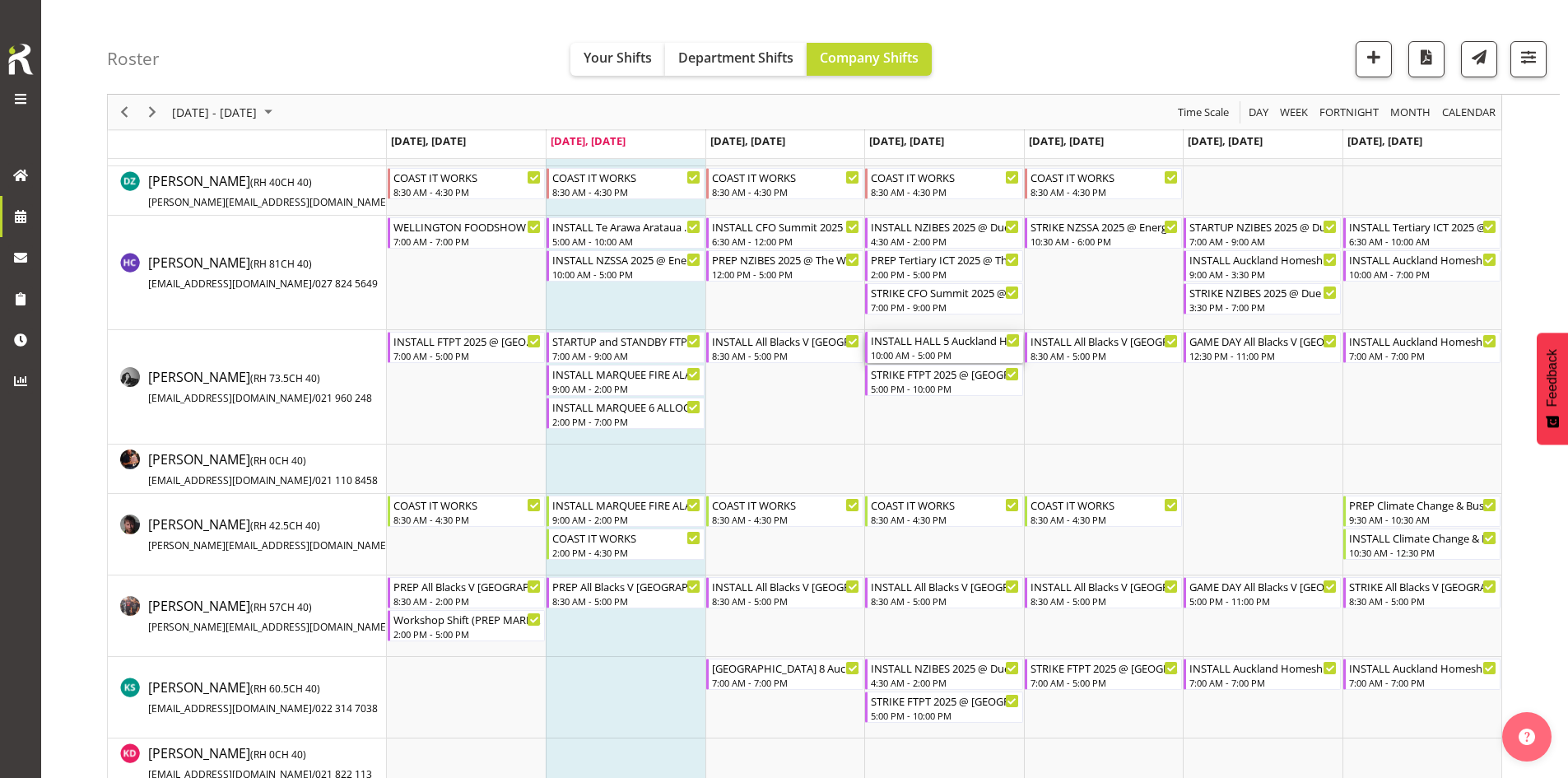
click at [937, 354] on div "10:00 AM - 5:00 PM" at bounding box center [945, 355] width 148 height 13
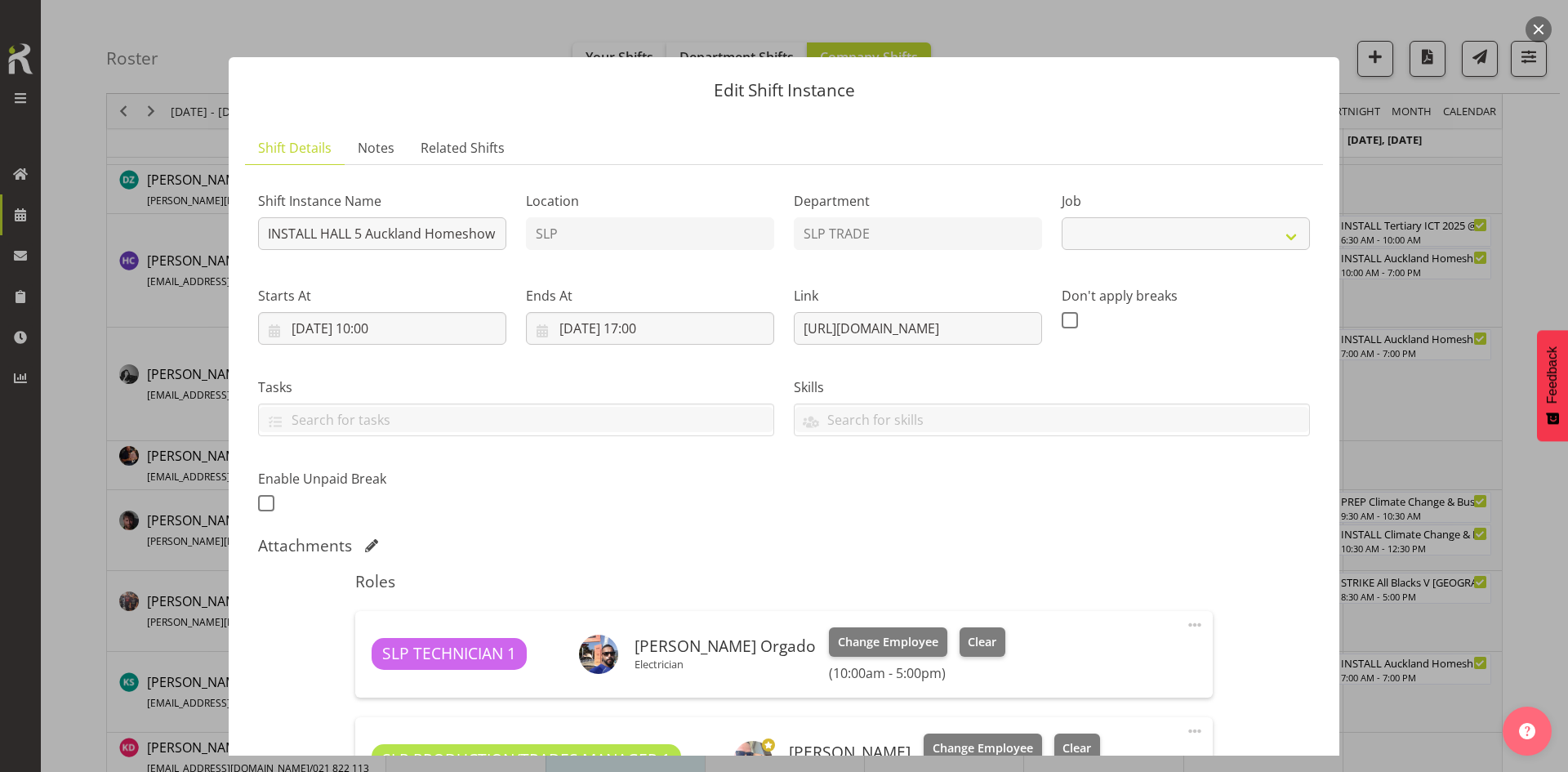
select select "9869"
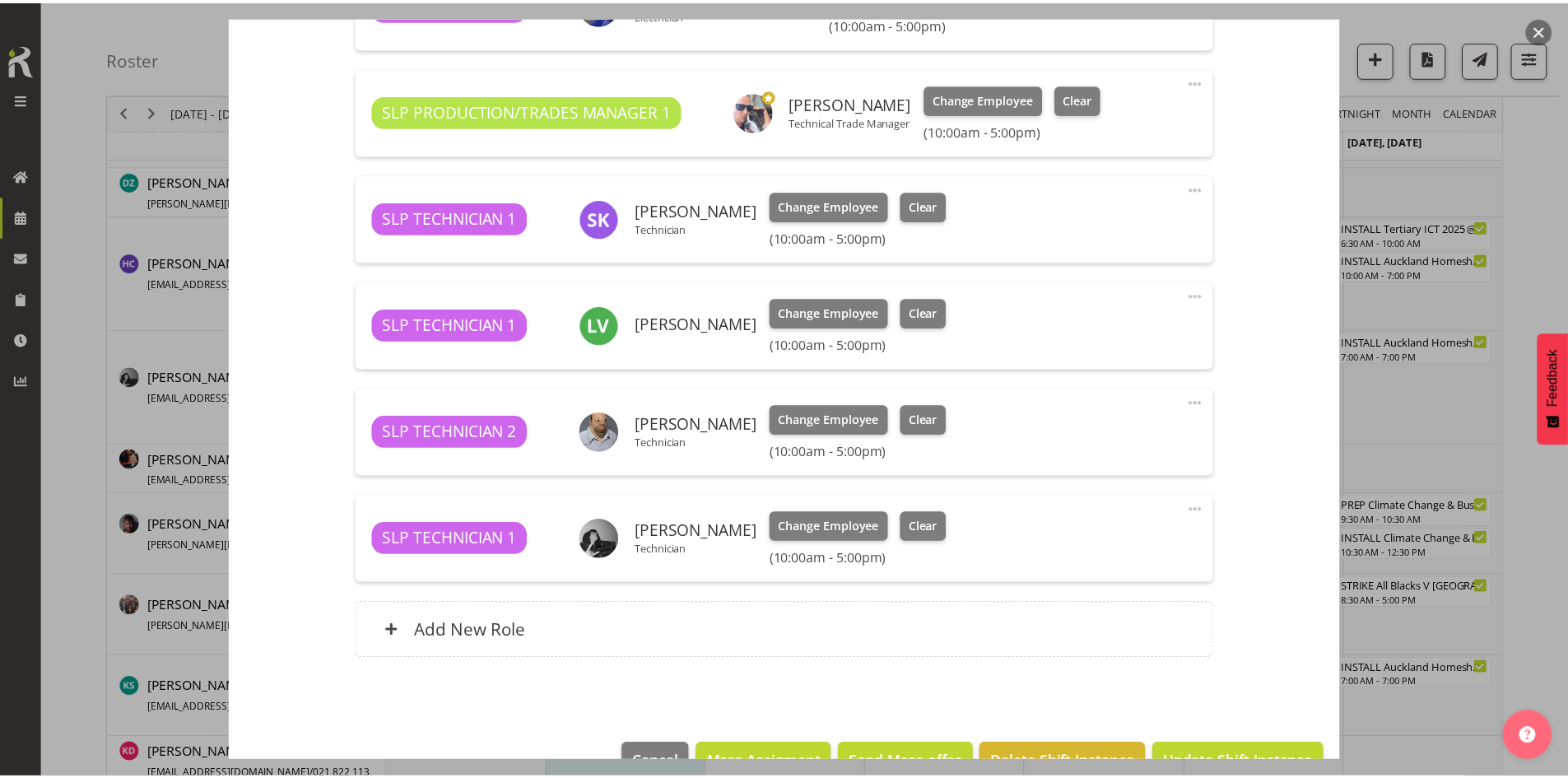
scroll to position [658, 0]
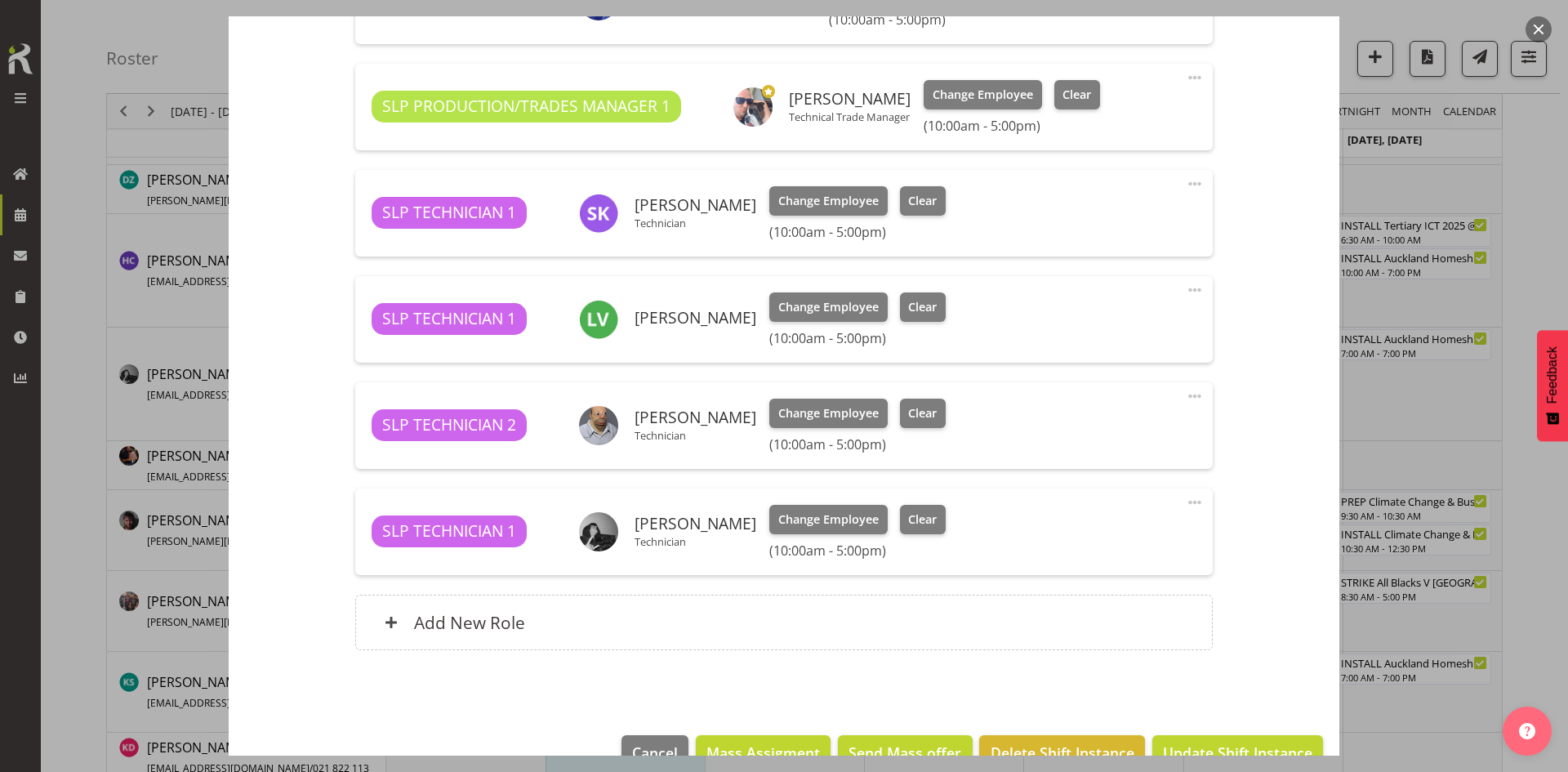
click at [1535, 31] on button "button" at bounding box center [1538, 30] width 26 height 26
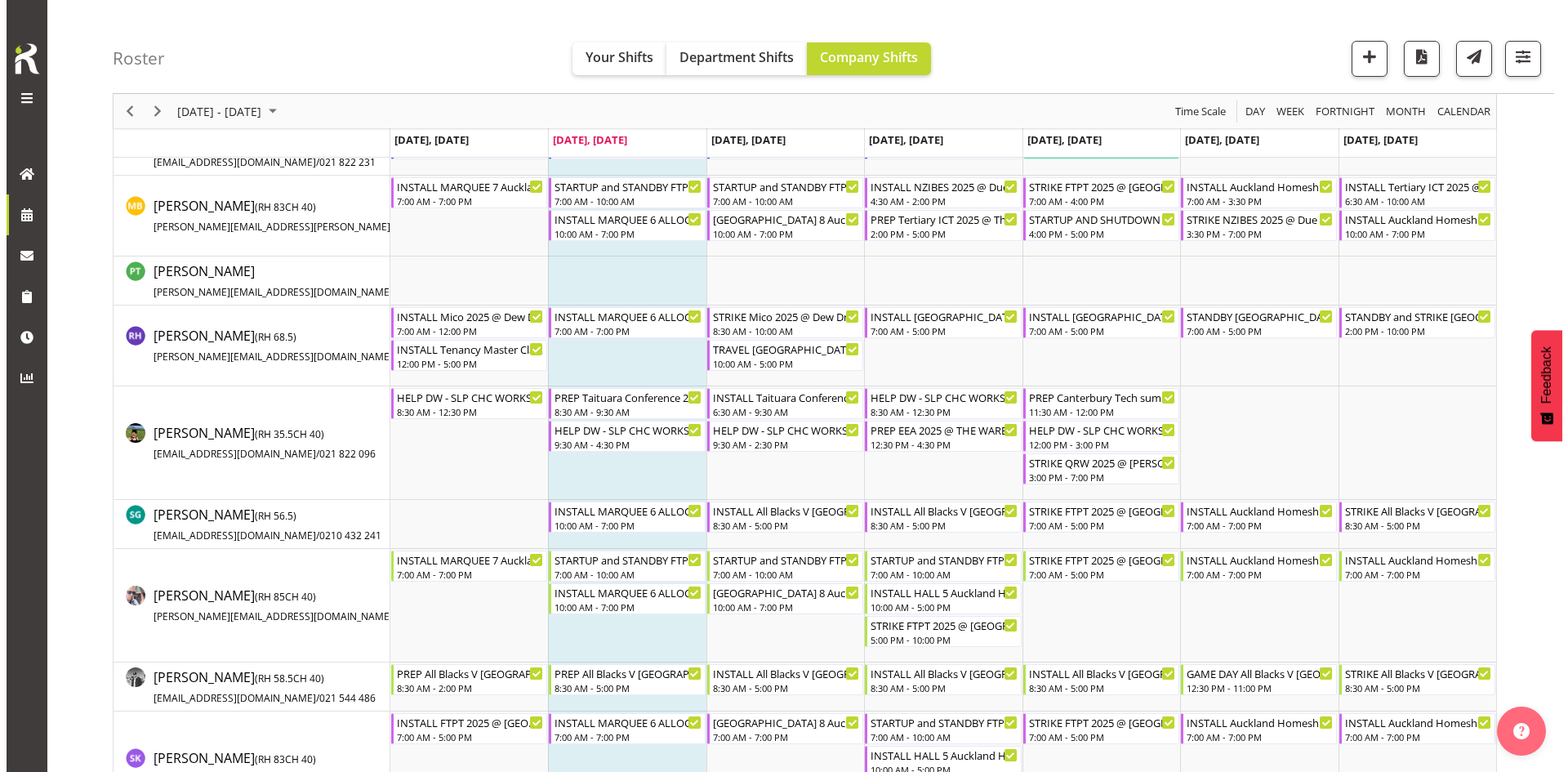
scroll to position [1553, 0]
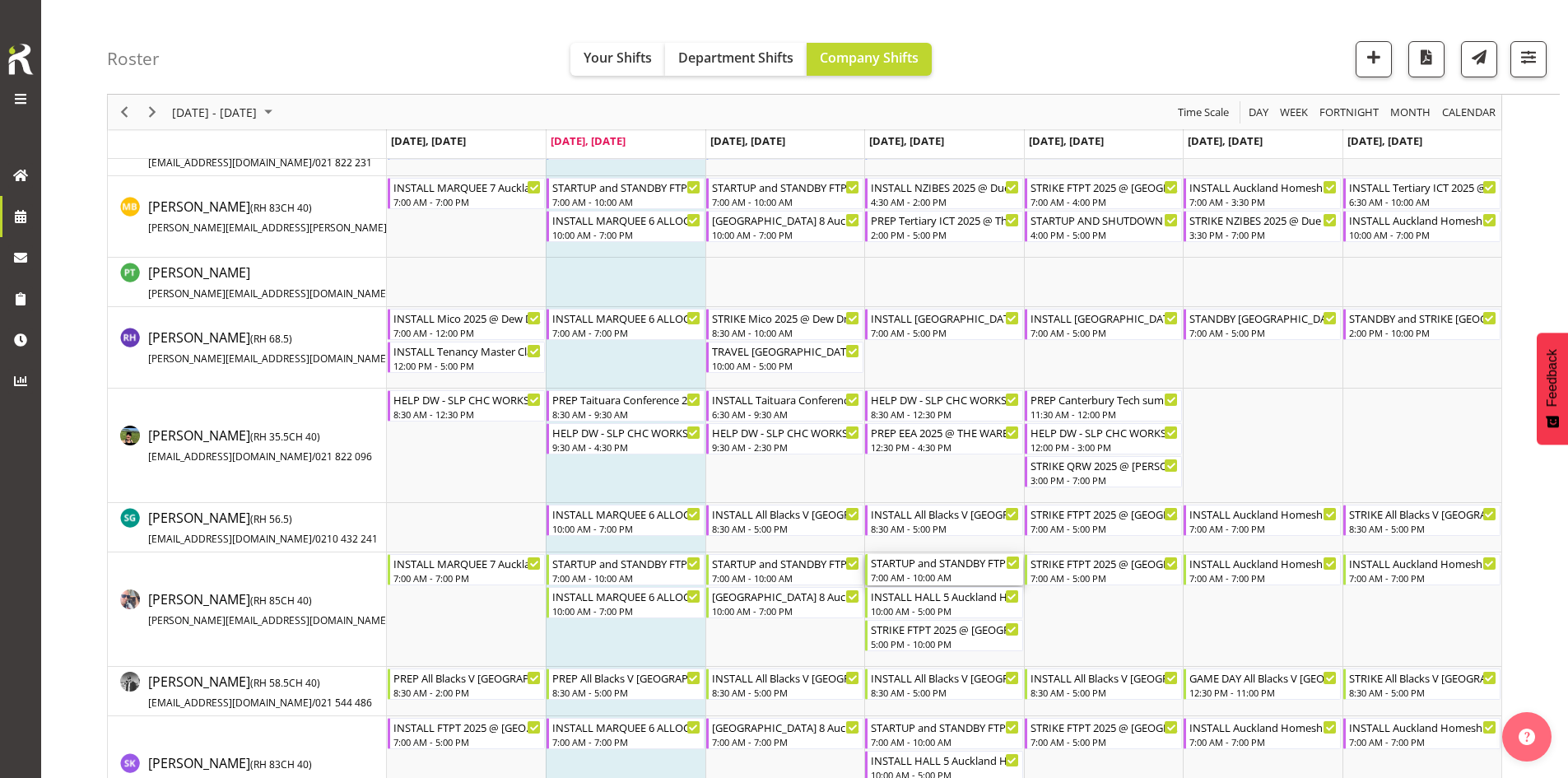
click at [937, 557] on div "STARTUP and STANDBY FTPT 2025 @ [GEOGRAPHIC_DATA] Showgrounds" at bounding box center [945, 562] width 148 height 17
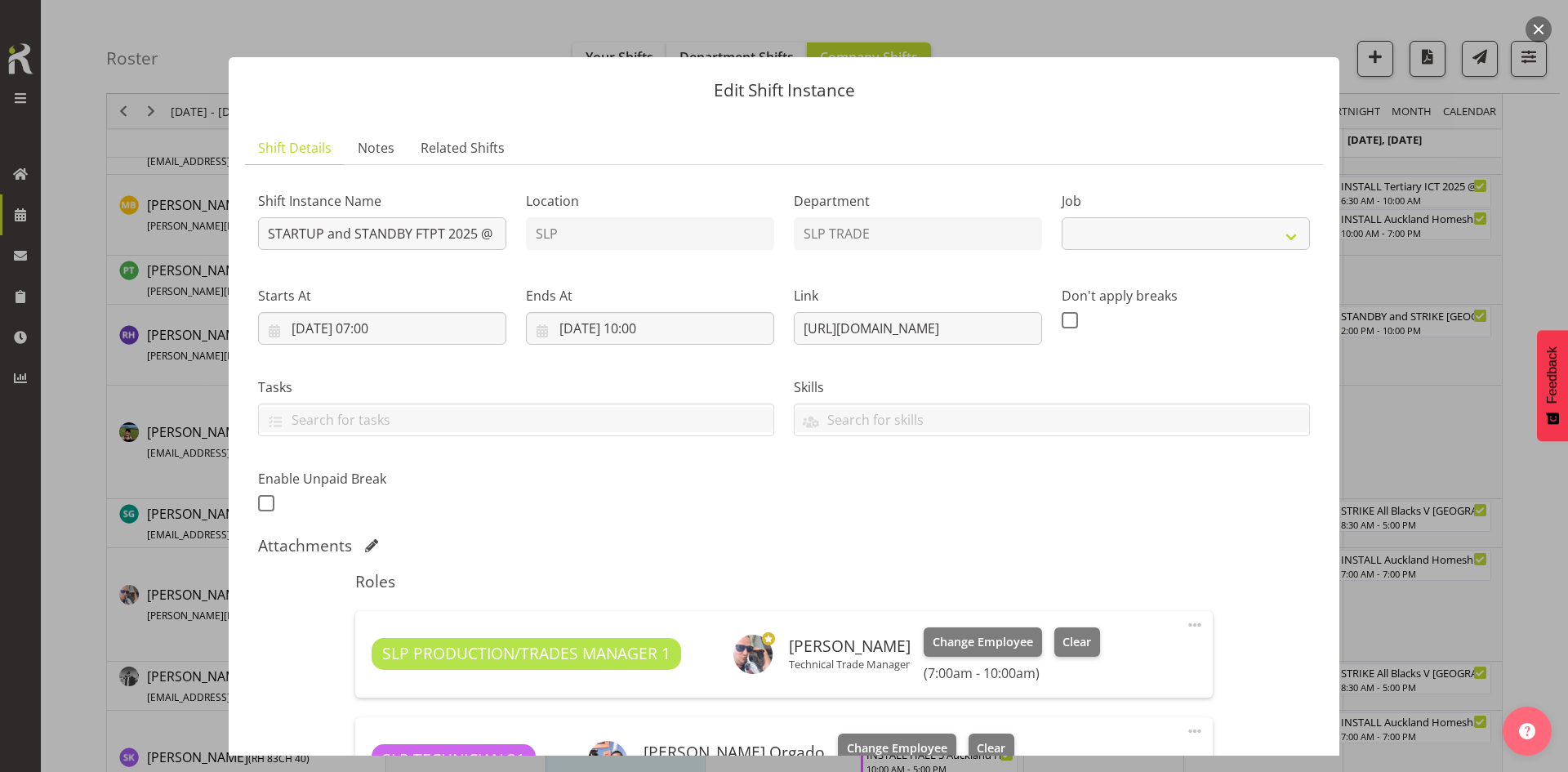
select select "9154"
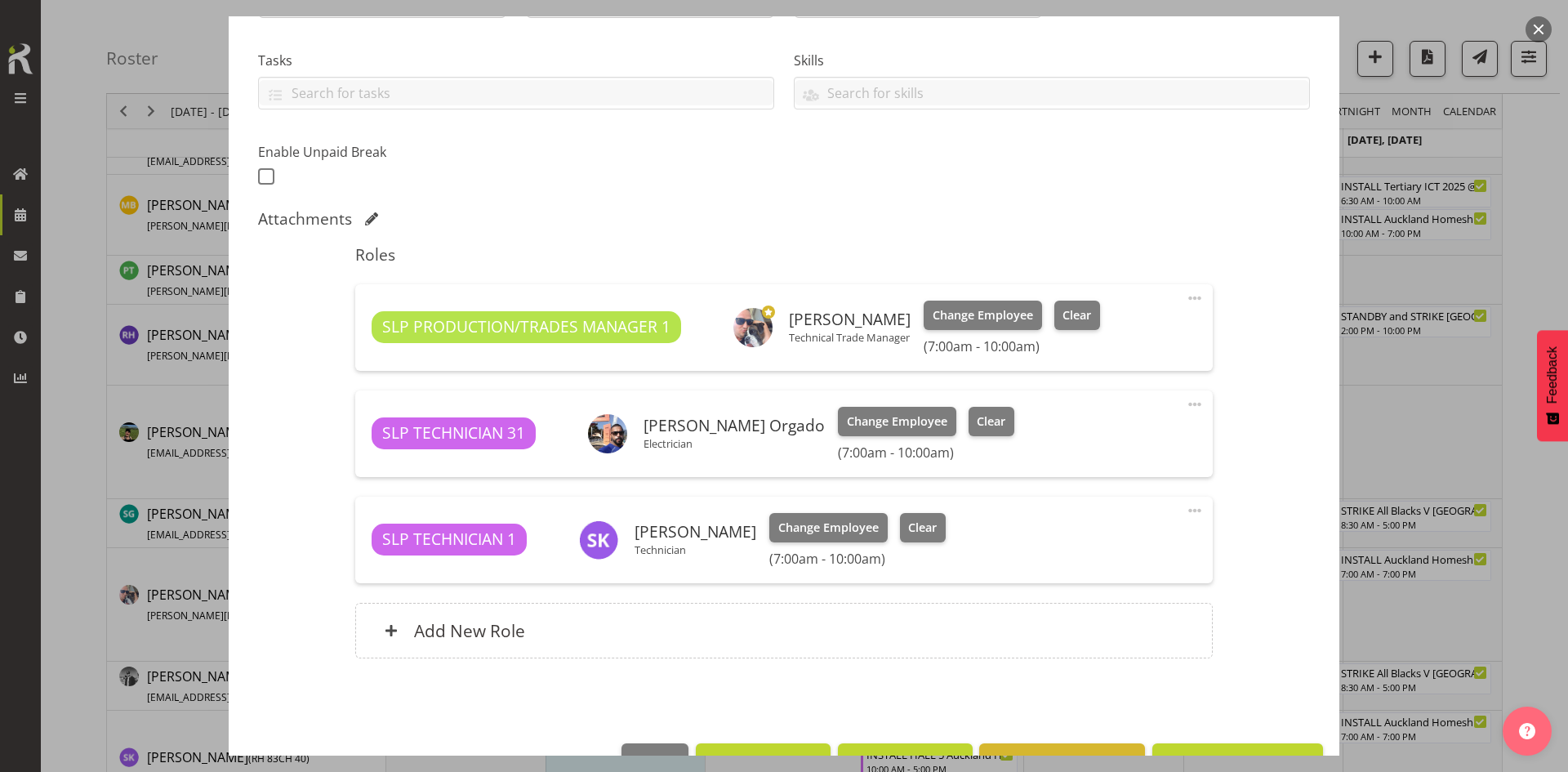
click at [1539, 30] on button "button" at bounding box center [1538, 30] width 26 height 26
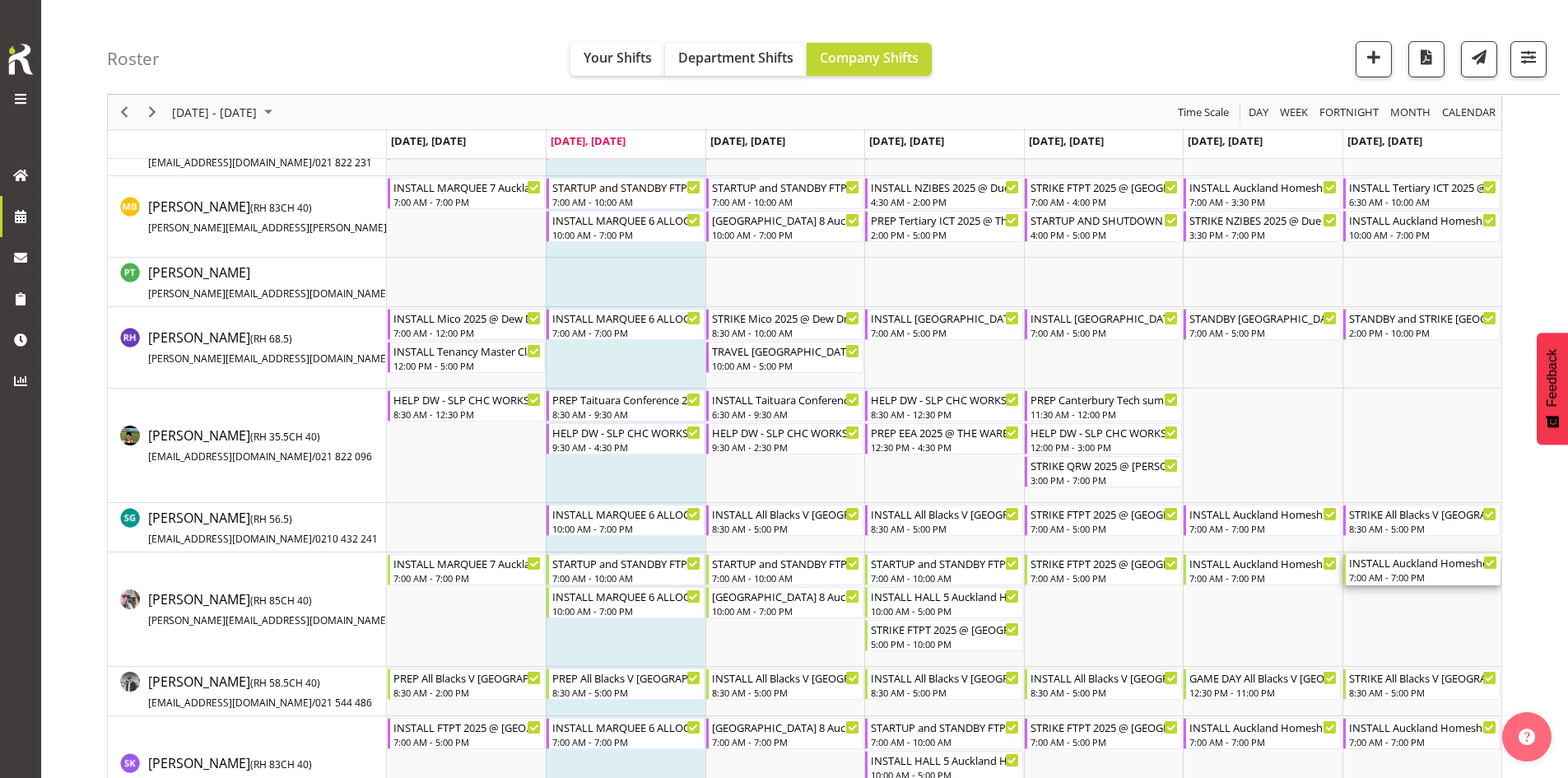
click at [1410, 565] on div "INSTALL Auckland Homeshow 2025 @ [GEOGRAPHIC_DATA]" at bounding box center [1423, 562] width 148 height 17
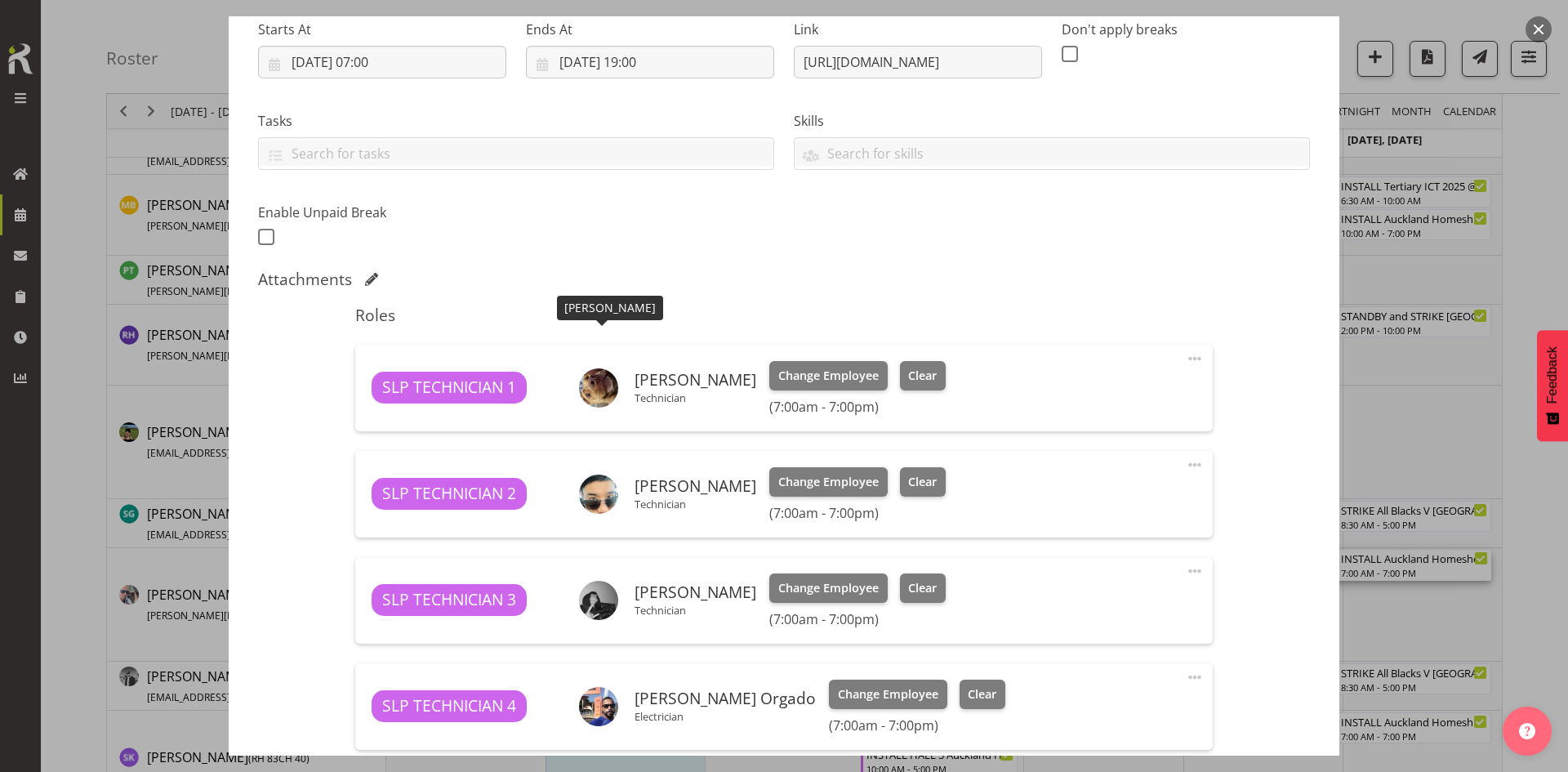
scroll to position [572, 0]
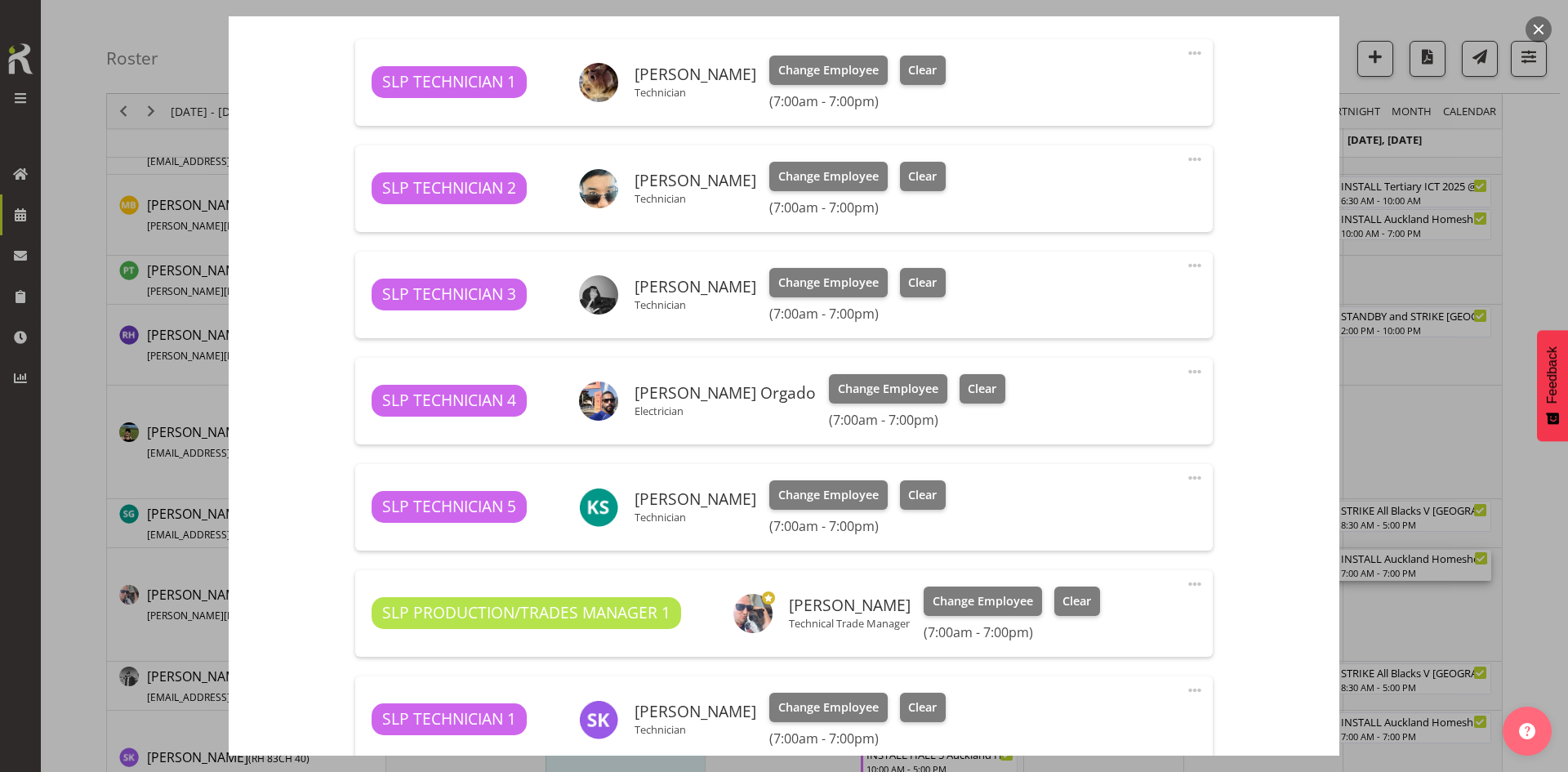
select select "9869"
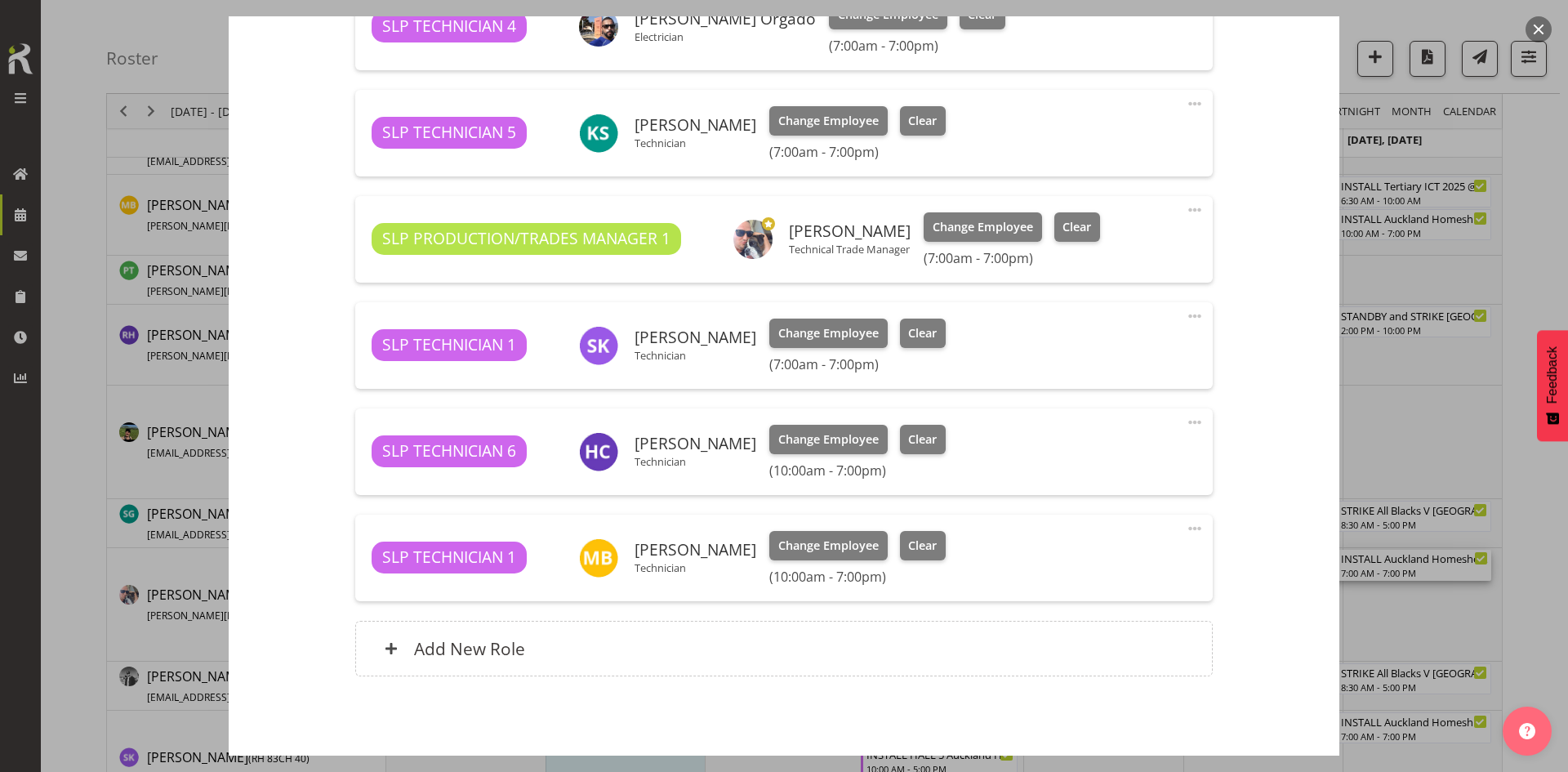
scroll to position [981, 0]
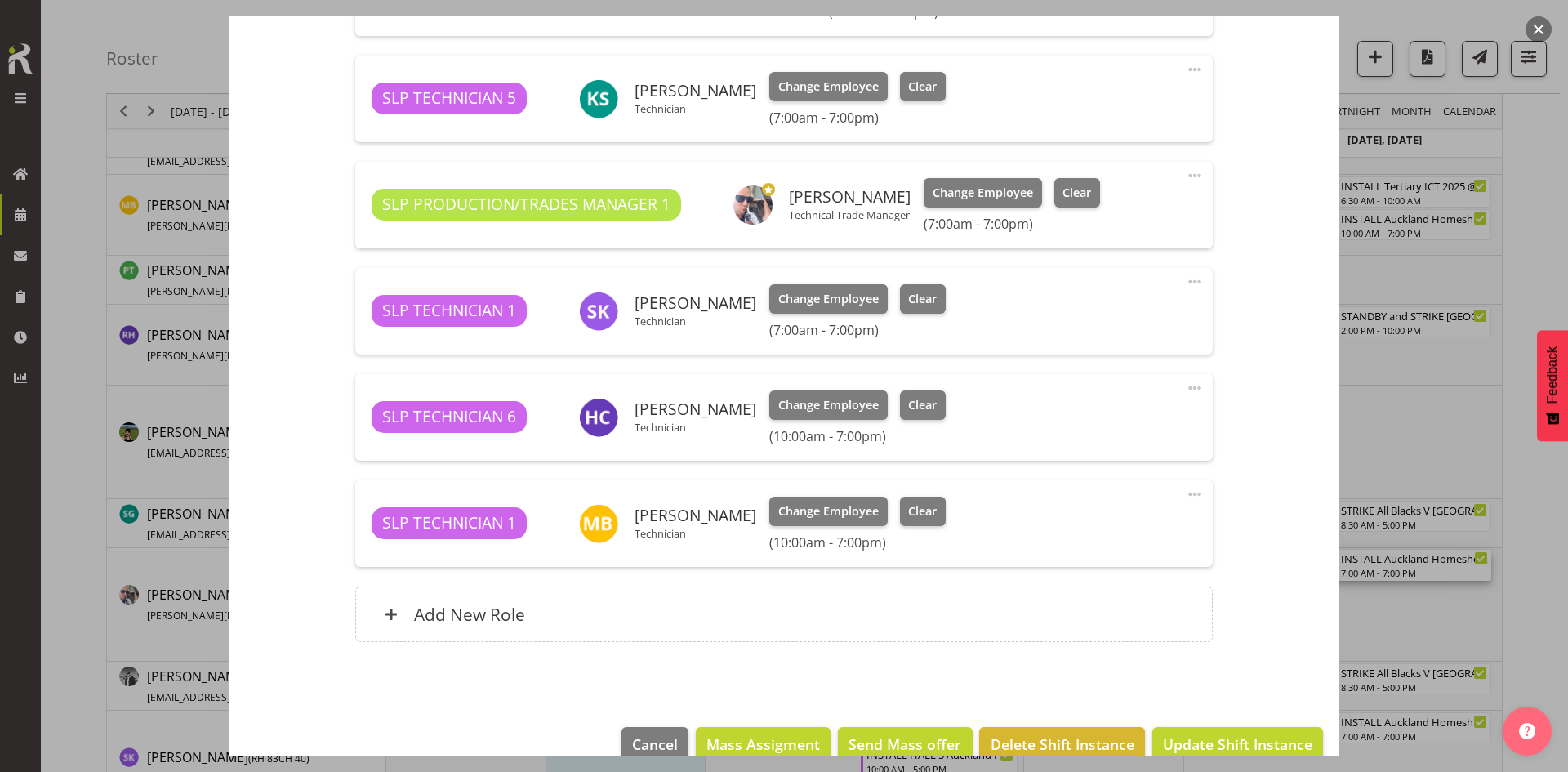
click at [1512, 266] on div at bounding box center [784, 386] width 1568 height 772
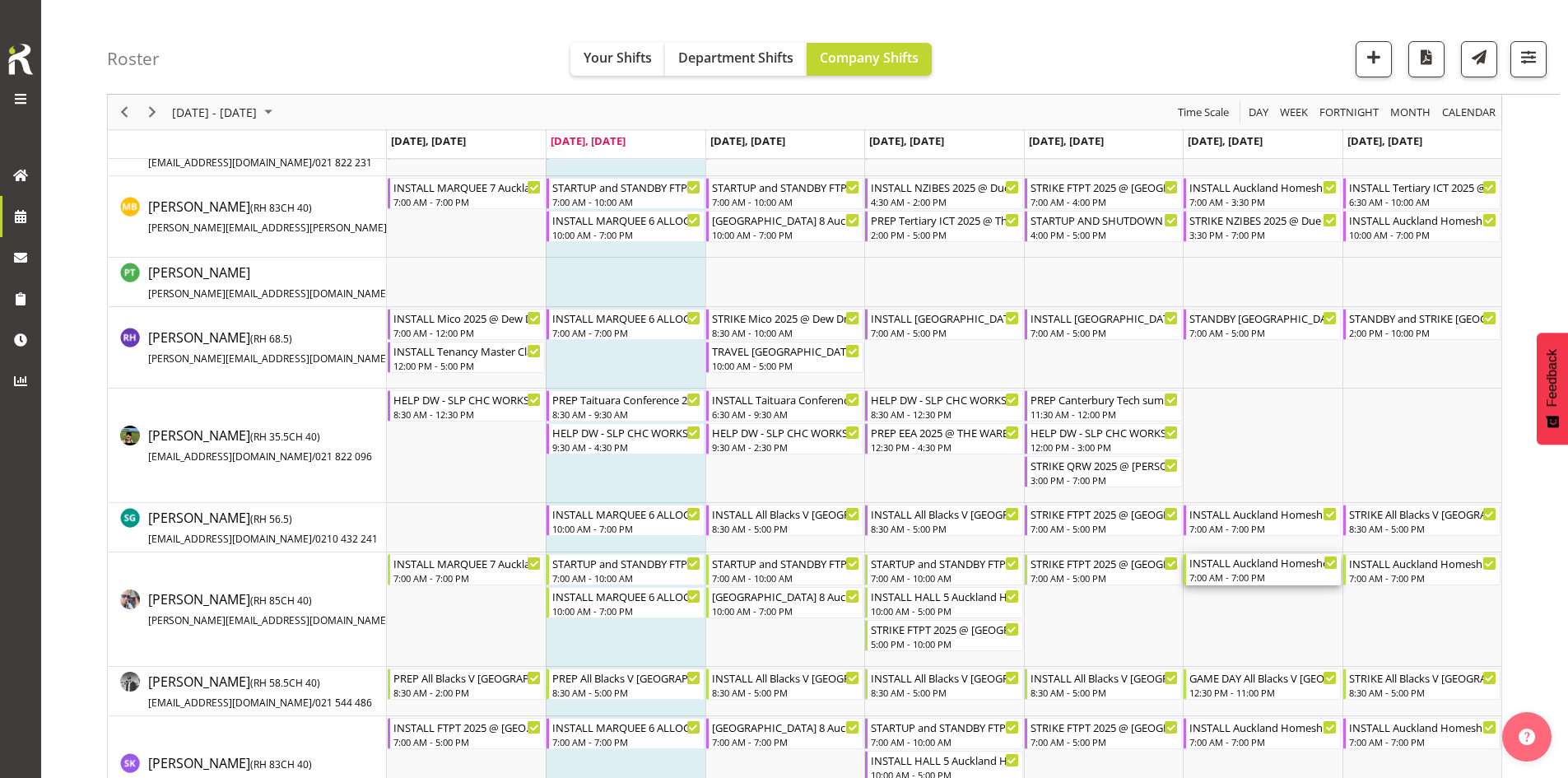
click at [1301, 559] on div "INSTALL Auckland Homeshow 2025 @ [GEOGRAPHIC_DATA]" at bounding box center [1262, 562] width 148 height 17
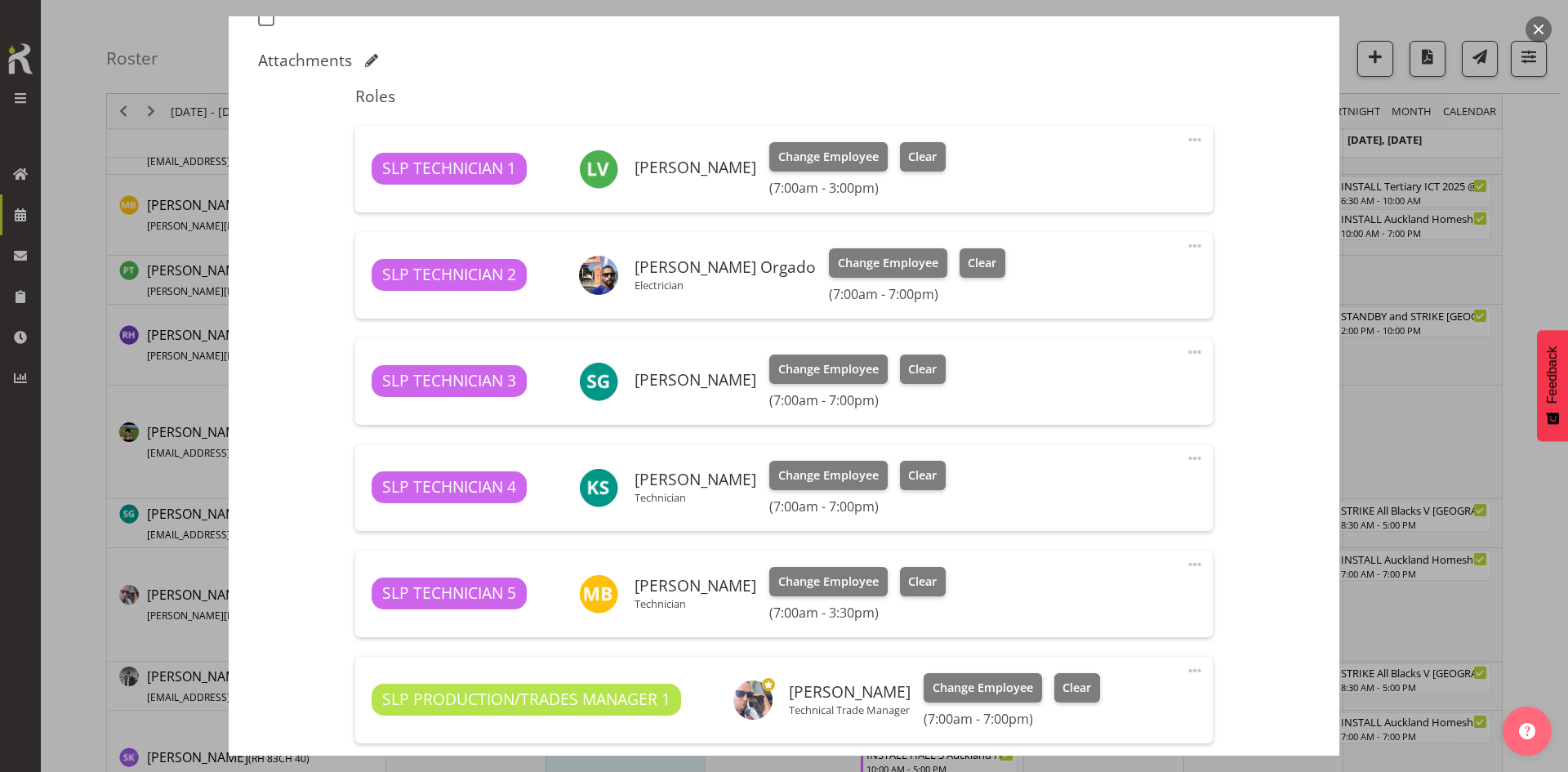
select select "9869"
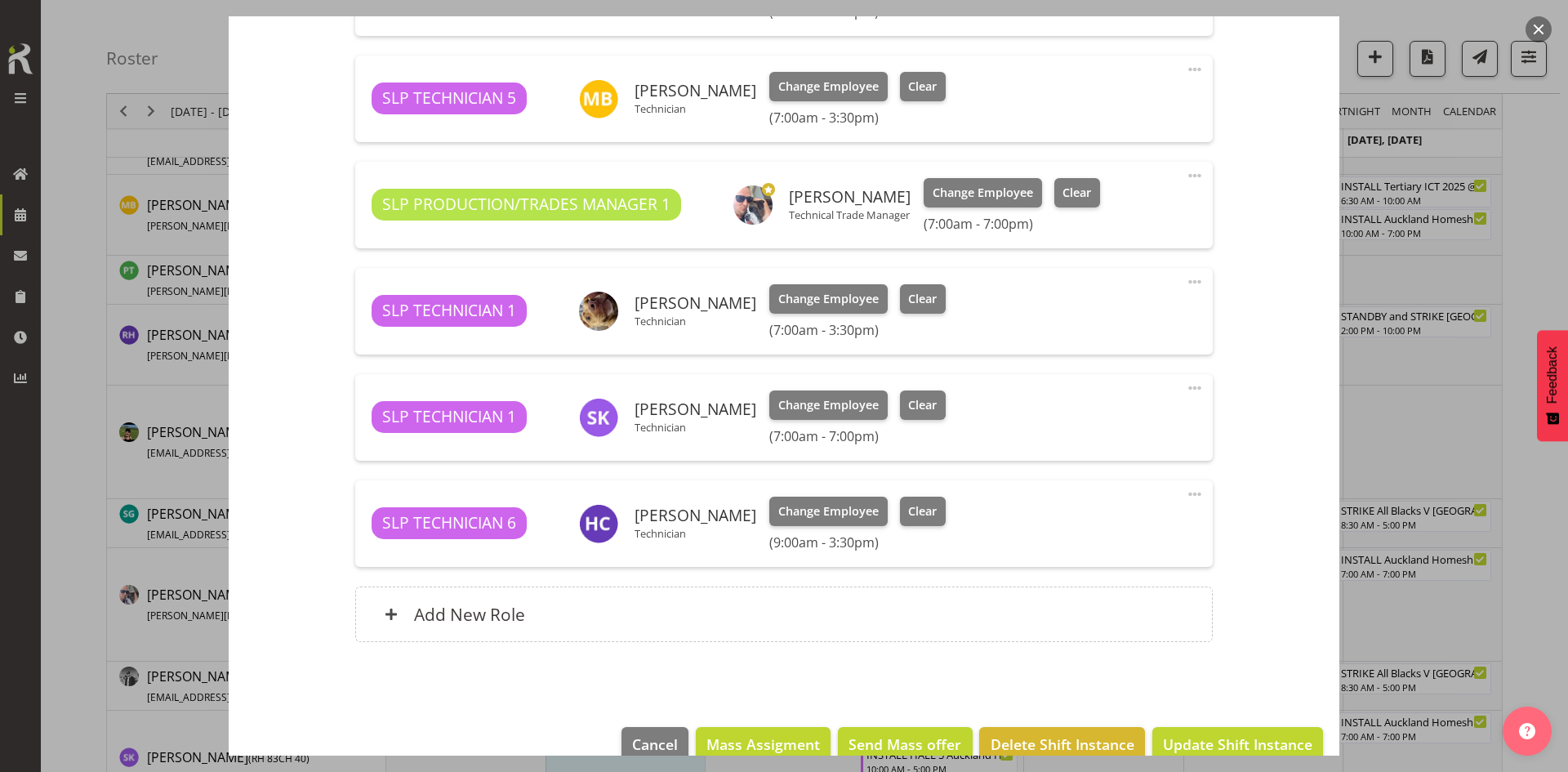
drag, startPoint x: 1534, startPoint y: 285, endPoint x: 1537, endPoint y: 304, distance: 19.2
click at [1534, 283] on div at bounding box center [784, 386] width 1568 height 772
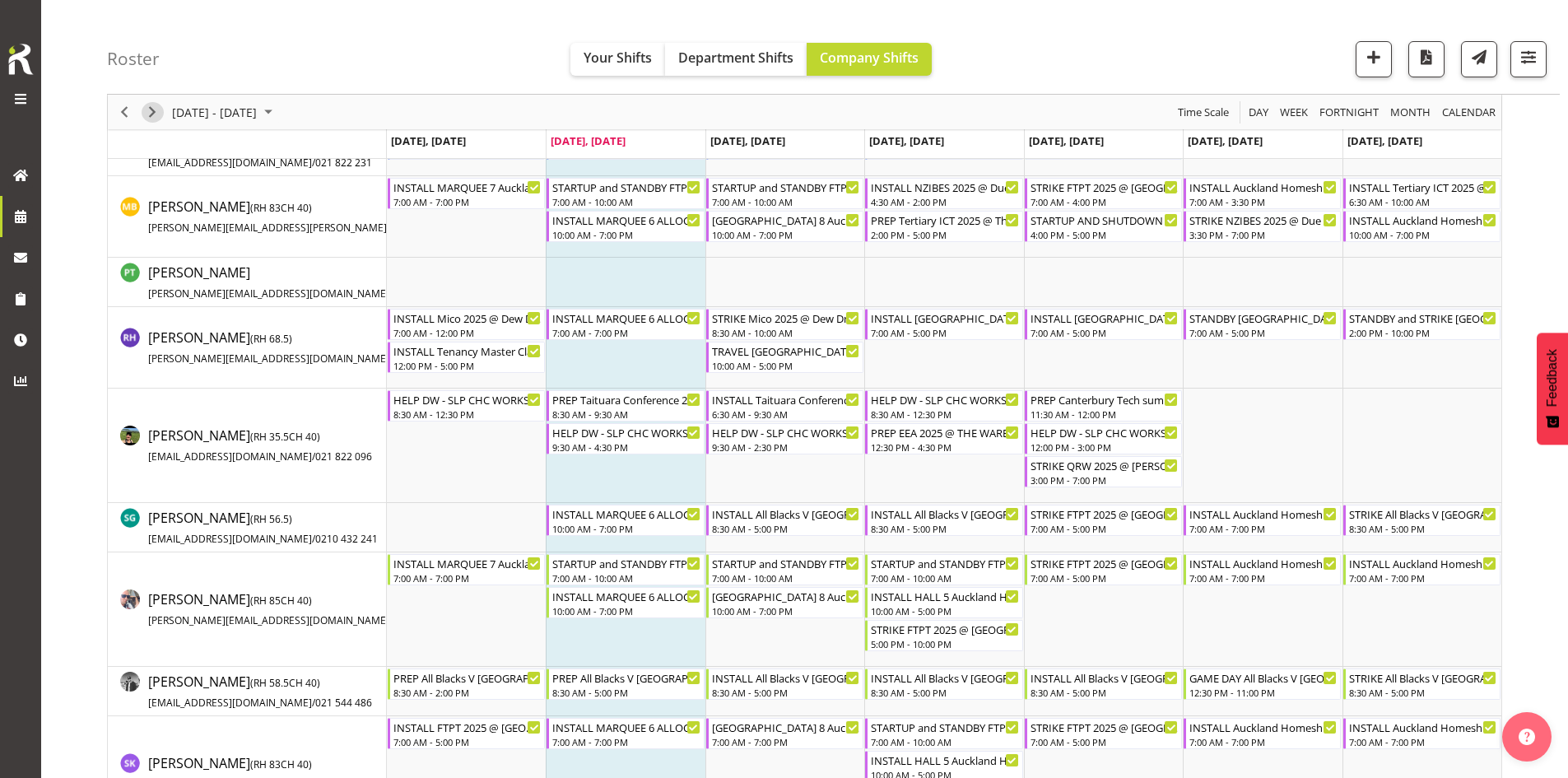
drag, startPoint x: 149, startPoint y: 112, endPoint x: 899, endPoint y: 553, distance: 870.0
click at [150, 112] on span "Next" at bounding box center [152, 112] width 20 height 21
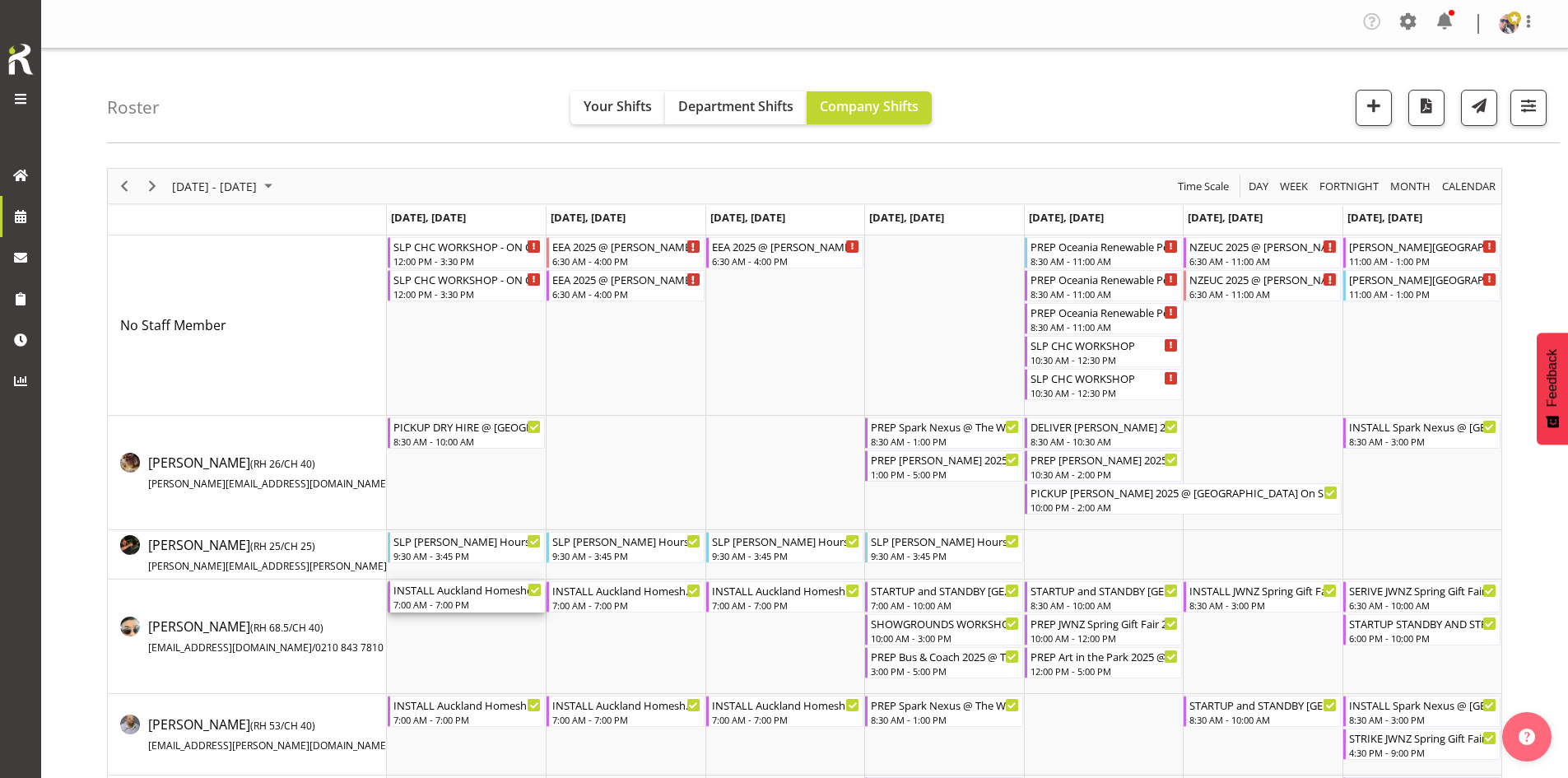
click at [456, 596] on div "INSTALL Auckland Homeshow 2025 @ [GEOGRAPHIC_DATA]" at bounding box center [467, 590] width 148 height 17
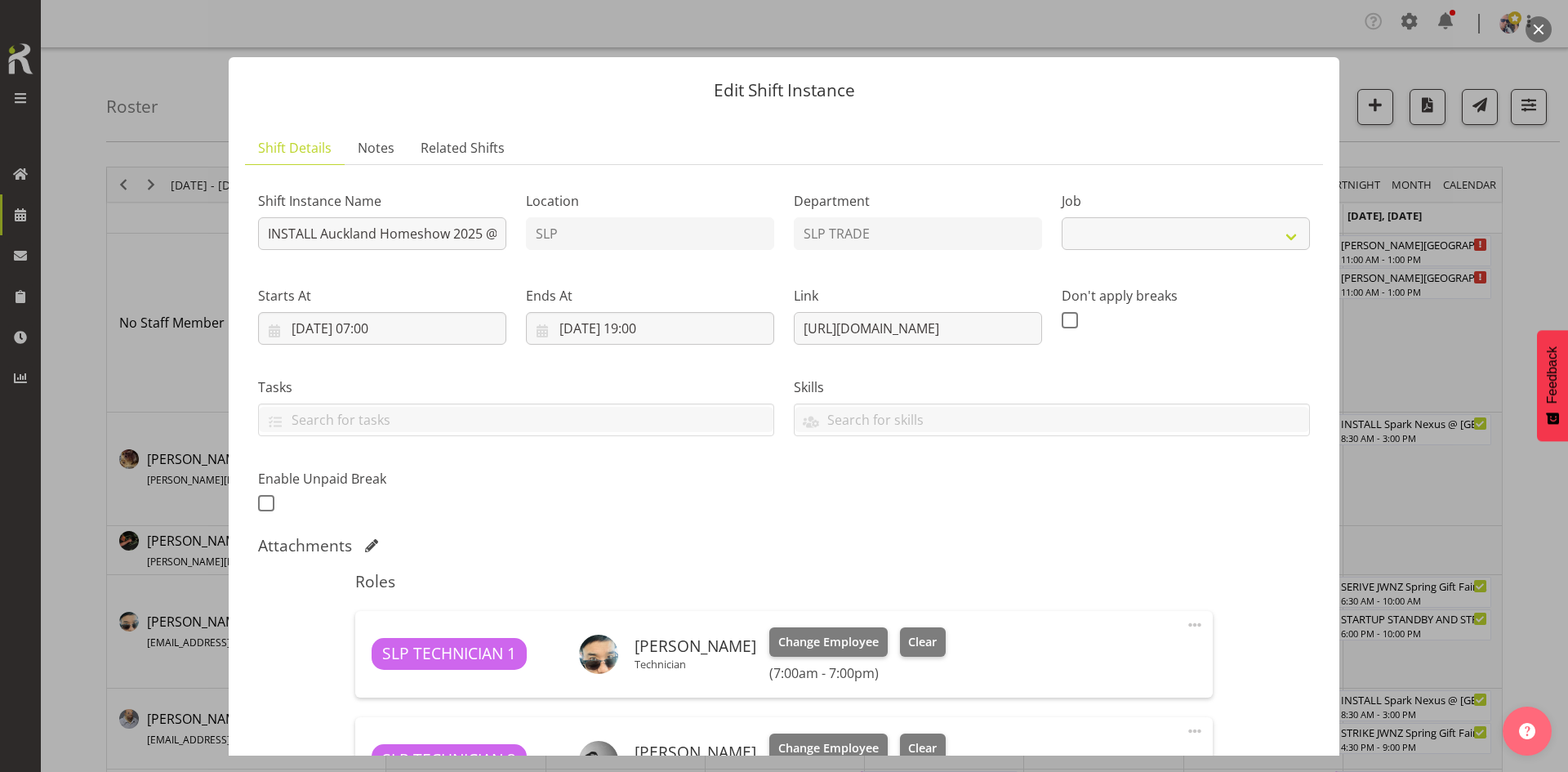
select select "9869"
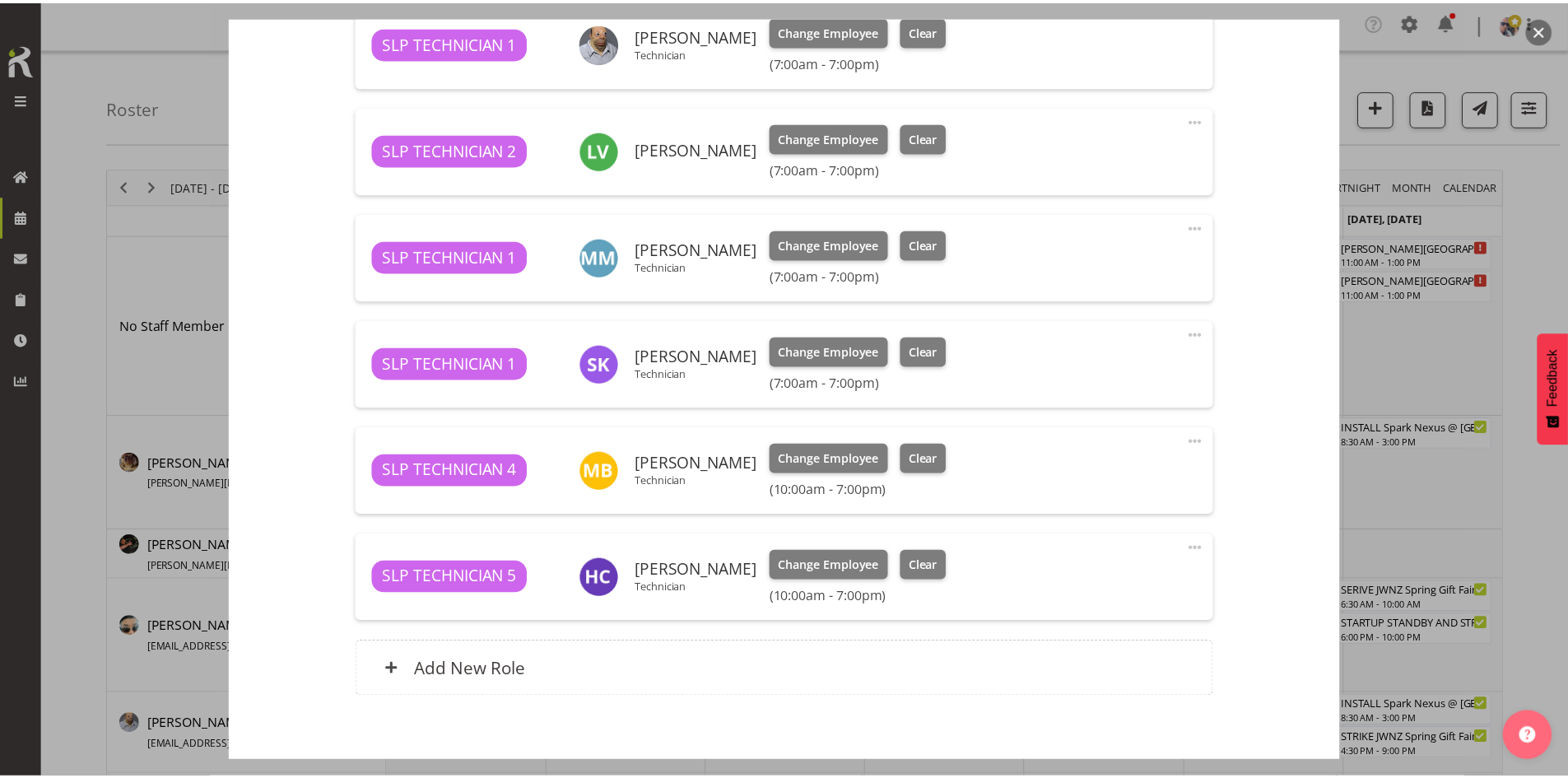
scroll to position [1153, 0]
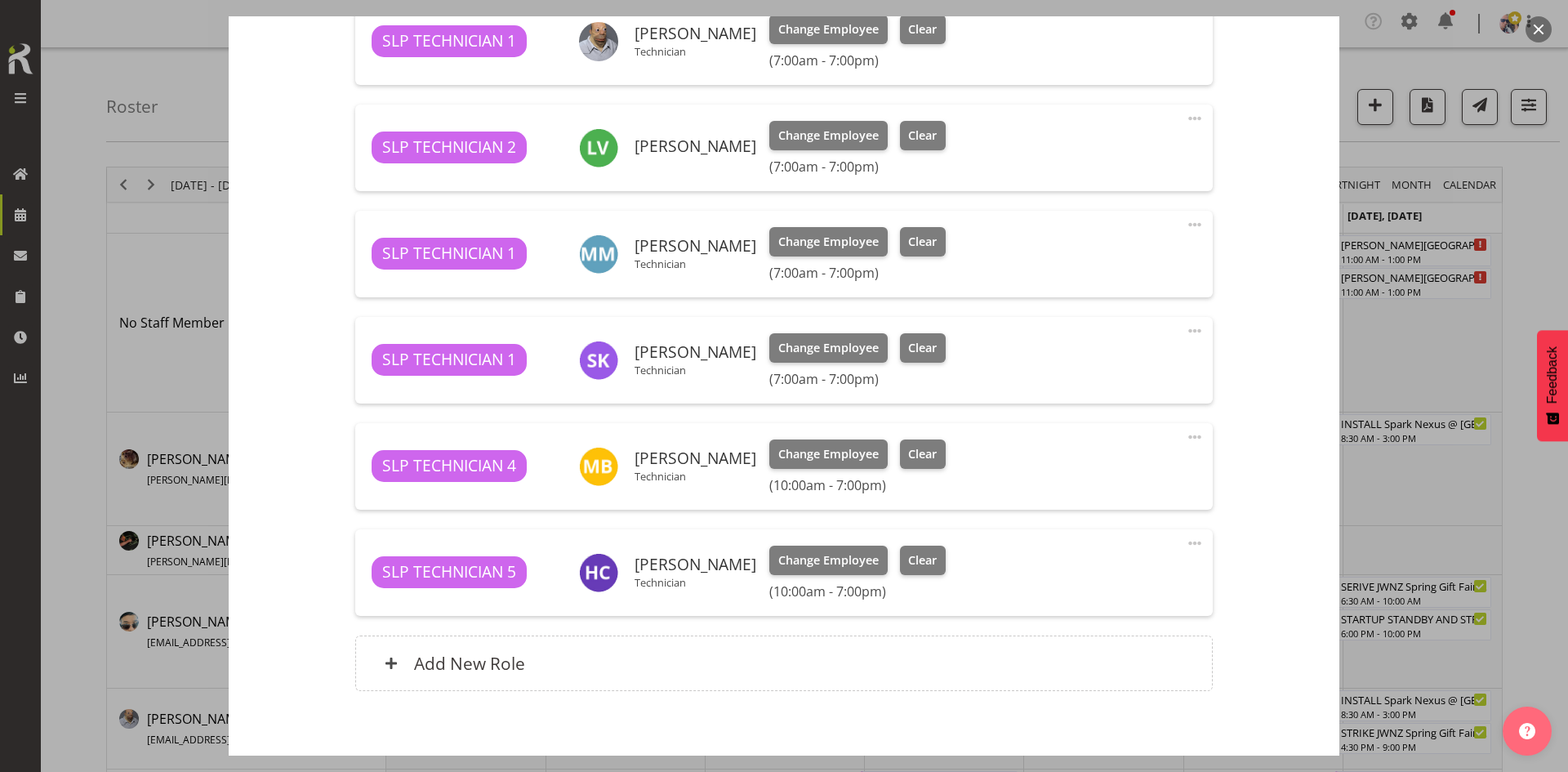
click at [1537, 29] on button "button" at bounding box center [1538, 30] width 26 height 26
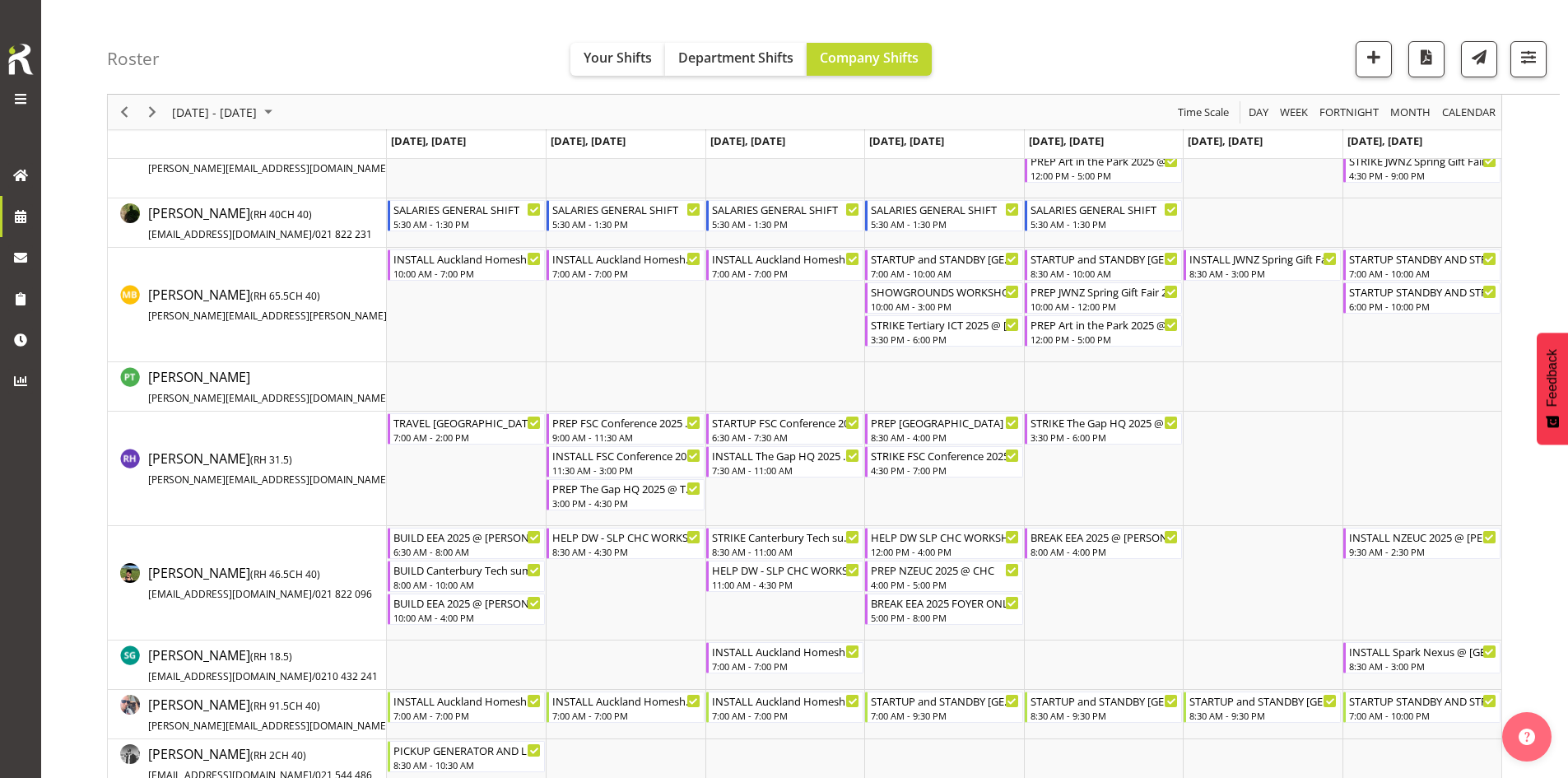
scroll to position [1565, 0]
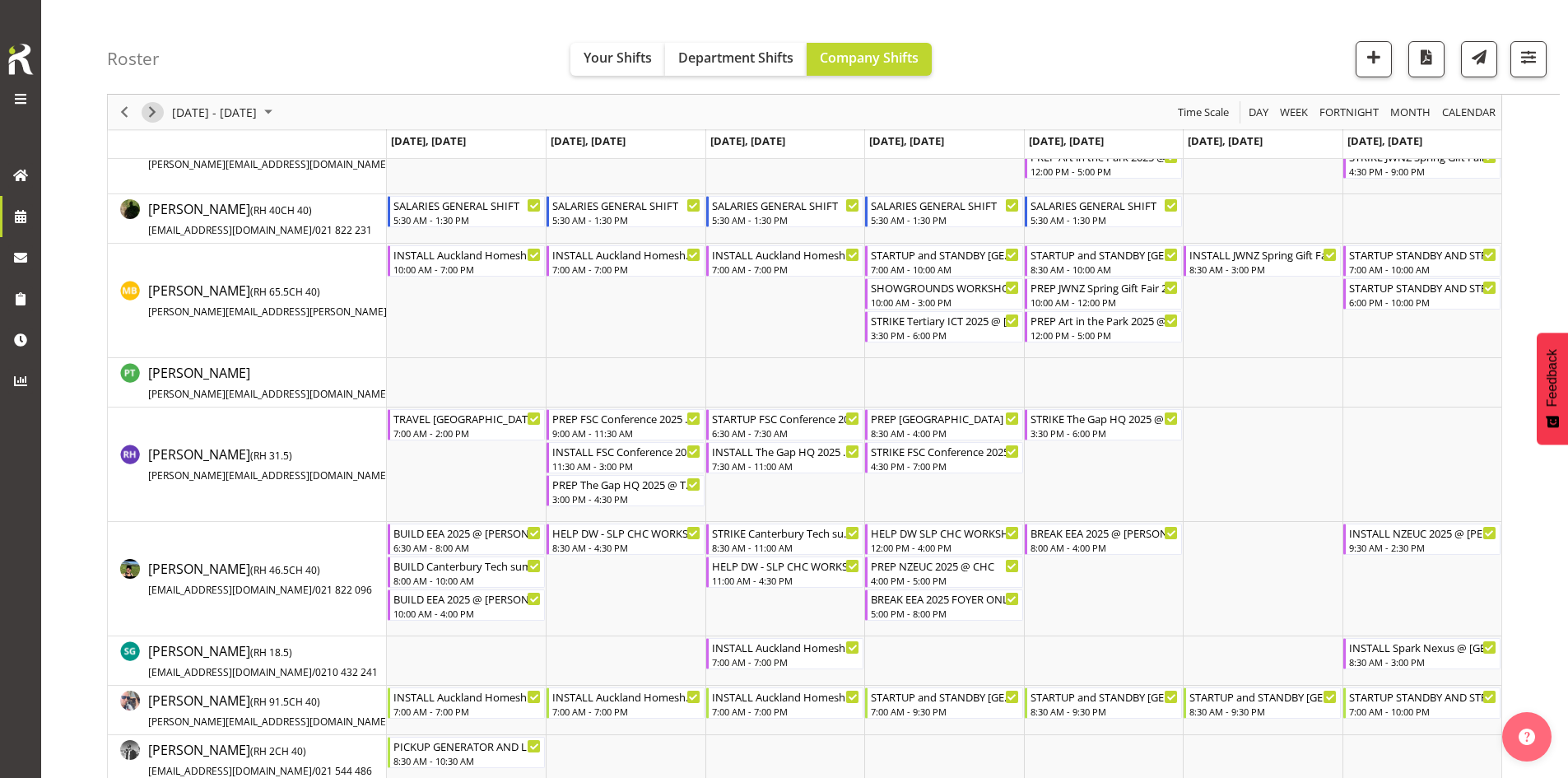
click at [154, 108] on span "Next" at bounding box center [152, 112] width 20 height 21
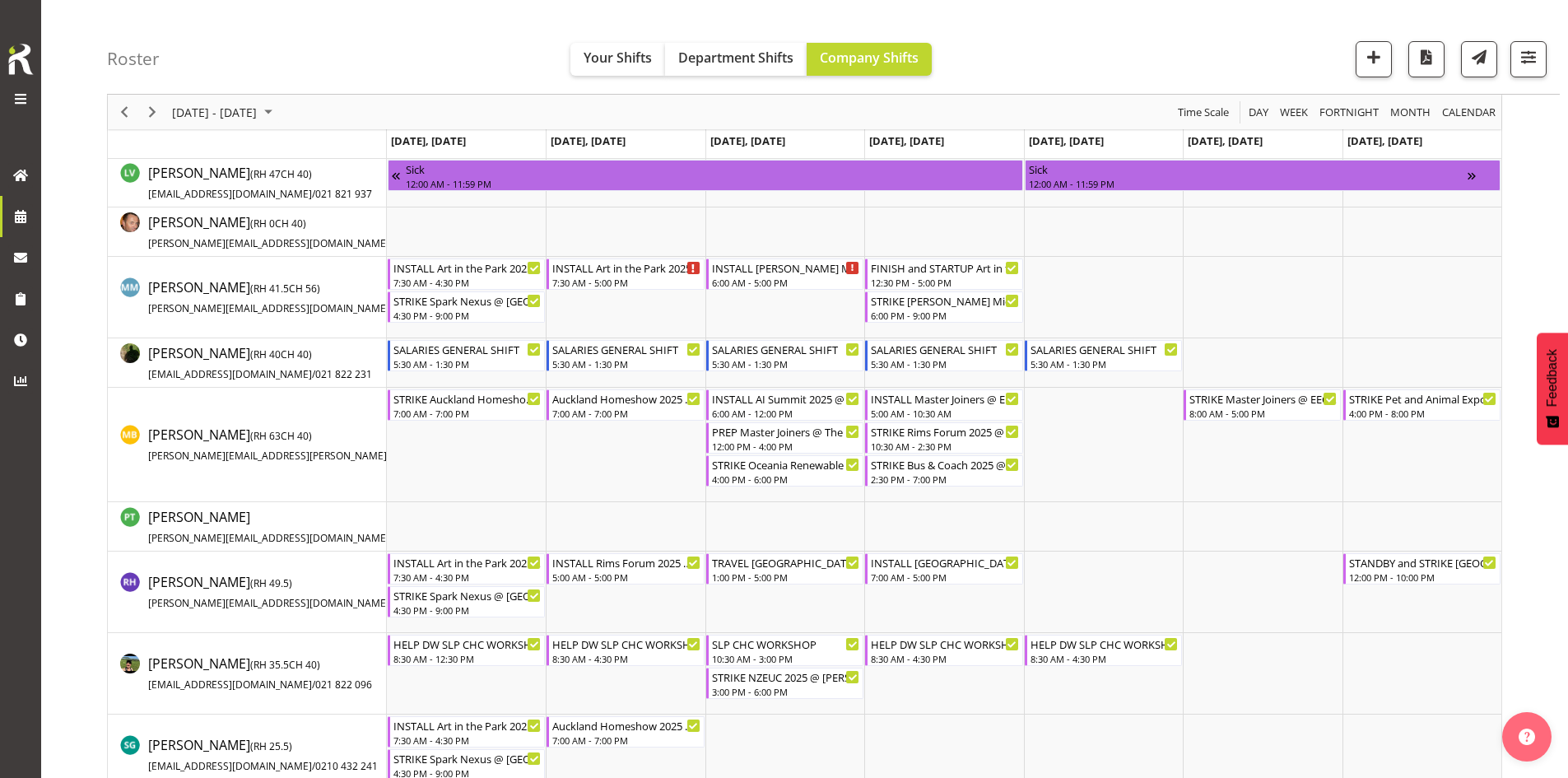
scroll to position [1482, 0]
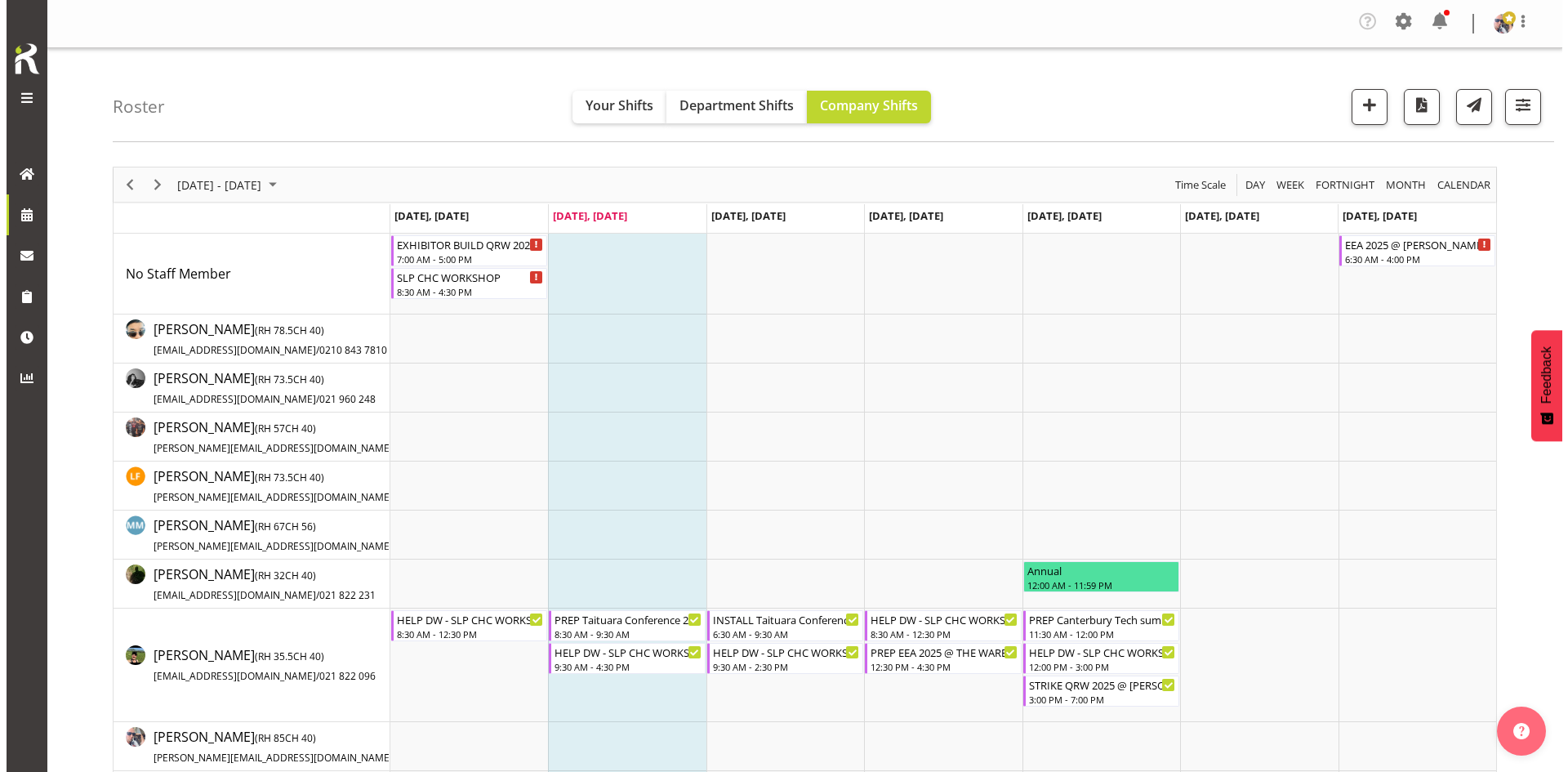
scroll to position [163, 0]
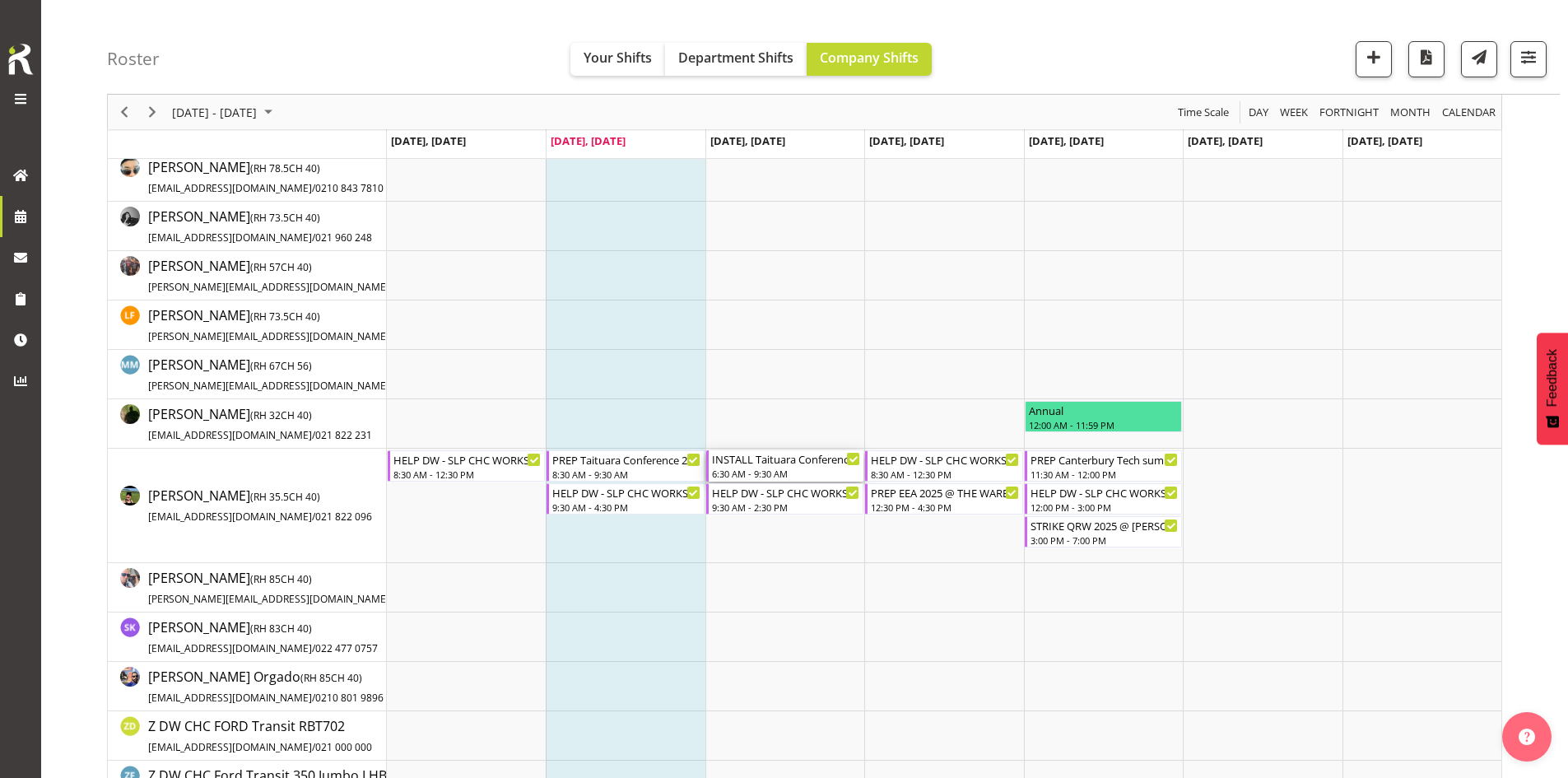
click at [751, 475] on div "6:30 AM - 9:30 AM" at bounding box center [785, 473] width 148 height 13
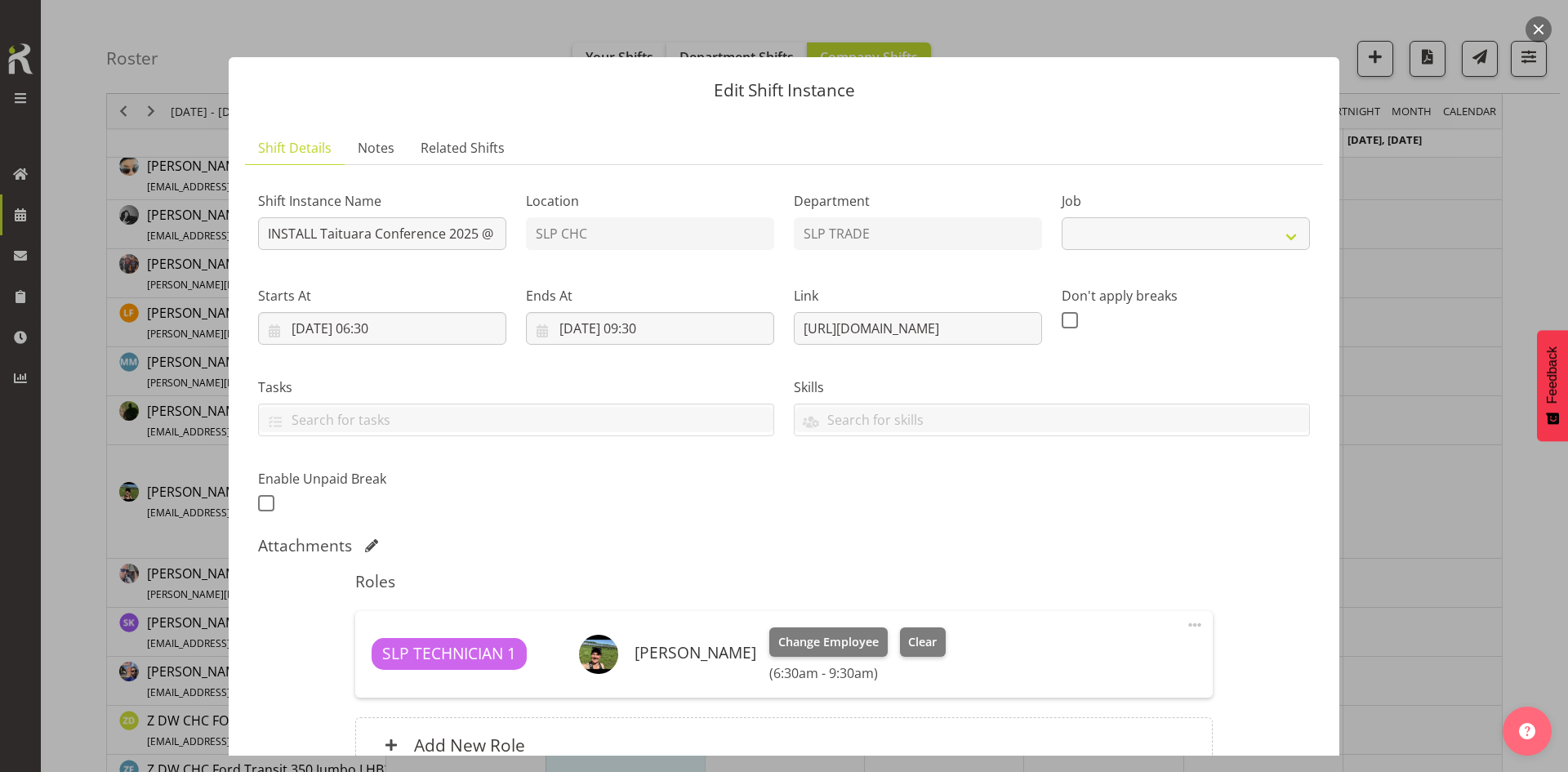
select select "9914"
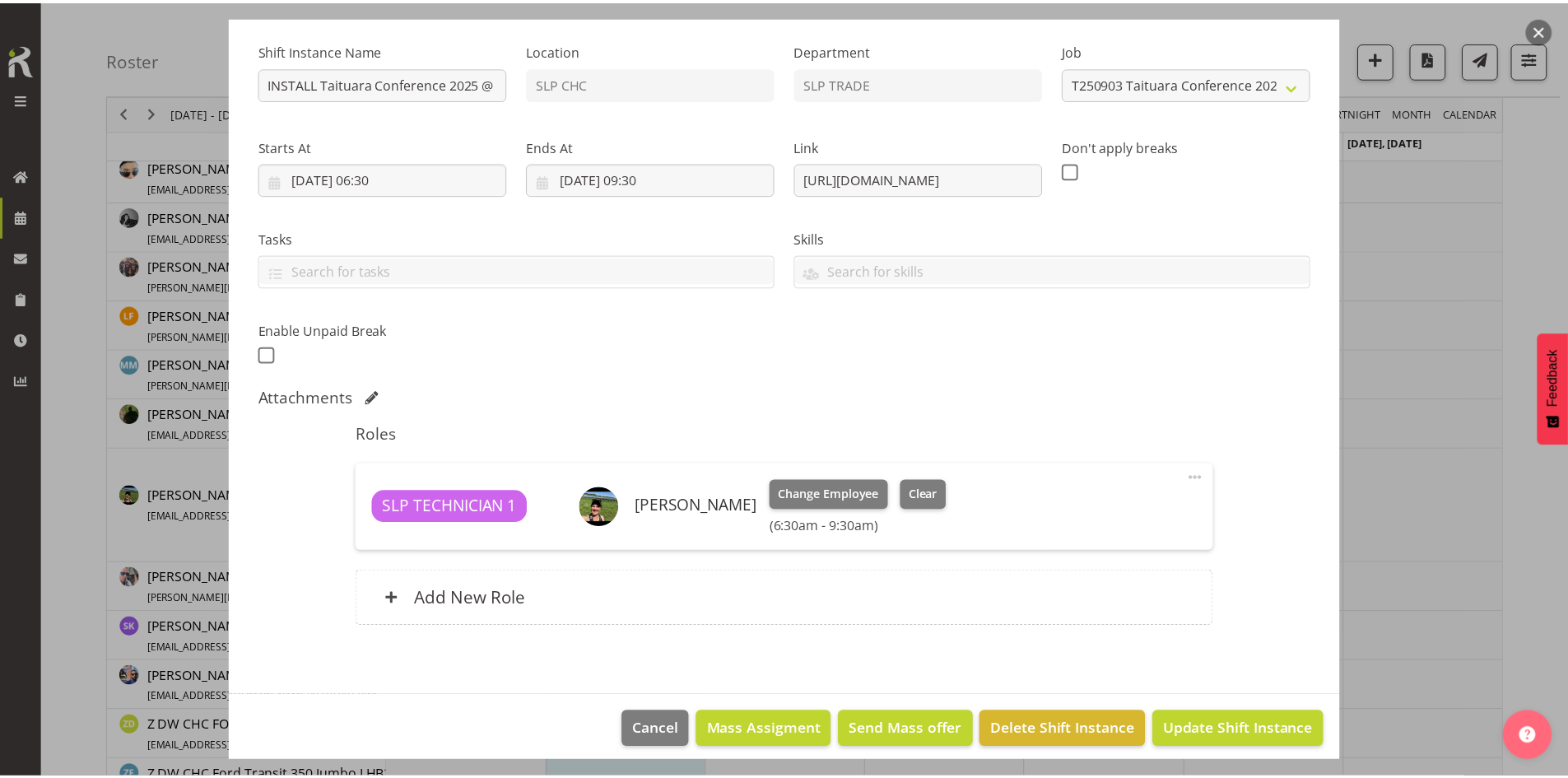
scroll to position [163, 0]
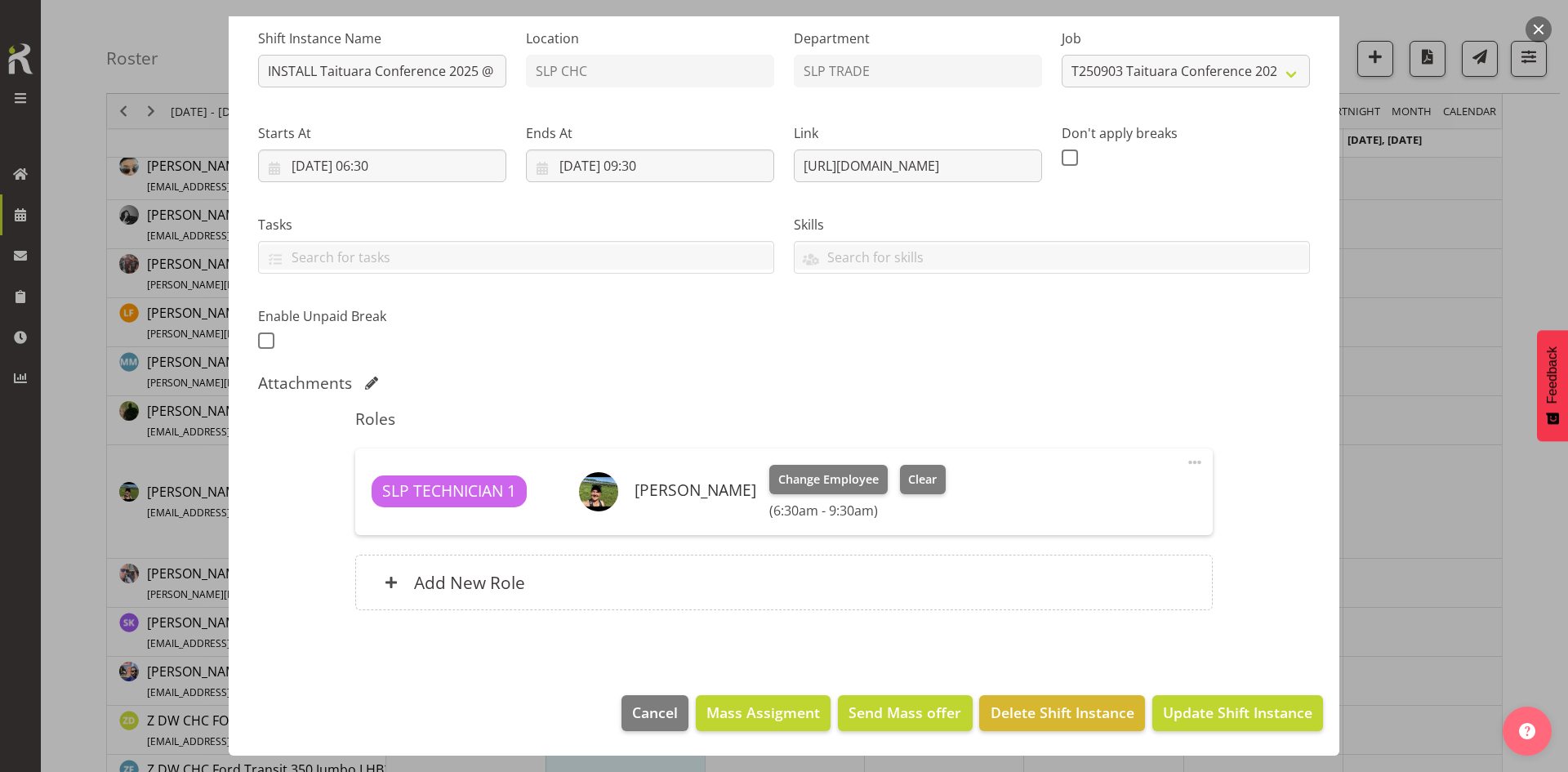
click at [628, 568] on div "Add New Role" at bounding box center [784, 582] width 857 height 55
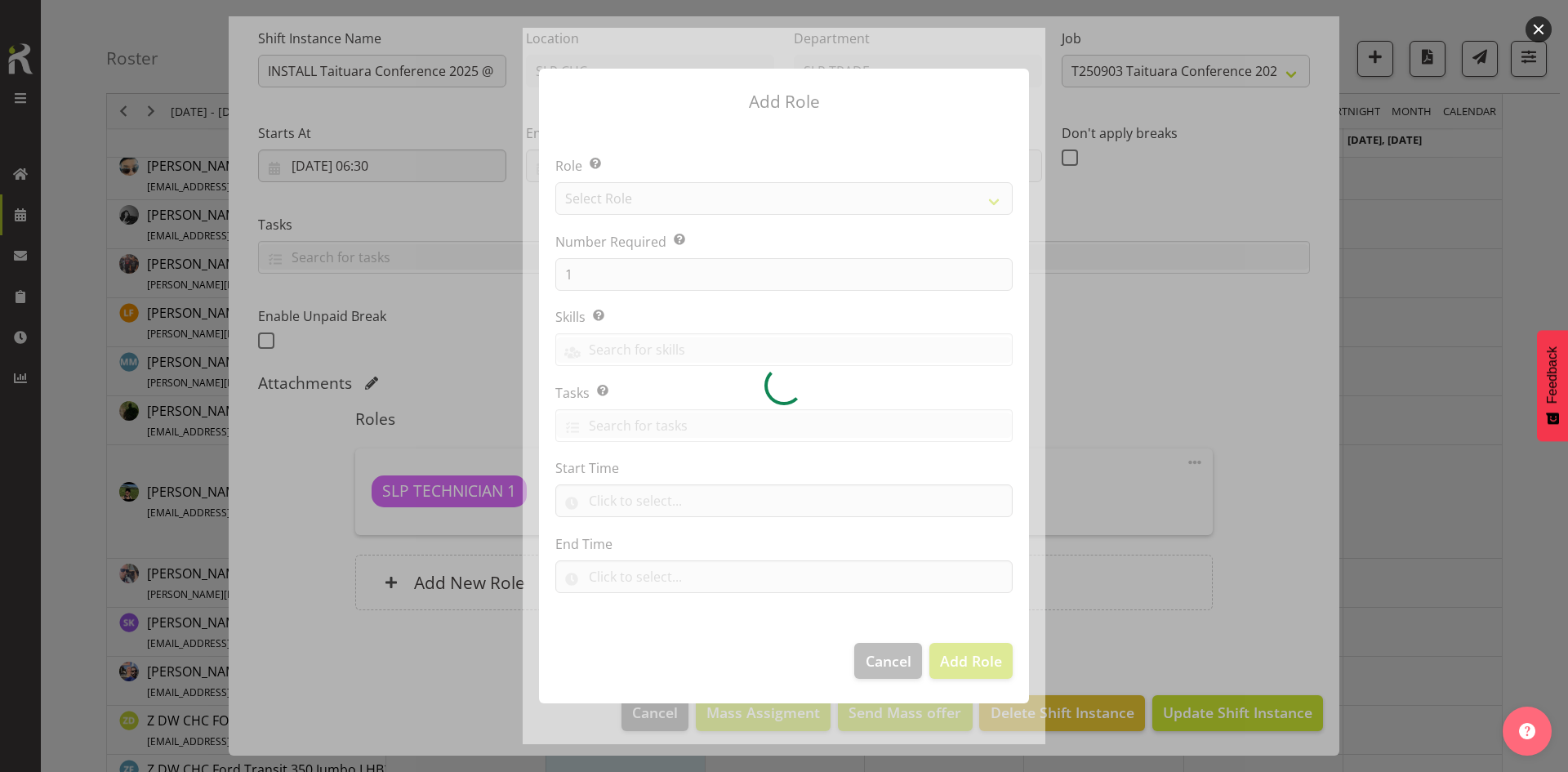
click at [902, 205] on div at bounding box center [784, 386] width 523 height 717
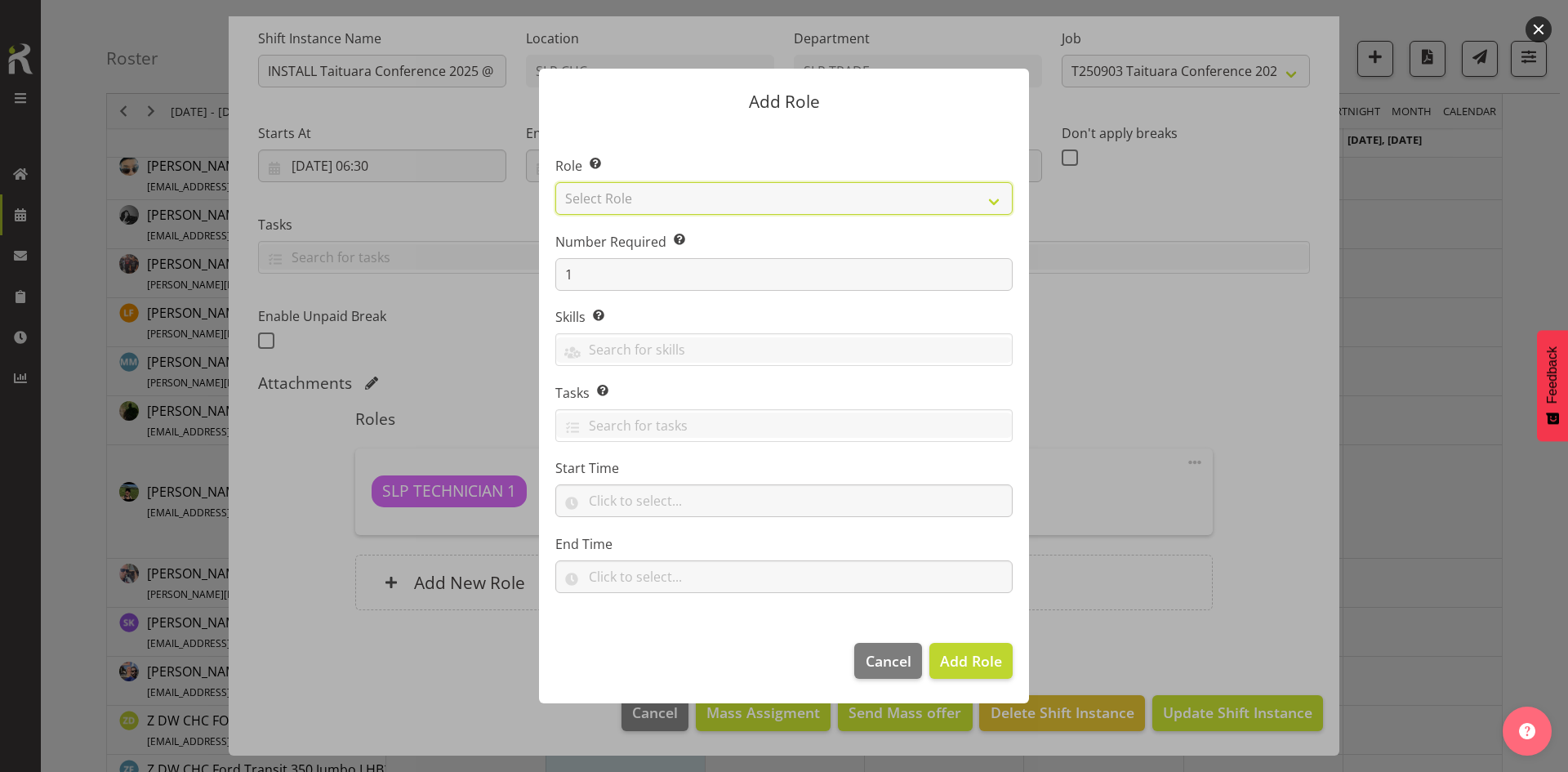
click at [897, 208] on select "Select Role ACCOUNT MANAGER ACCOUNT MANAGER DW ACCOUNTS [PERSON_NAME] VEHICLES …" at bounding box center [784, 198] width 457 height 33
select select "247"
click at [555, 182] on select "Select Role ACCOUNT MANAGER ACCOUNT MANAGER DW ACCOUNTS [PERSON_NAME] VEHICLES …" at bounding box center [784, 198] width 457 height 33
click at [975, 657] on span "Add Role" at bounding box center [970, 661] width 62 height 20
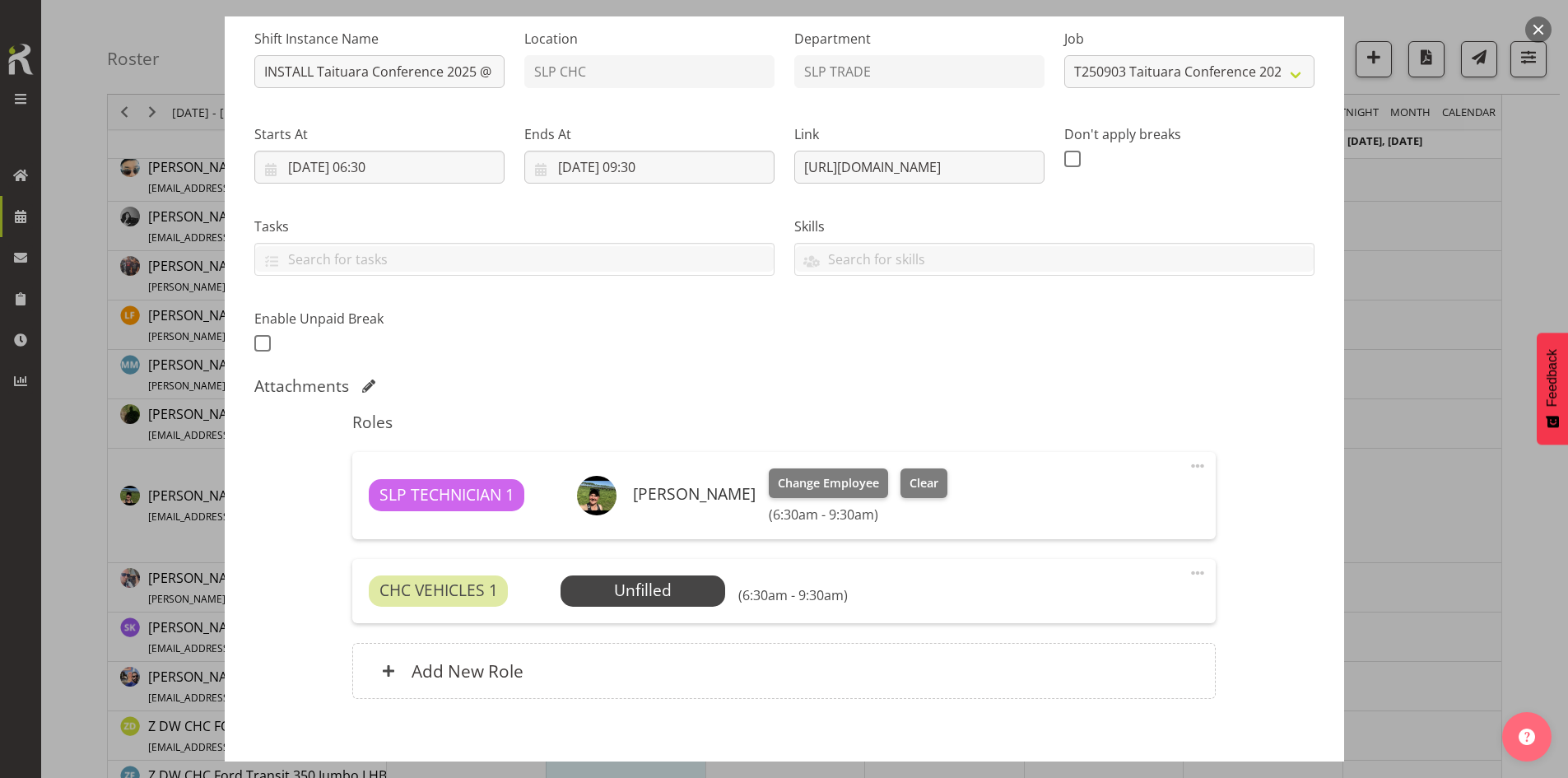
click at [0, 0] on span "Select Employee" at bounding box center [0, 0] width 0 height 0
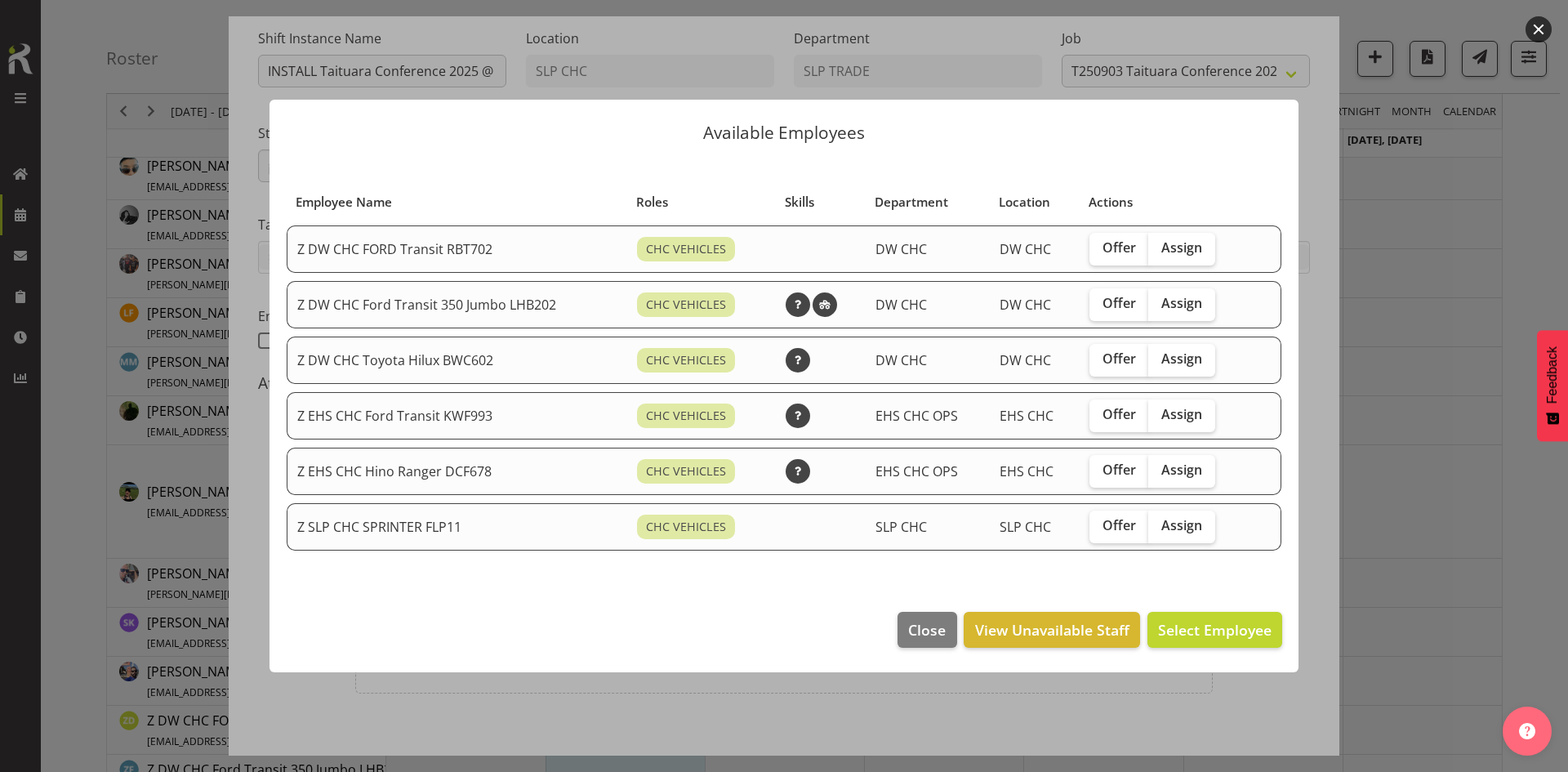
click at [1162, 300] on span "Assign" at bounding box center [1181, 302] width 41 height 17
click at [1159, 300] on input "Assign" at bounding box center [1153, 303] width 11 height 11
checkbox input "true"
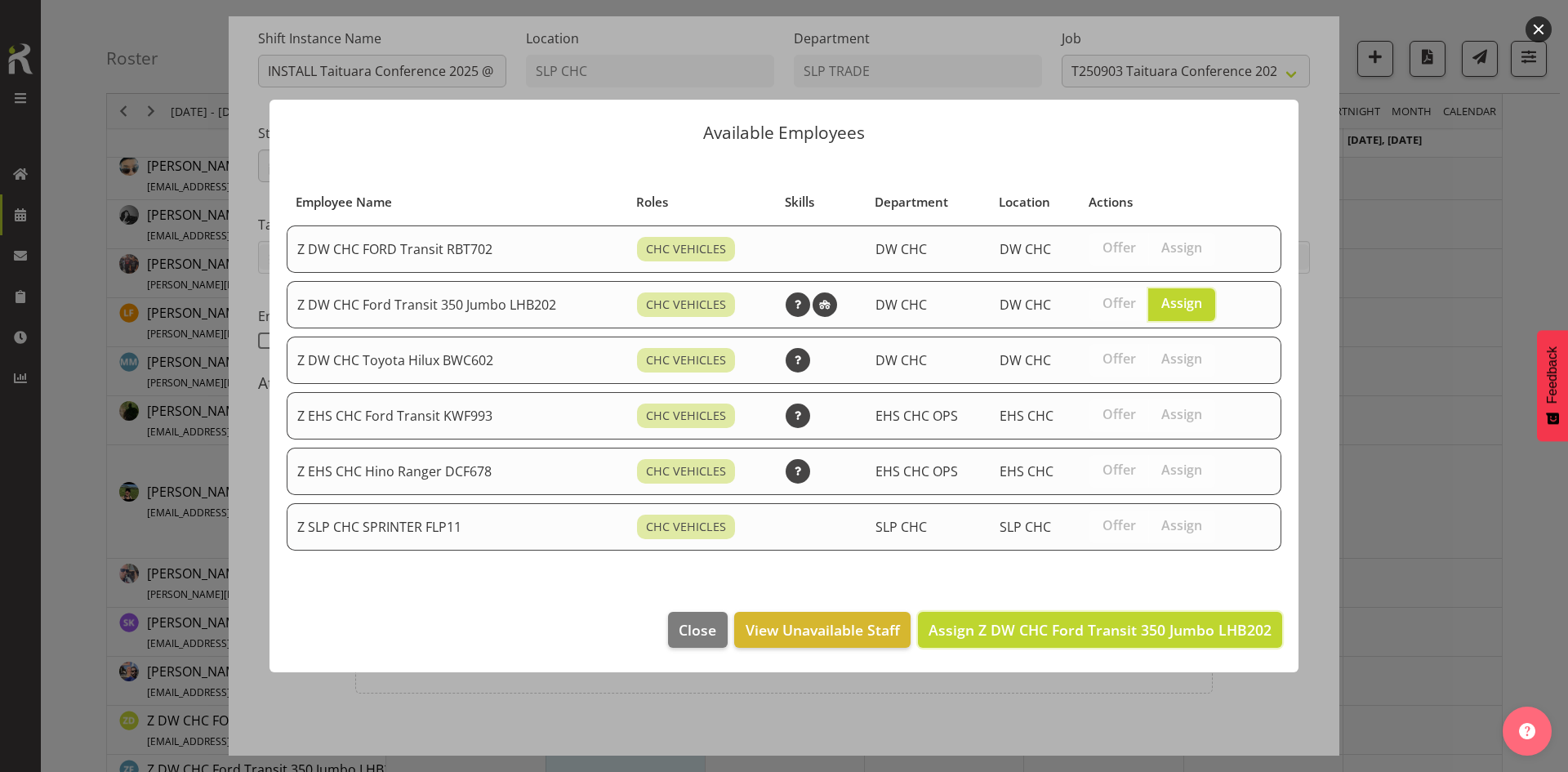
click at [1148, 627] on span "Assign Z DW CHC Ford Transit 350 Jumbo LHB202" at bounding box center [1100, 630] width 343 height 20
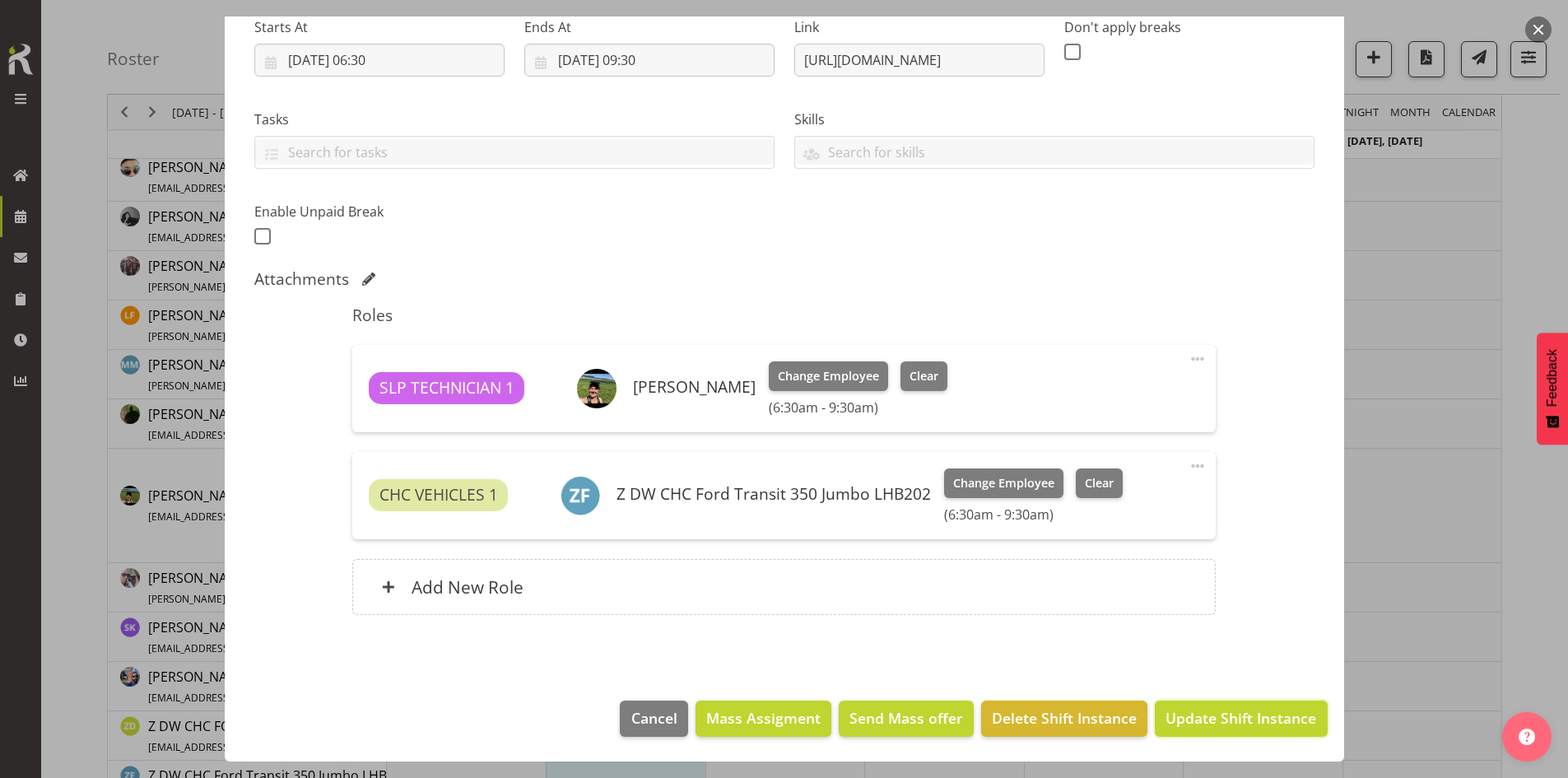
click at [1217, 726] on span "Update Shift Instance" at bounding box center [1239, 717] width 150 height 21
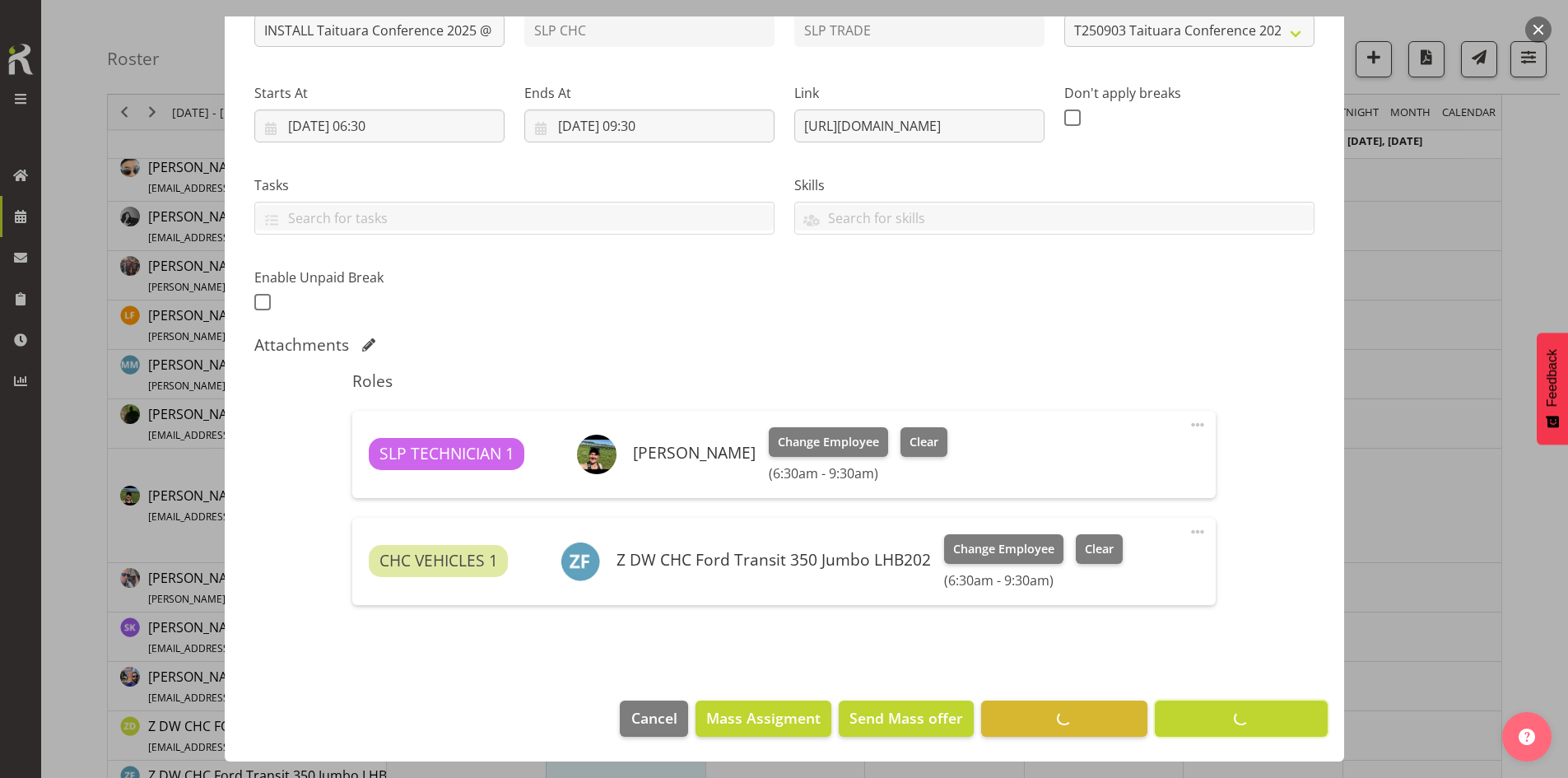
scroll to position [205, 0]
